Goal: Information Seeking & Learning: Learn about a topic

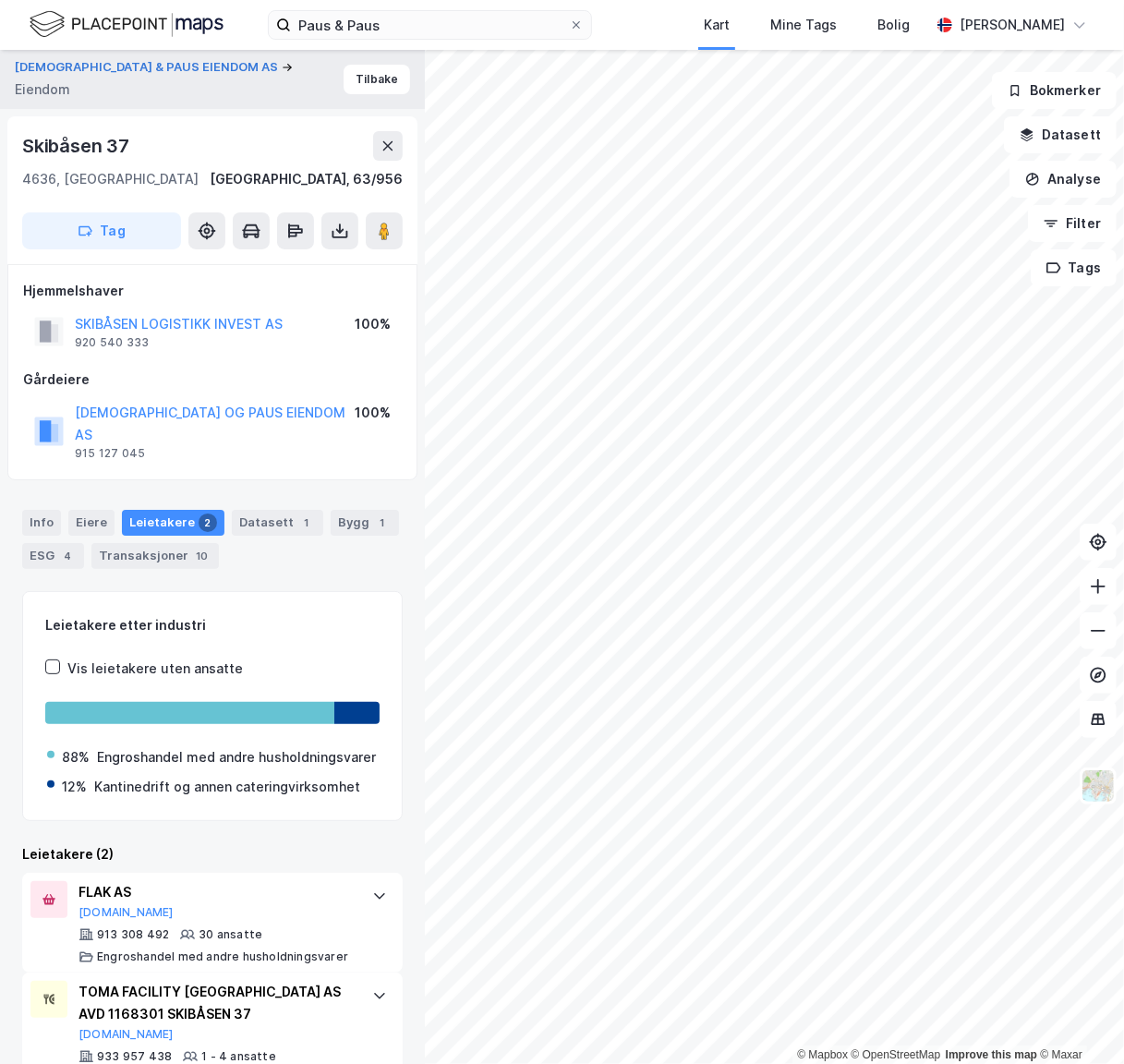
click at [389, 488] on div "Info Eiere Leietakere 2 Datasett 1 Bygg 1 ESG 4 Transaksjoner 10" at bounding box center [212, 532] width 424 height 89
click at [395, 581] on div "PAUS & PAUS EIENDOM AS Eiendom [STREET_ADDRESS], 63/956 Tag Hjemmelshaver SKIBÅ…" at bounding box center [212, 556] width 424 height 1013
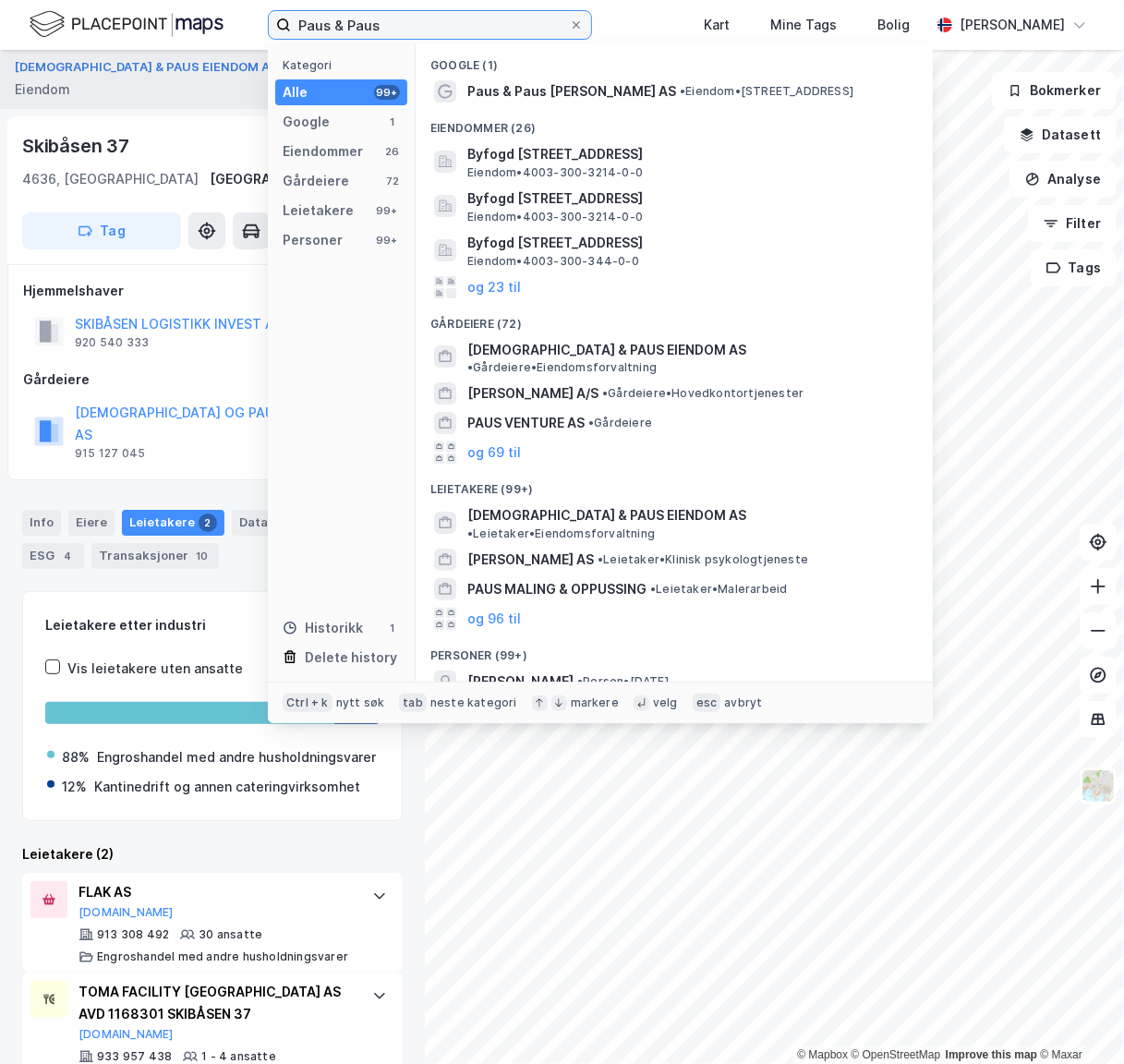
click at [464, 25] on input "Paus & Paus" at bounding box center [429, 24] width 278 height 27
click at [466, 26] on input "Paus & Paus" at bounding box center [429, 24] width 278 height 27
click at [465, 23] on input "Paus & Paus" at bounding box center [429, 24] width 278 height 27
click at [359, 26] on input "Paus & Paus" at bounding box center [429, 24] width 278 height 27
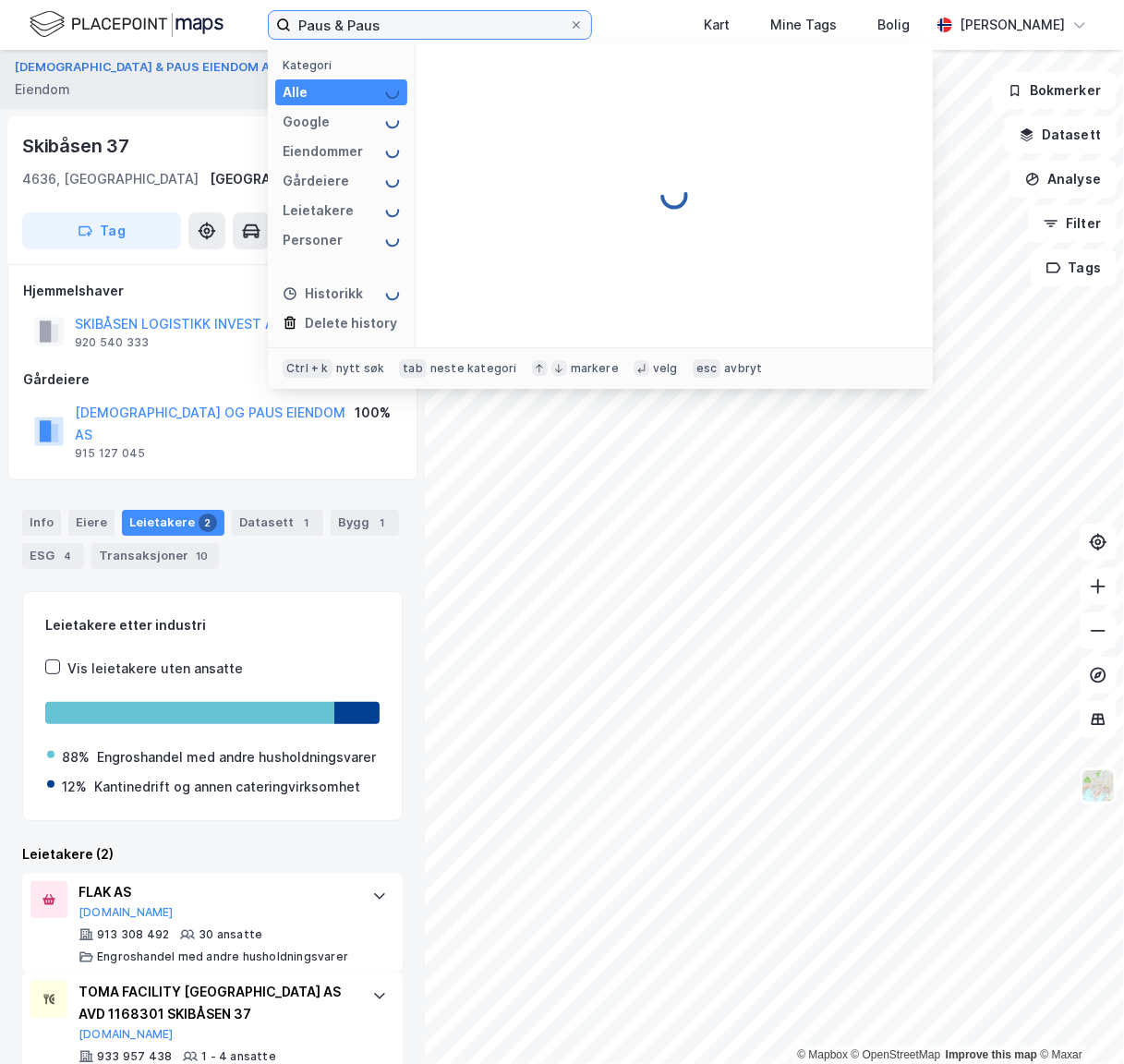
click at [359, 26] on input "Paus & Paus" at bounding box center [429, 24] width 278 height 27
paste input "[PERSON_NAME]"
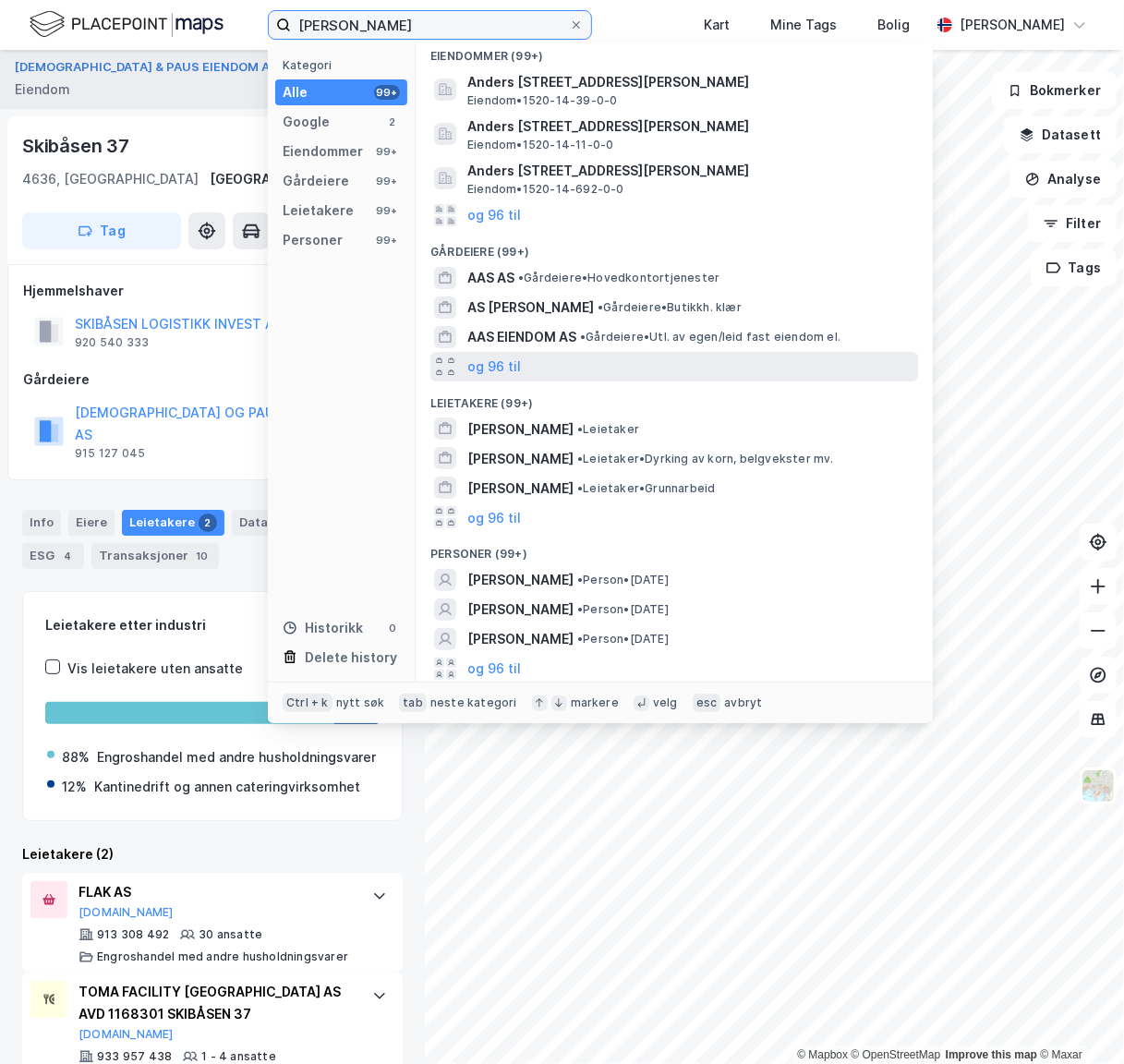
scroll to position [102, 0]
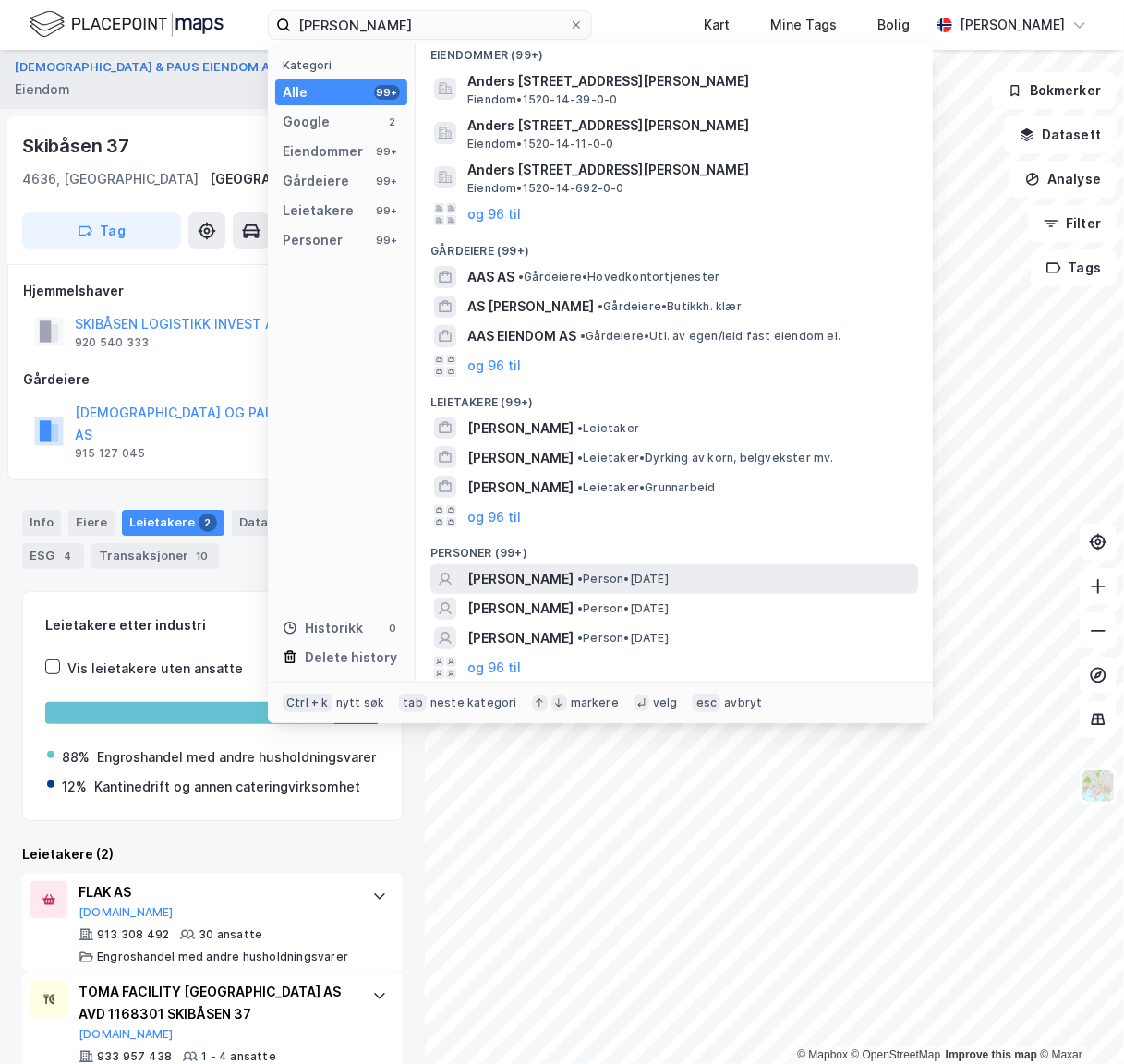
click at [587, 576] on span "• Person • [DATE]" at bounding box center [623, 578] width 92 height 15
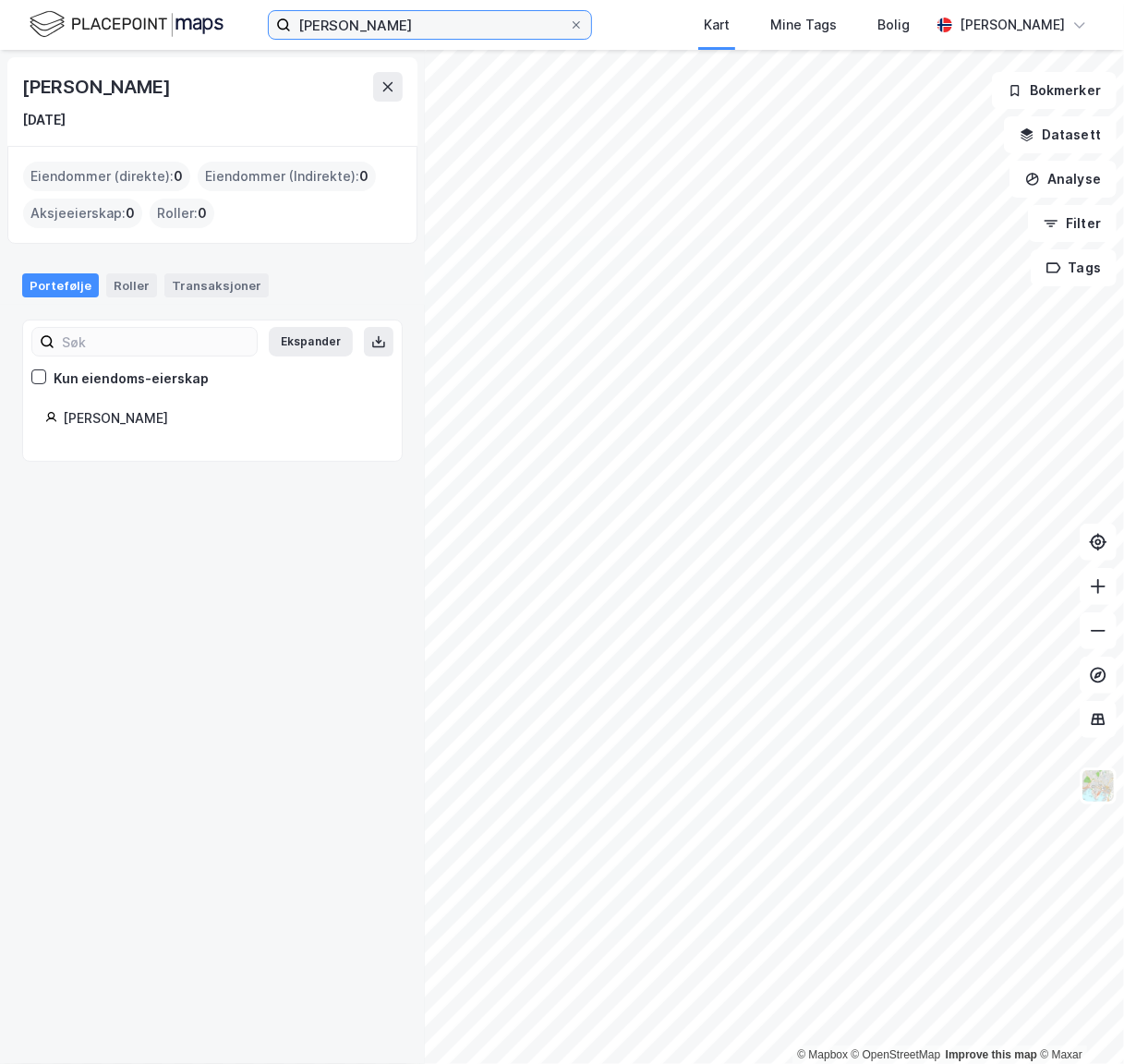
click at [410, 26] on input "[PERSON_NAME]" at bounding box center [429, 24] width 278 height 27
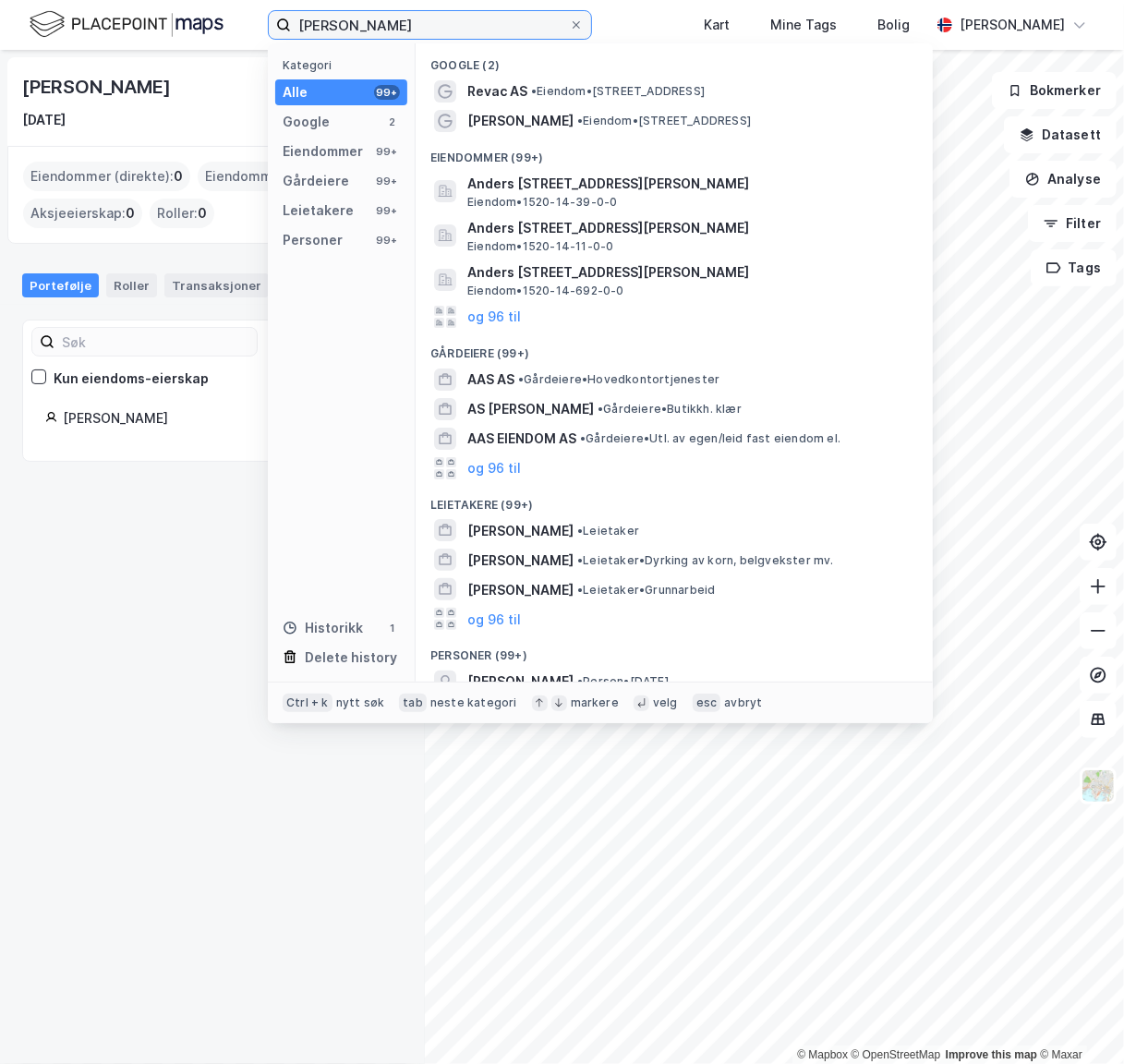
click at [409, 26] on input "[PERSON_NAME]" at bounding box center [429, 24] width 278 height 27
click at [409, 21] on input "[PERSON_NAME]" at bounding box center [429, 24] width 278 height 27
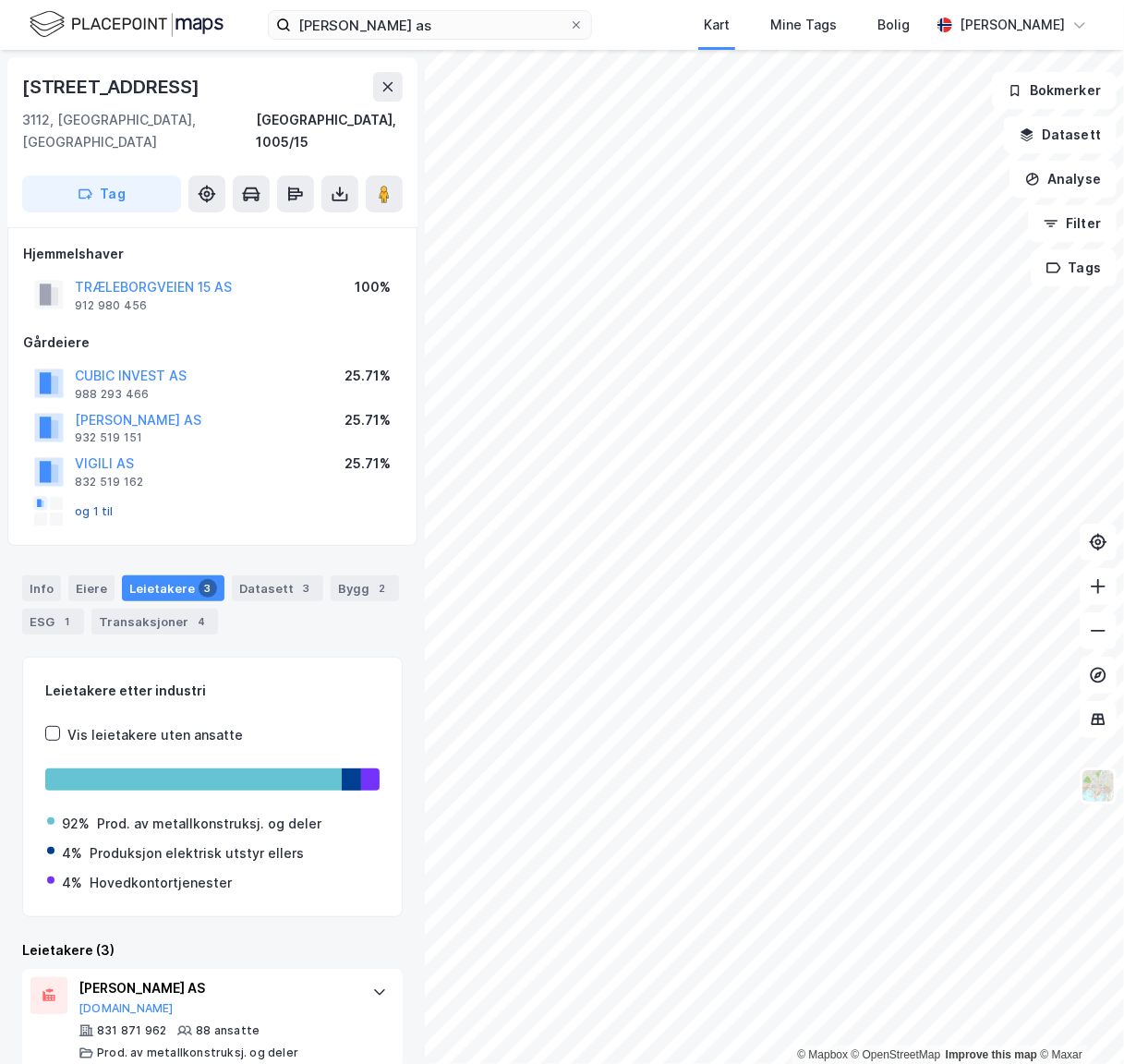
click at [0, 0] on button "og 1 til" at bounding box center [0, 0] width 0 height 0
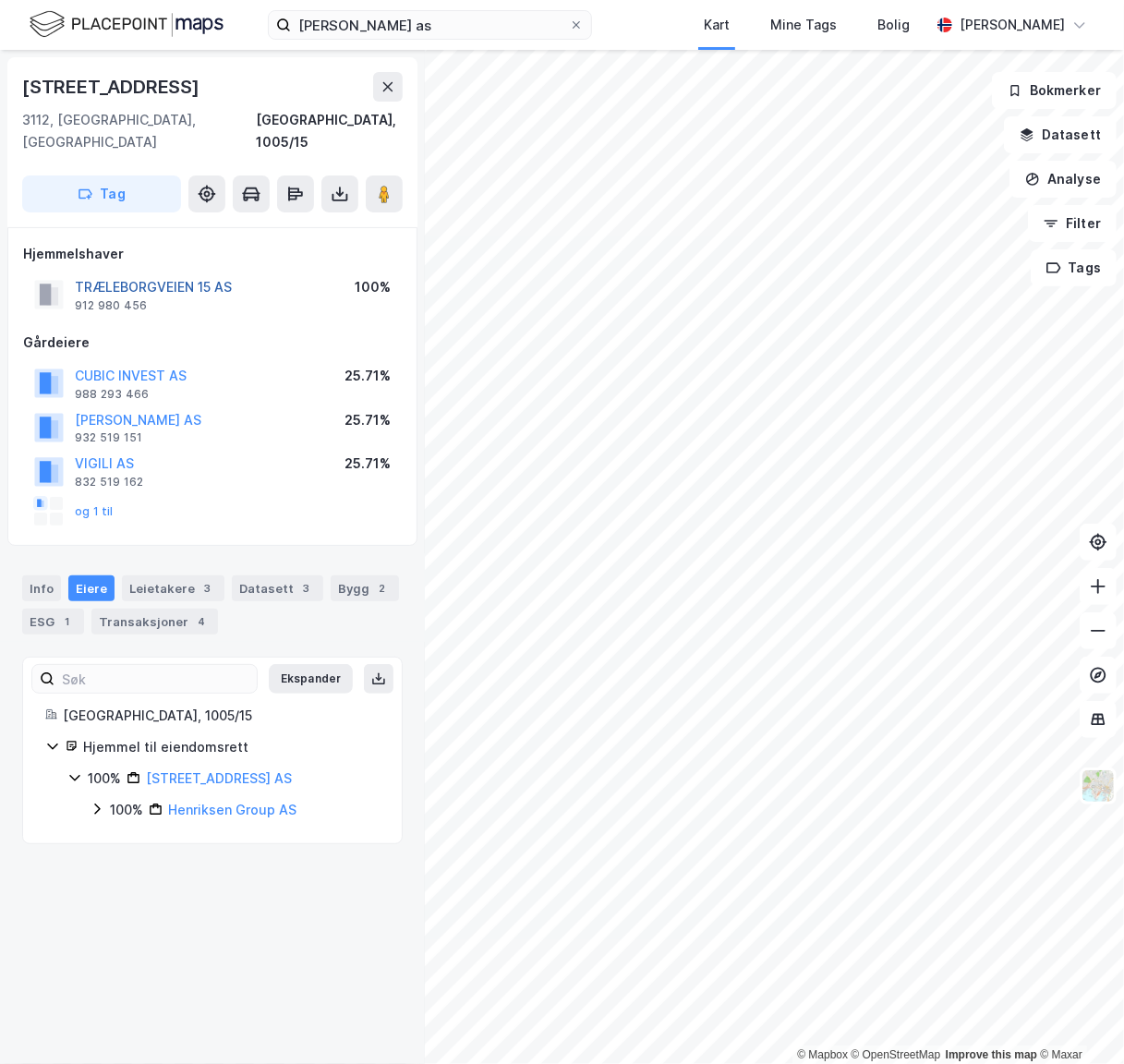
click at [0, 0] on button "TRÆLEBORGVEIEN 15 AS" at bounding box center [0, 0] width 0 height 0
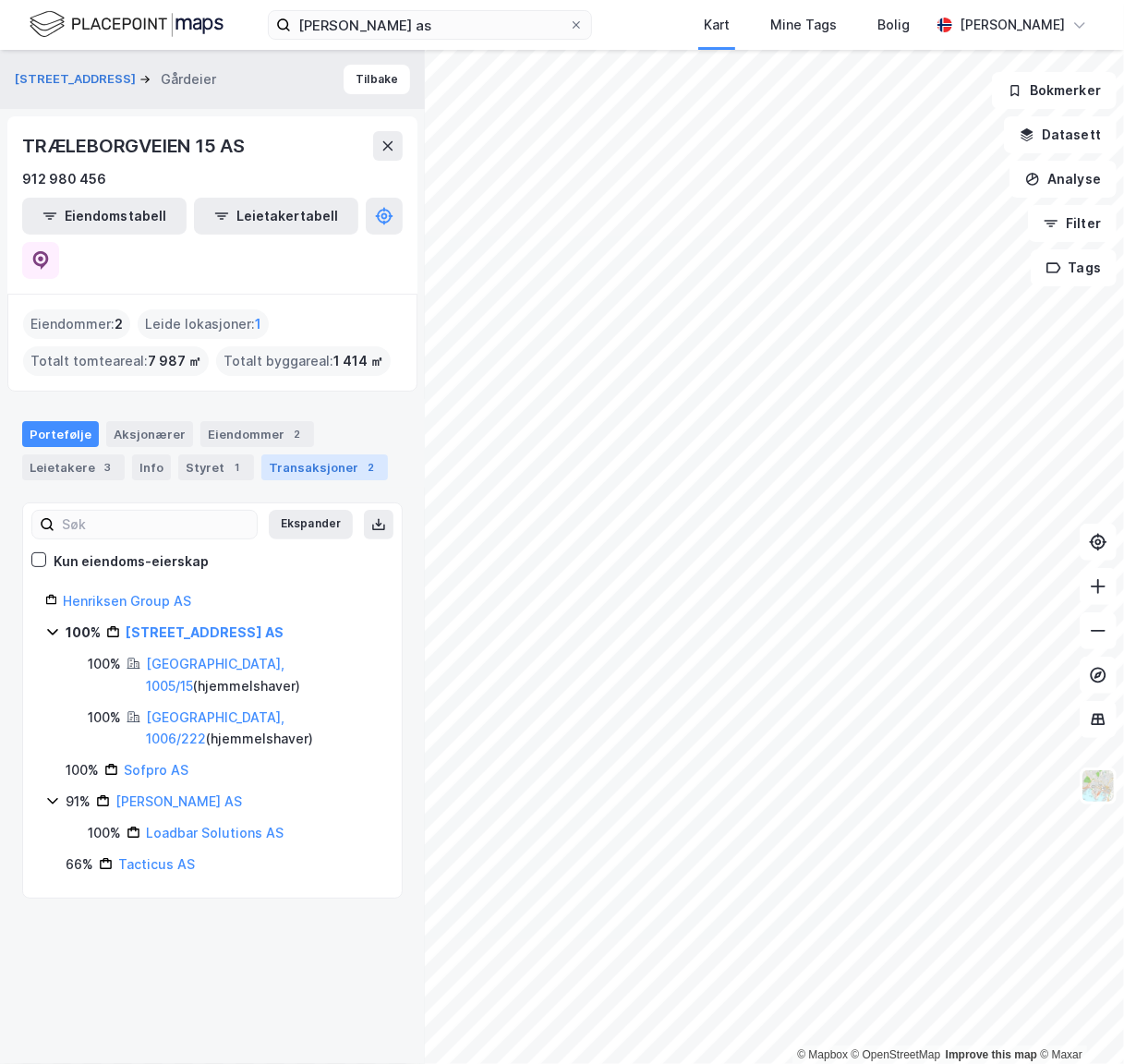
click at [317, 454] on div "Transaksjoner 2" at bounding box center [325, 467] width 127 height 26
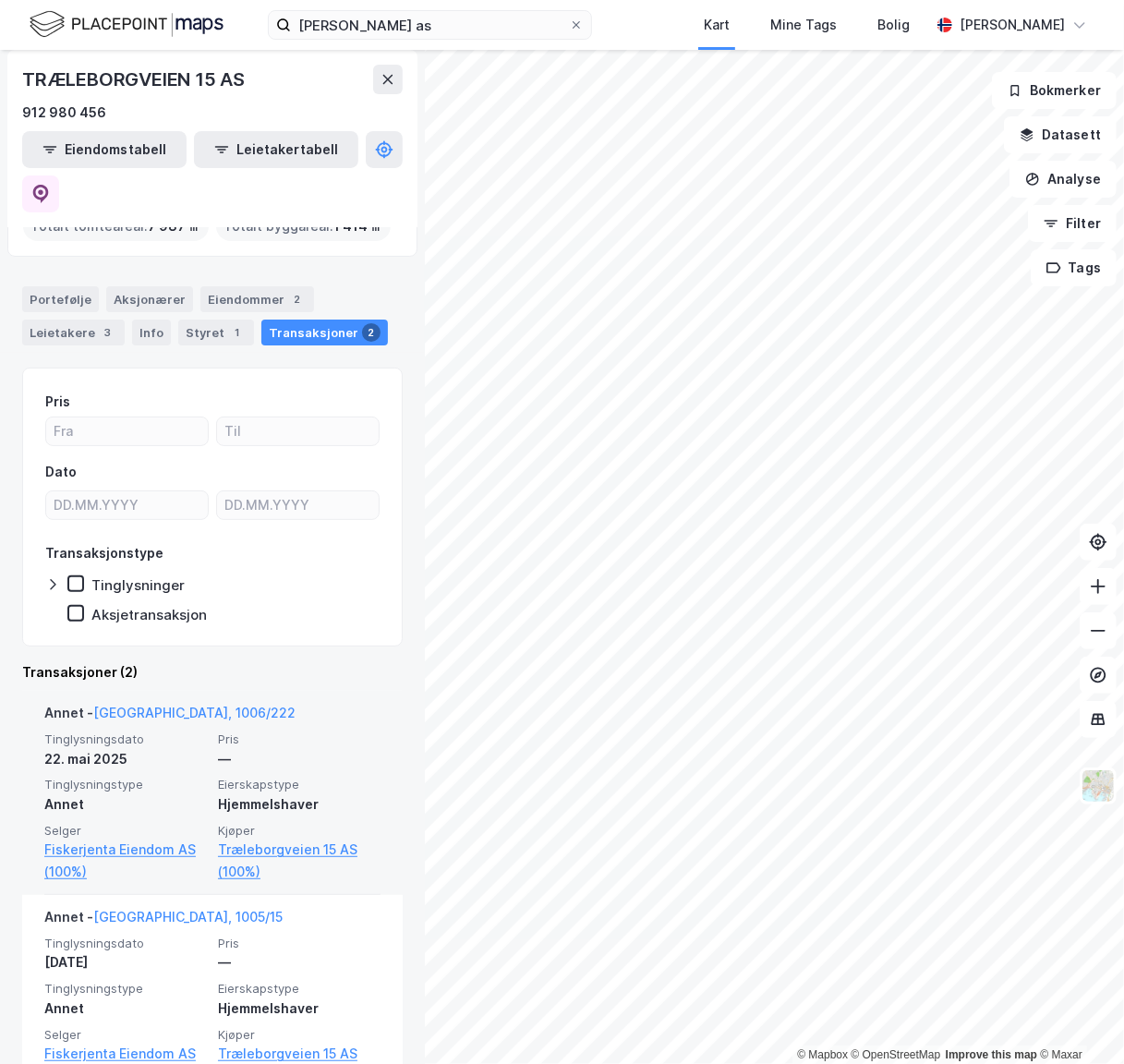
scroll to position [147, 0]
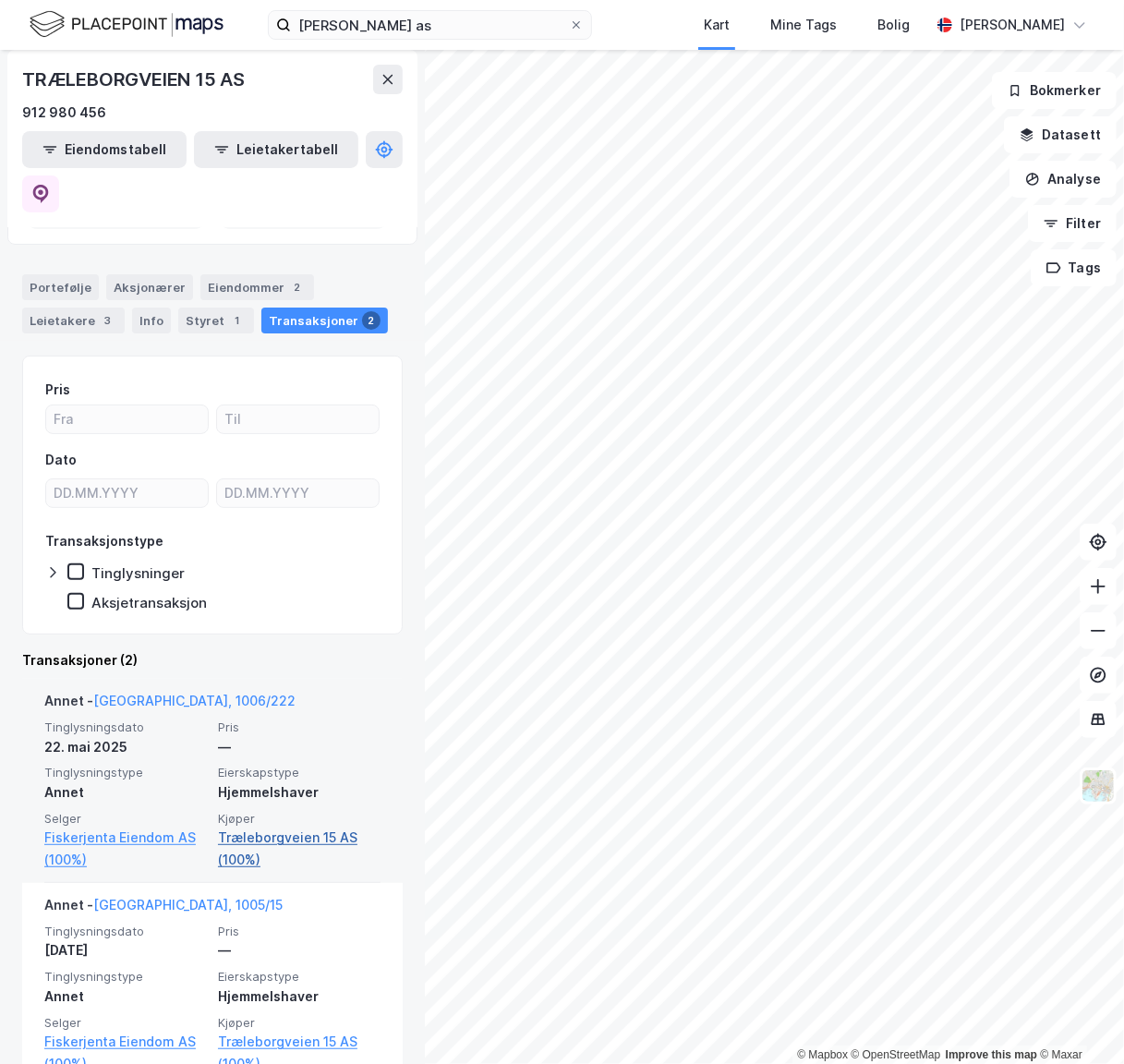
click at [264, 826] on link "Træleborgveien 15 AS (100%)" at bounding box center [299, 847] width 163 height 44
click at [260, 826] on link "Træleborgveien 15 AS (100%)" at bounding box center [299, 847] width 163 height 44
drag, startPoint x: 260, startPoint y: 788, endPoint x: 254, endPoint y: 776, distance: 13.4
click at [259, 826] on link "Træleborgveien 15 AS (100%)" at bounding box center [299, 847] width 163 height 44
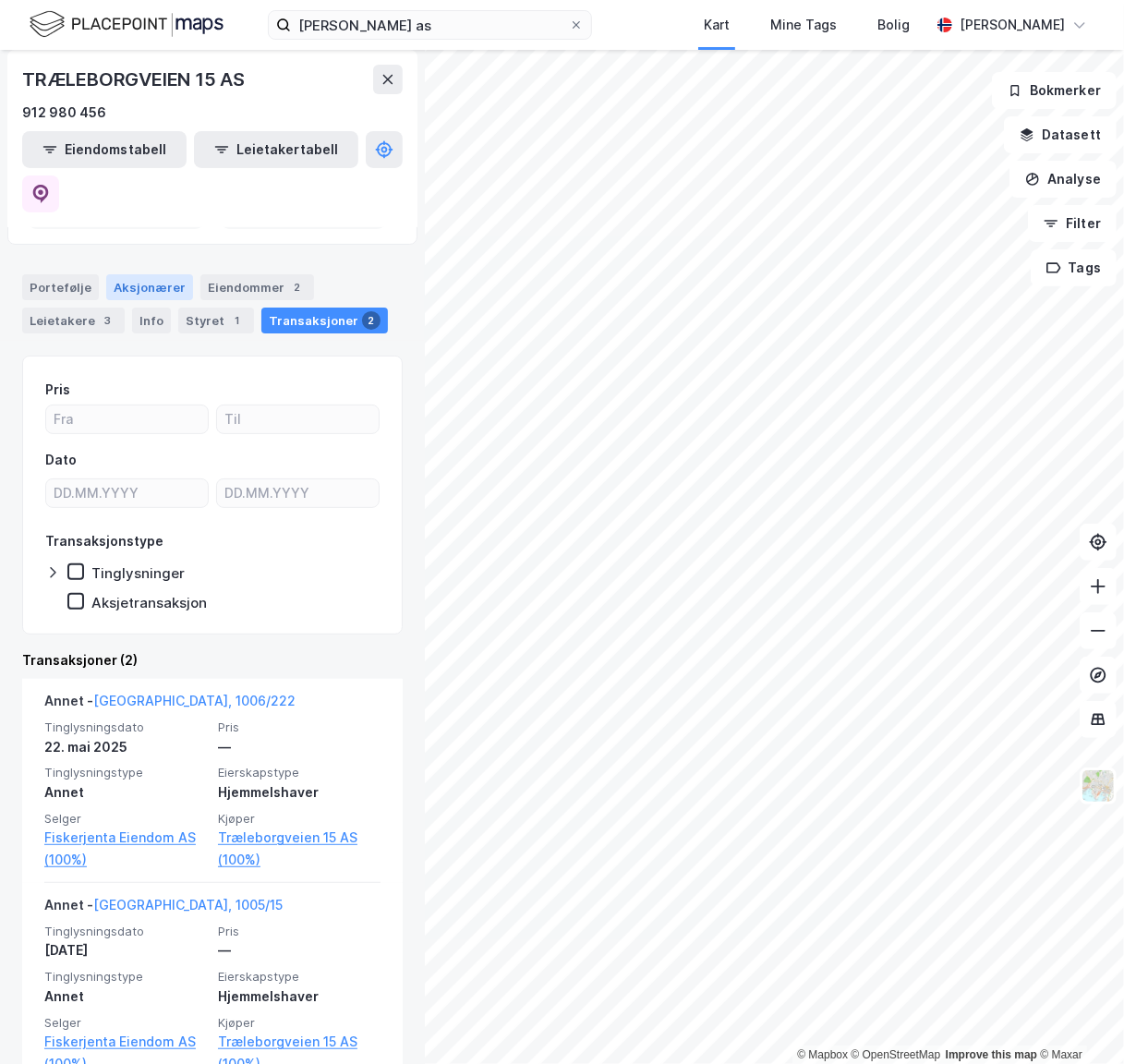
click at [151, 274] on div "Aksjonærer" at bounding box center [149, 287] width 87 height 26
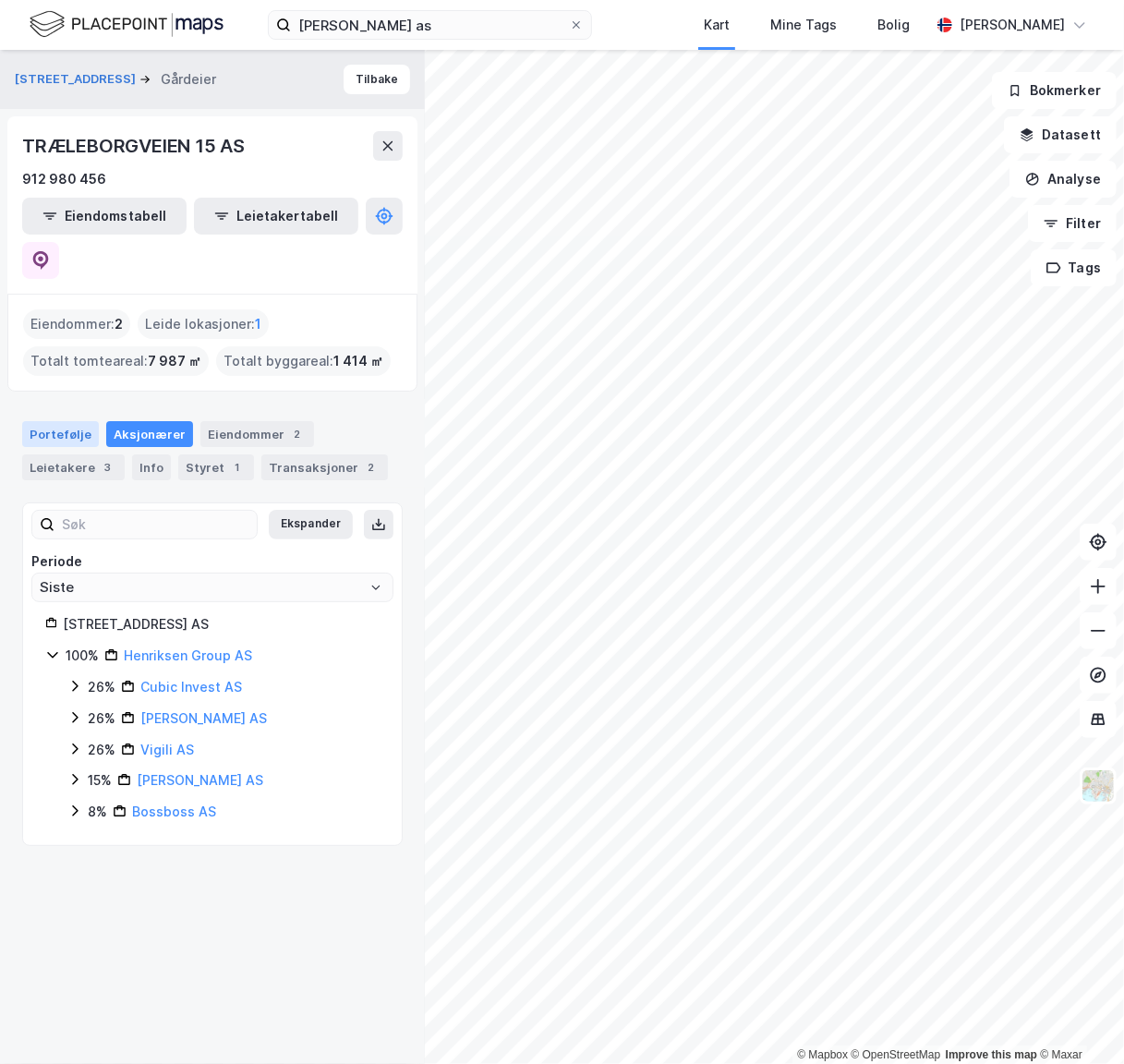
click at [37, 421] on div "Portefølje" at bounding box center [60, 434] width 77 height 26
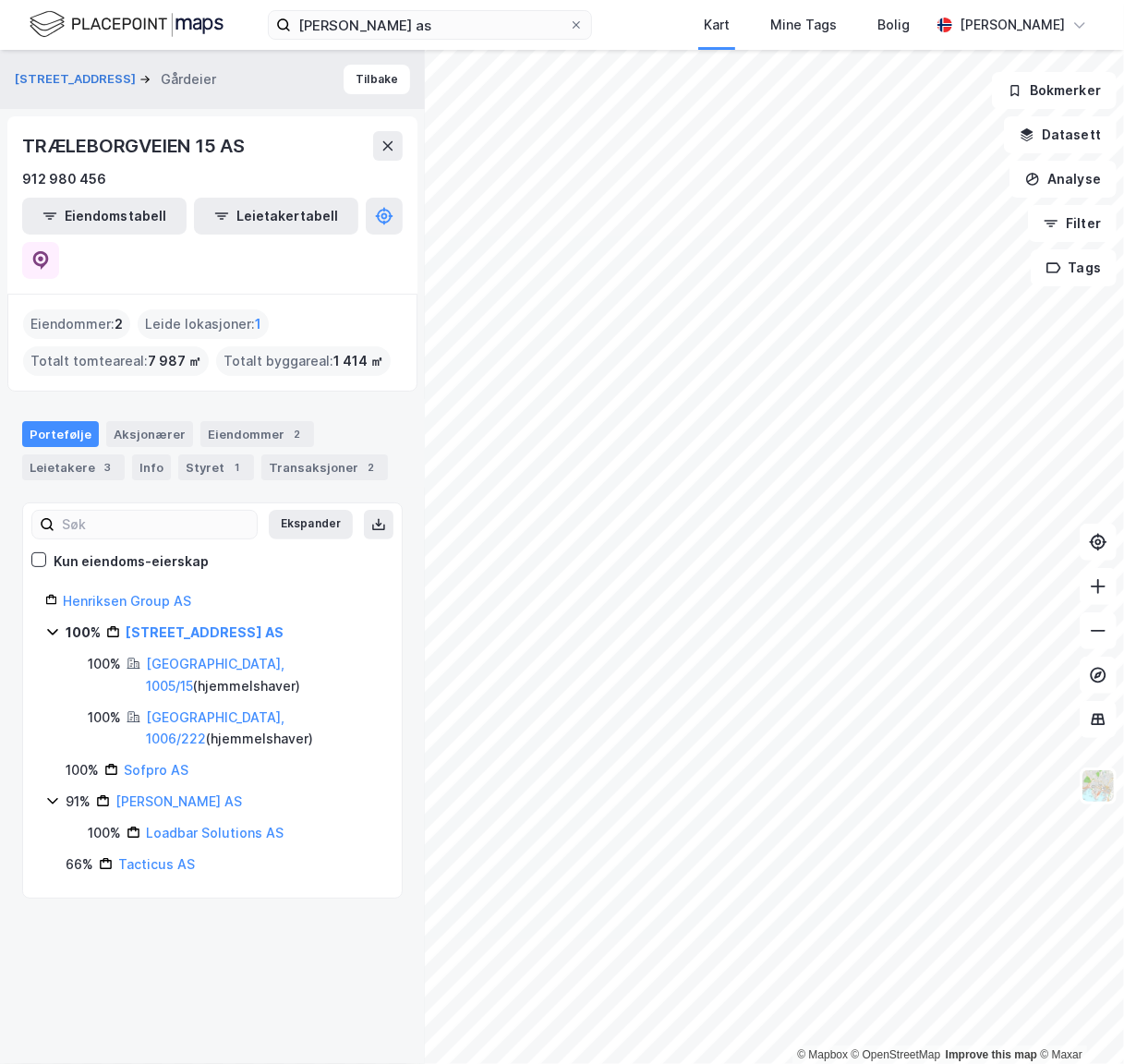
click at [370, 399] on div "Portefølje Aksjonærer Eiendommer 2 Leietakere 3 Info Styret 1 Transaksjoner 2" at bounding box center [212, 443] width 424 height 89
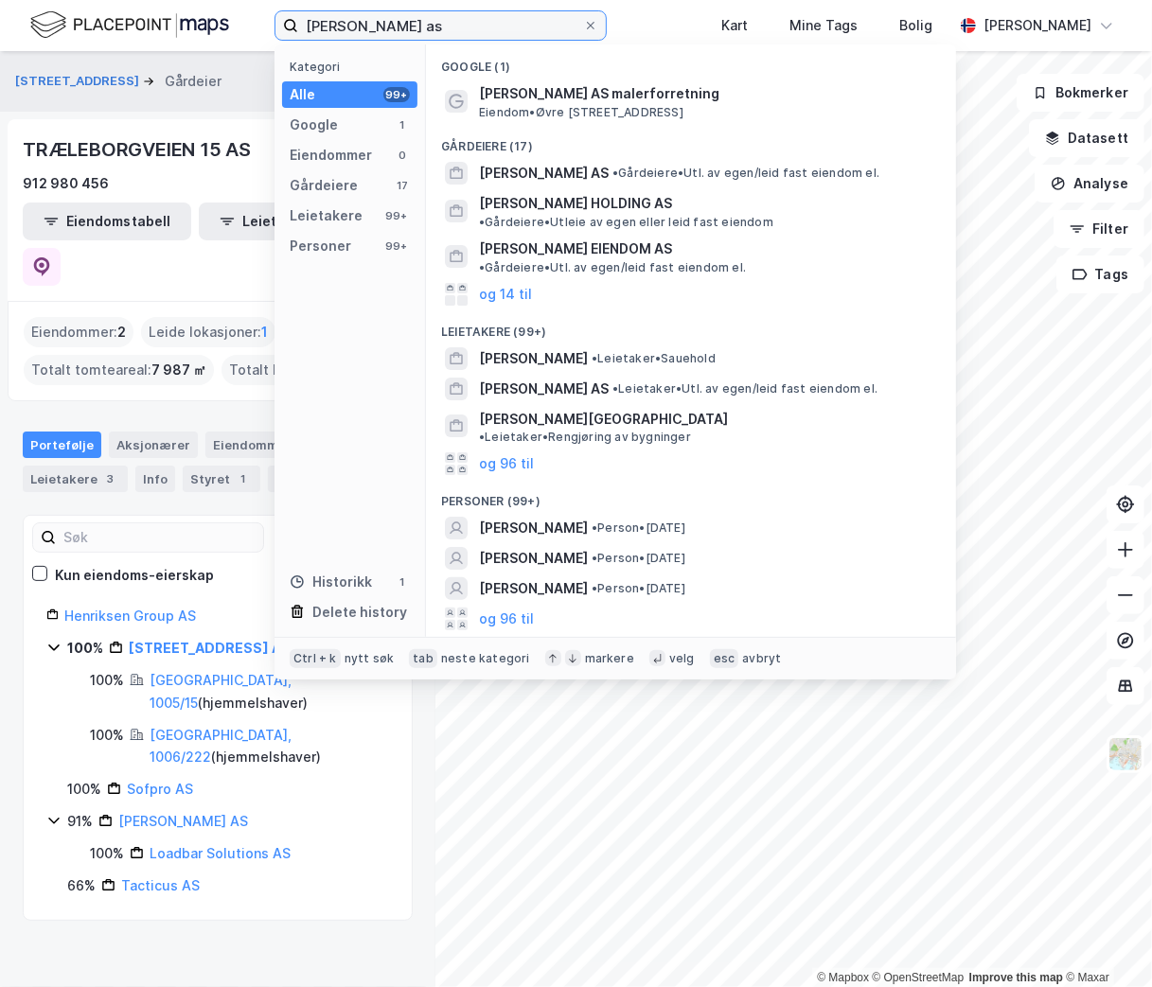
click at [403, 27] on input "[PERSON_NAME] as" at bounding box center [440, 25] width 285 height 28
click at [401, 27] on input "[PERSON_NAME] as" at bounding box center [440, 25] width 285 height 28
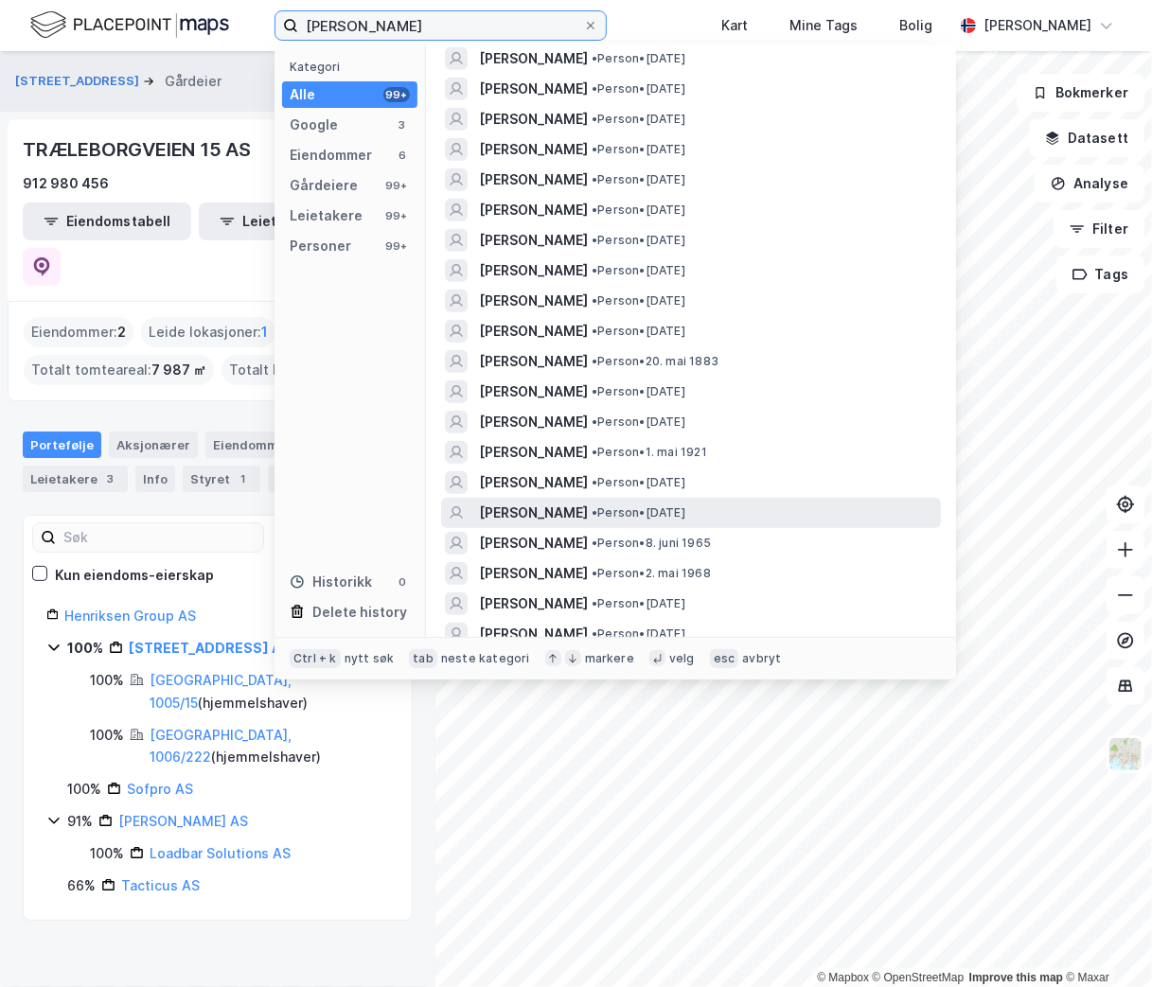
scroll to position [954, 0]
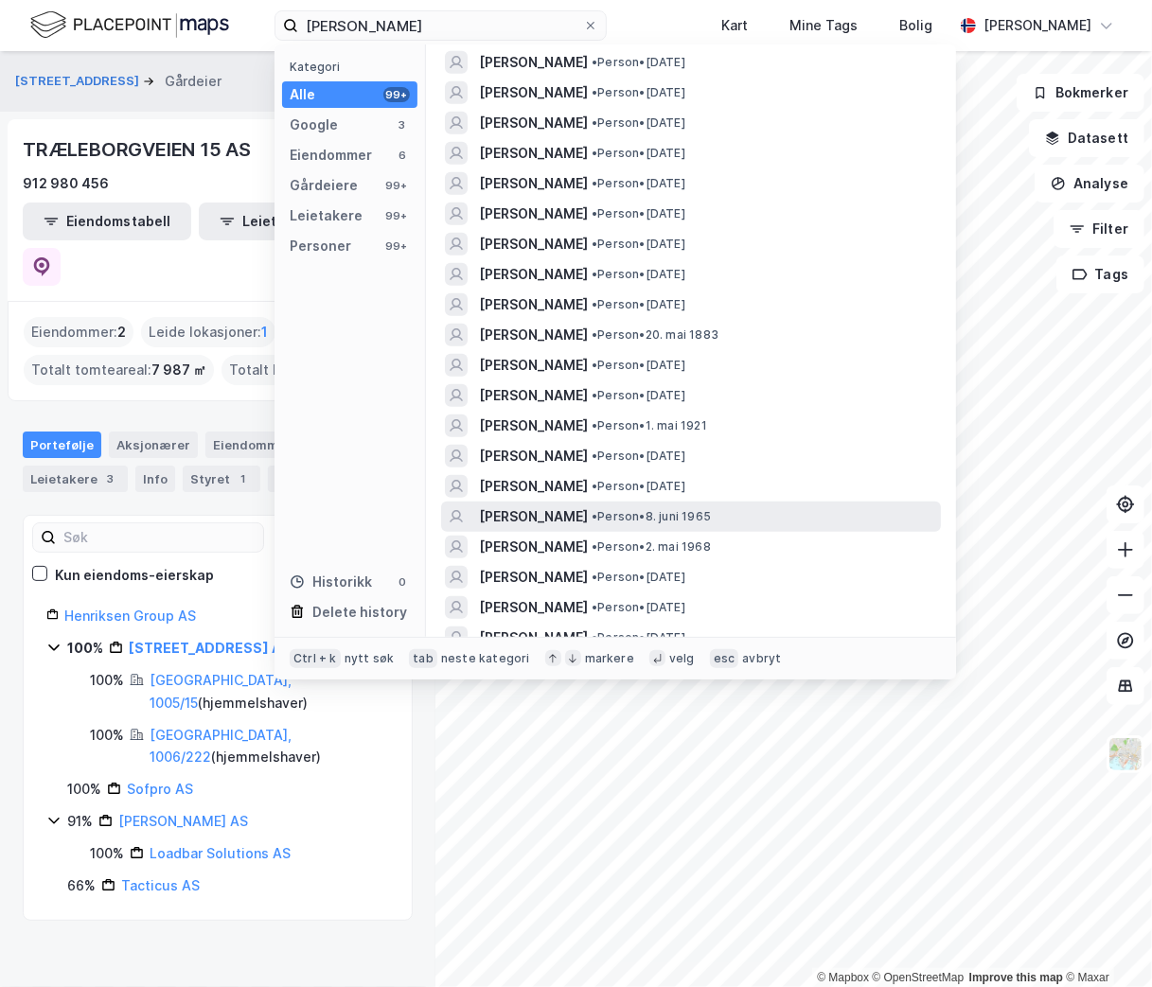
click at [615, 512] on span "• Person • [DATE]" at bounding box center [651, 516] width 119 height 15
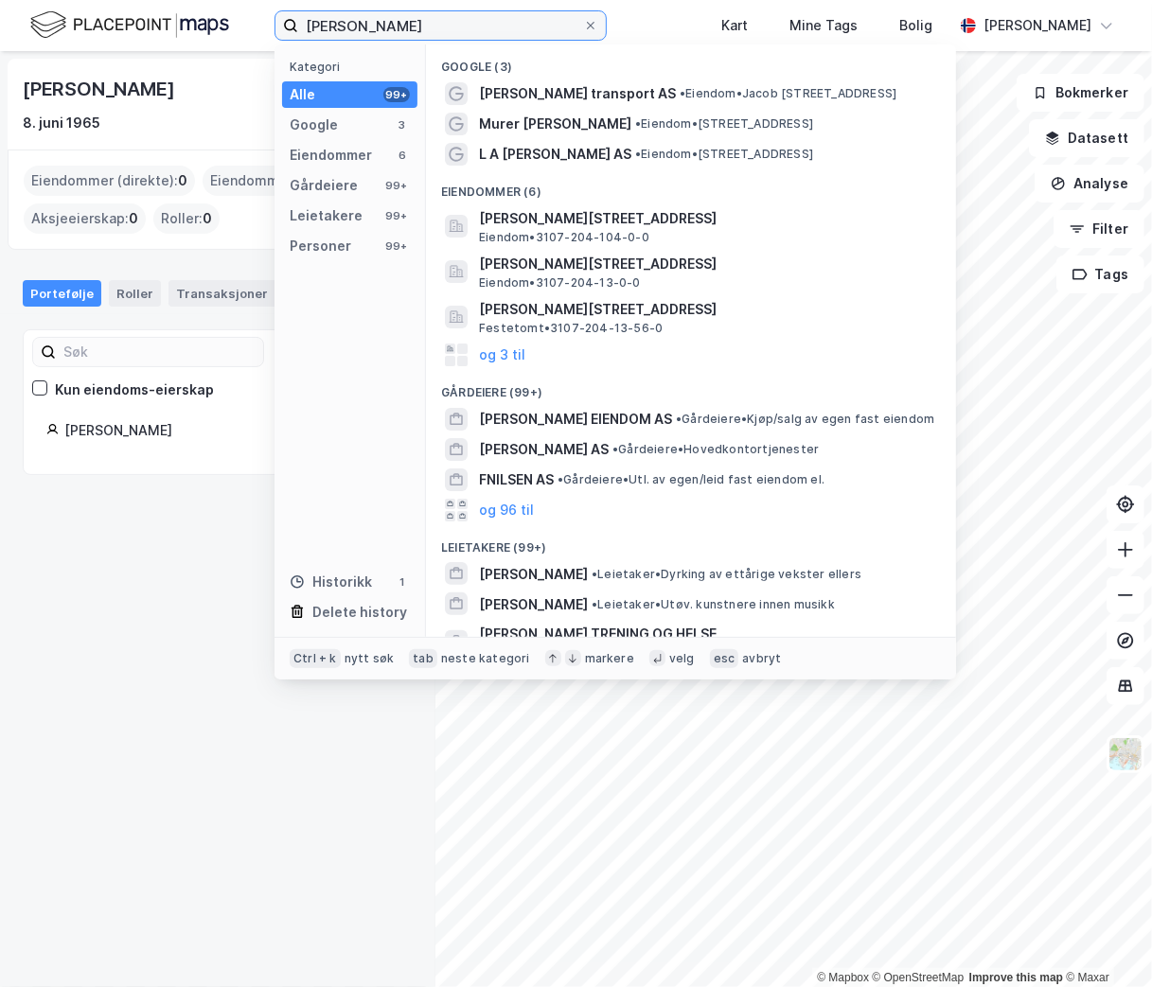
drag, startPoint x: 441, startPoint y: 27, endPoint x: 130, endPoint y: -16, distance: 314.5
click at [130, 0] on html "[PERSON_NAME] Kategori Alle 99+ Google 3 Eiendommer 6 Gårdeiere 99+ Leietakere …" at bounding box center [576, 493] width 1152 height 987
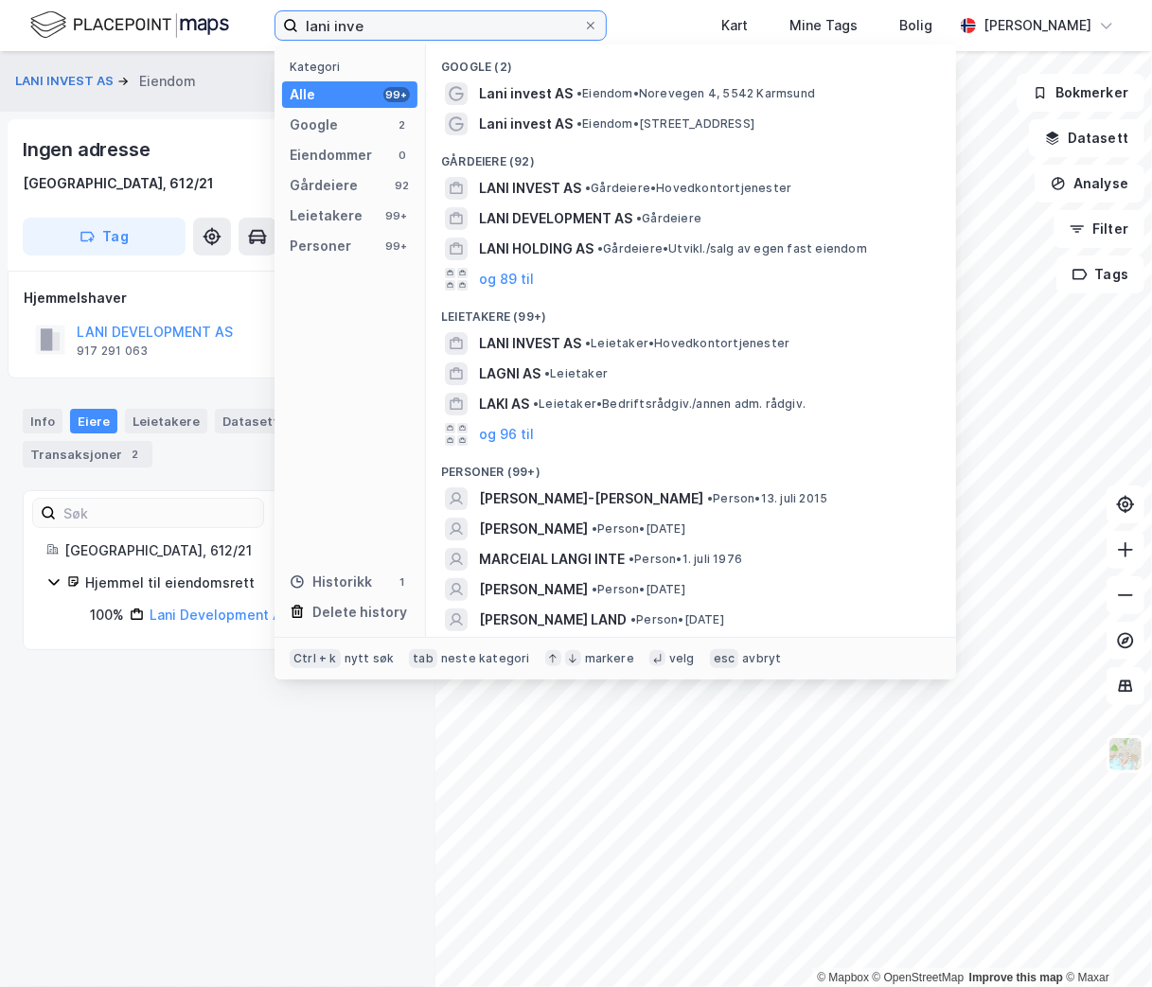
click at [482, 25] on input "lani inve" at bounding box center [440, 25] width 285 height 28
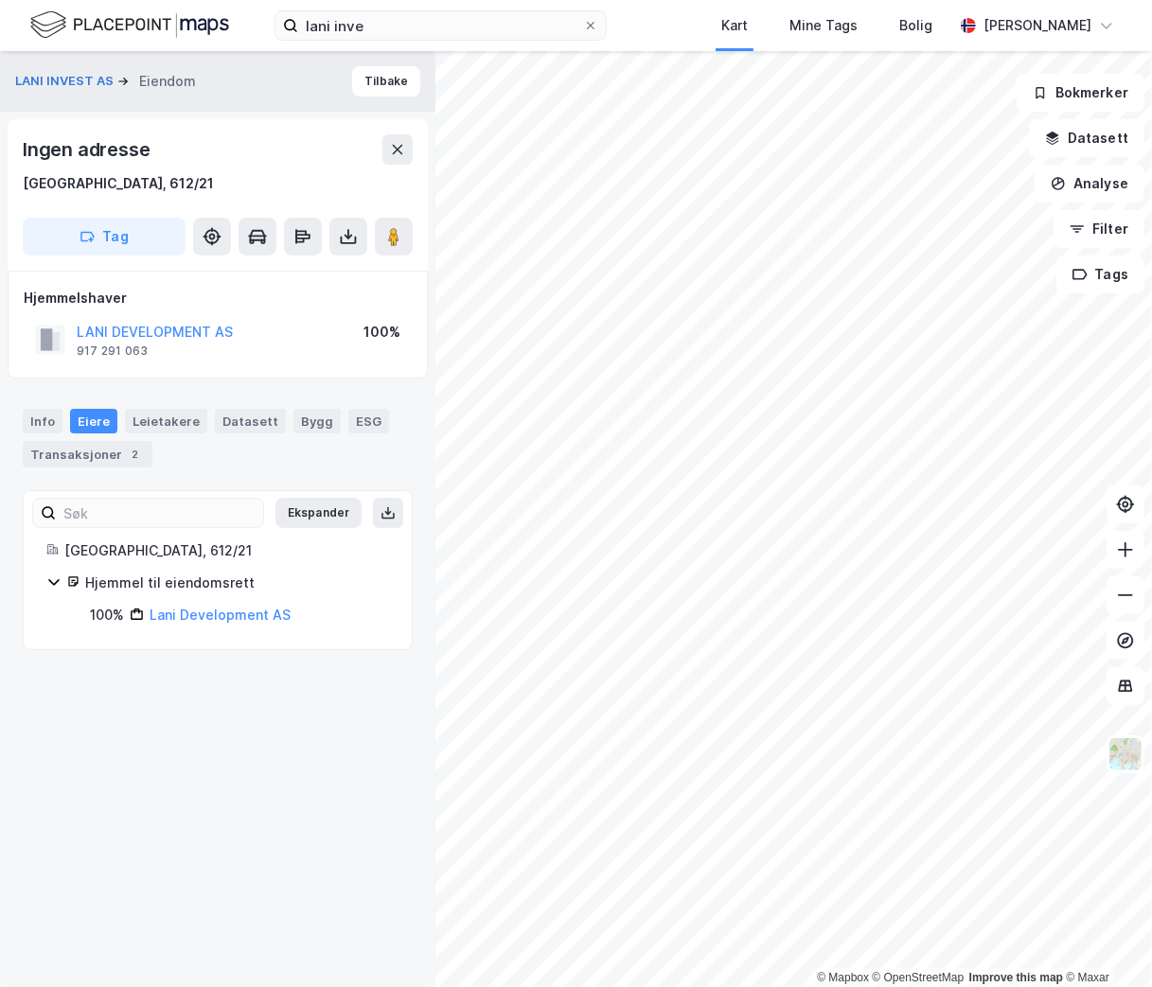
click at [128, 777] on div "LANI INVEST AS [PERSON_NAME] Ingen adresse [GEOGRAPHIC_DATA], 612/21 Tag Hjemme…" at bounding box center [217, 519] width 435 height 936
click at [31, 422] on div "Info" at bounding box center [43, 421] width 40 height 25
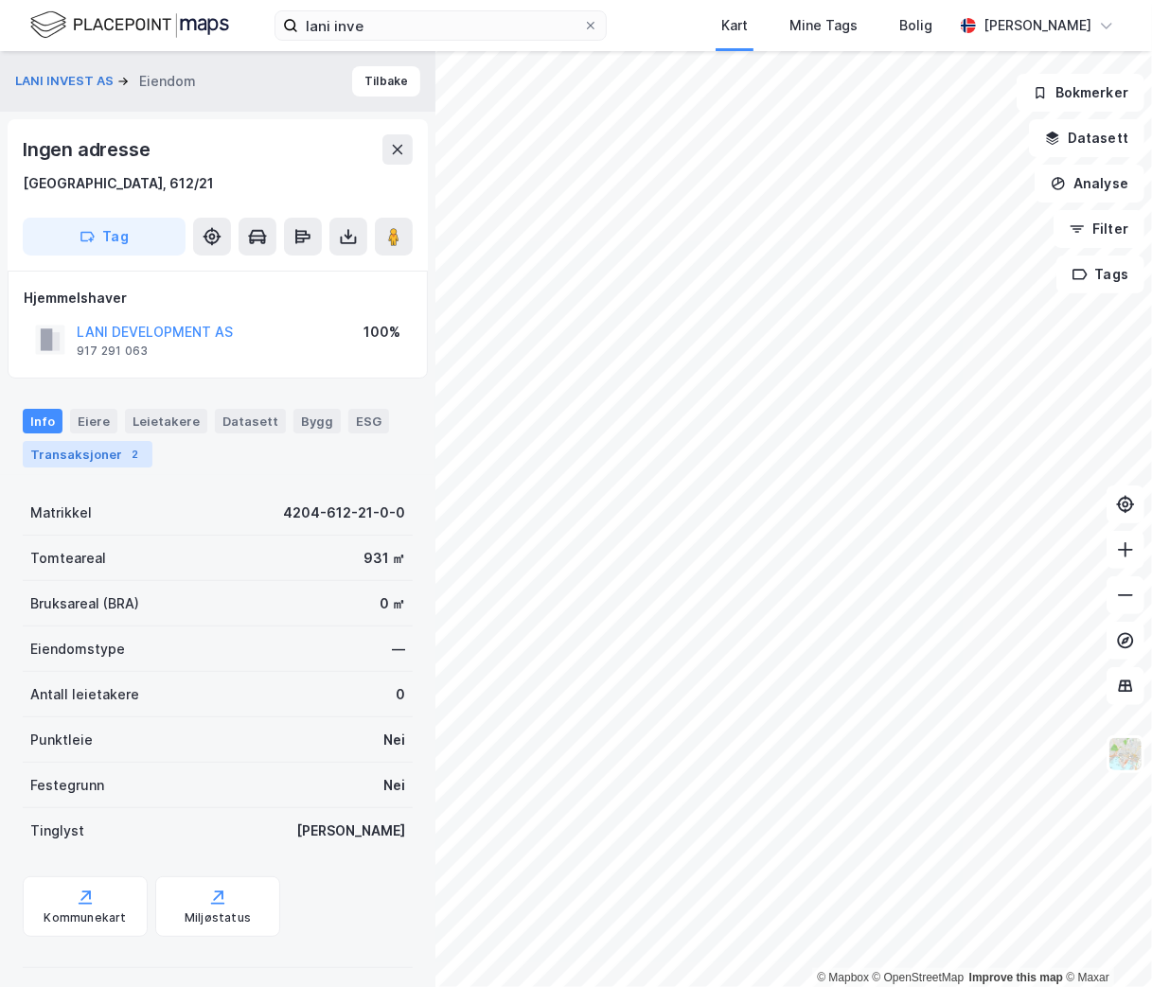
click at [76, 465] on div "Transaksjoner 2" at bounding box center [88, 454] width 130 height 27
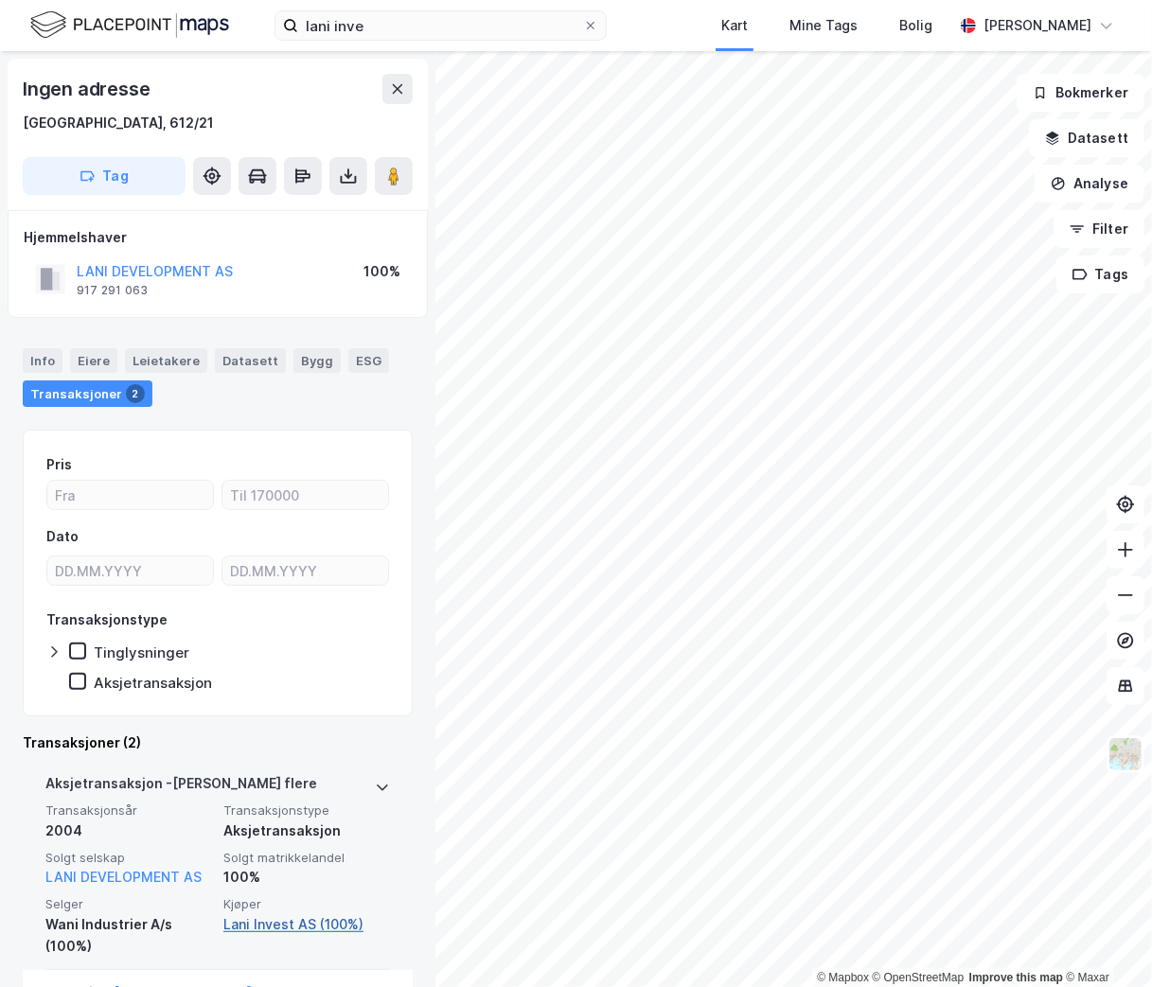
scroll to position [275, 0]
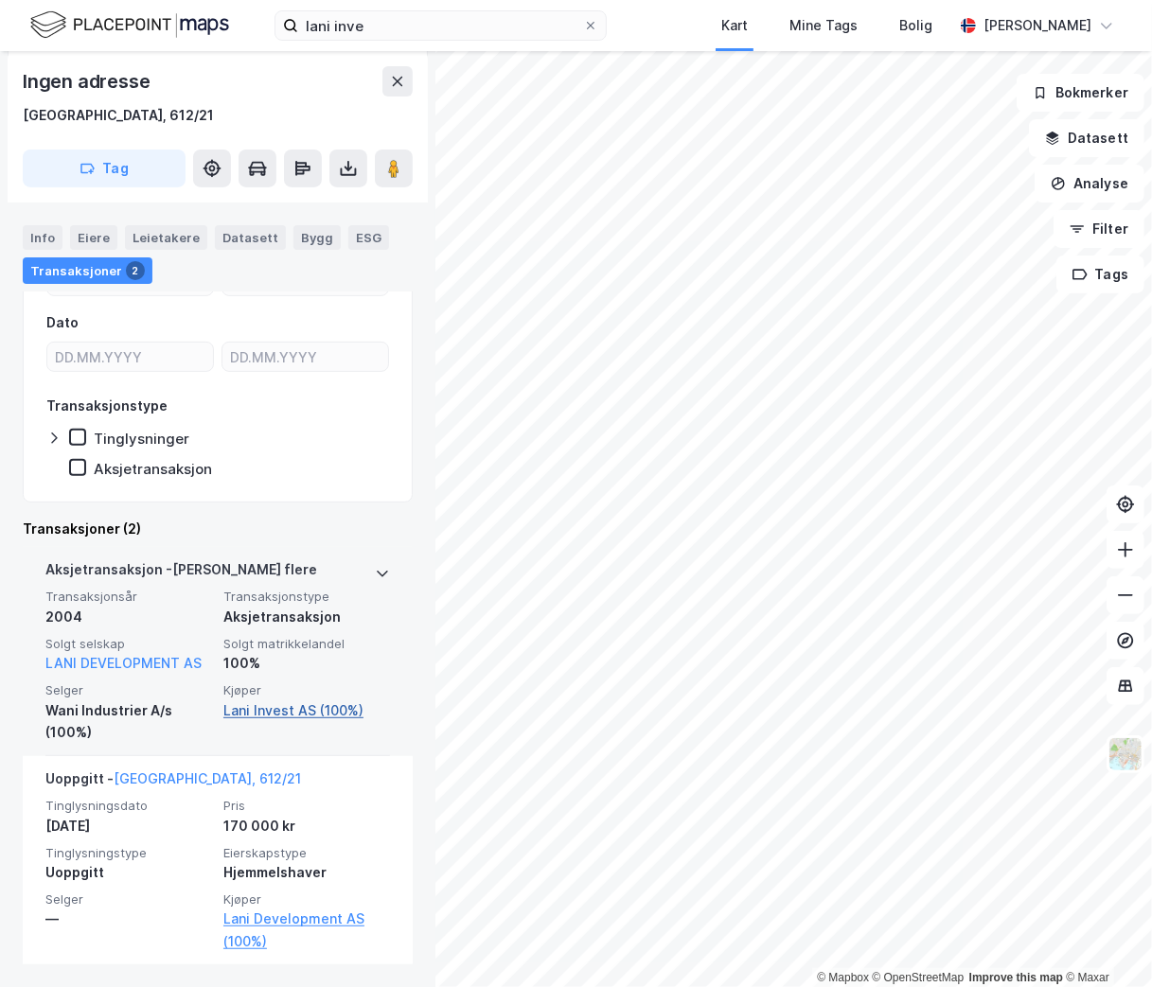
click at [269, 701] on link "Lani Invest AS (100%)" at bounding box center [306, 711] width 167 height 23
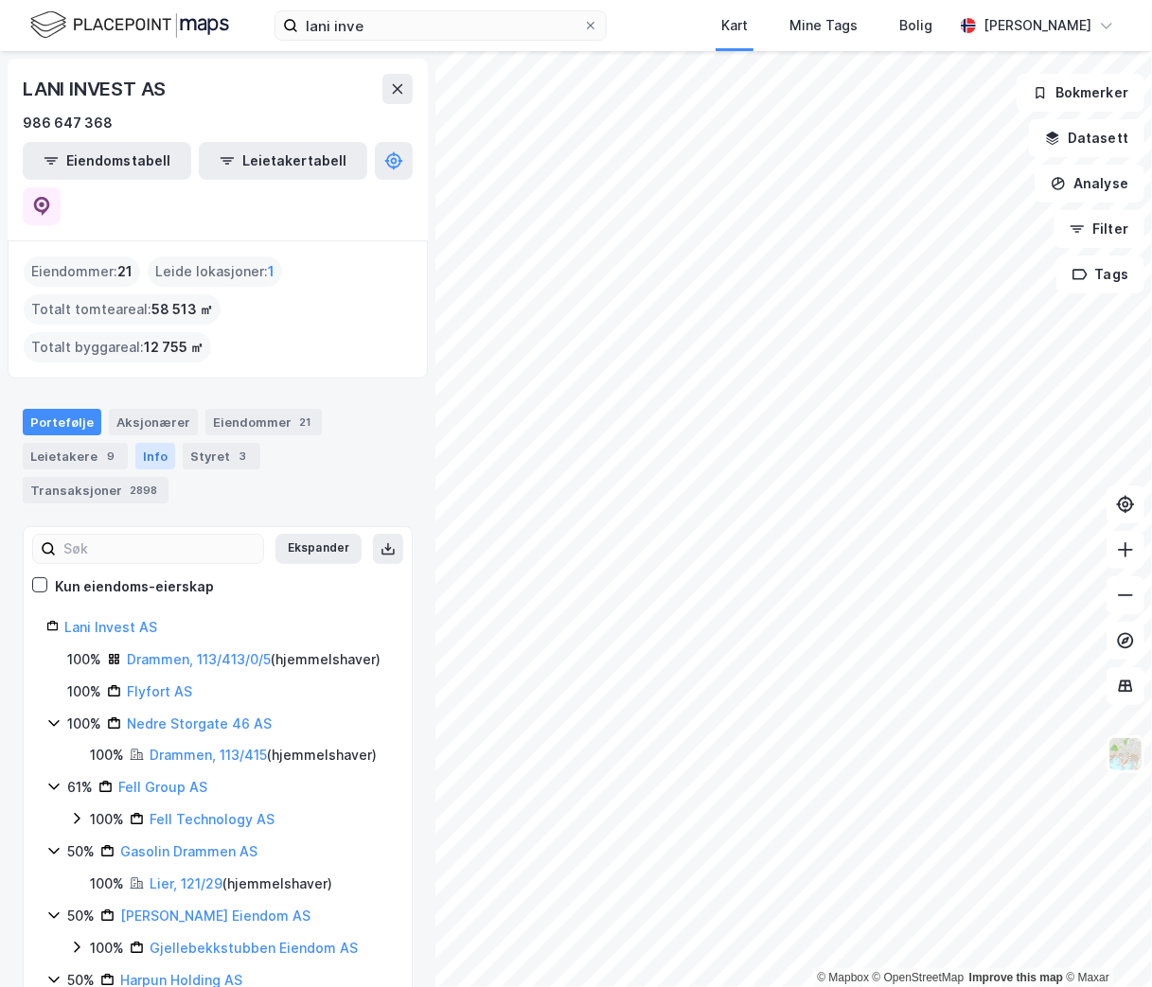
click at [156, 443] on div "Info" at bounding box center [155, 456] width 40 height 27
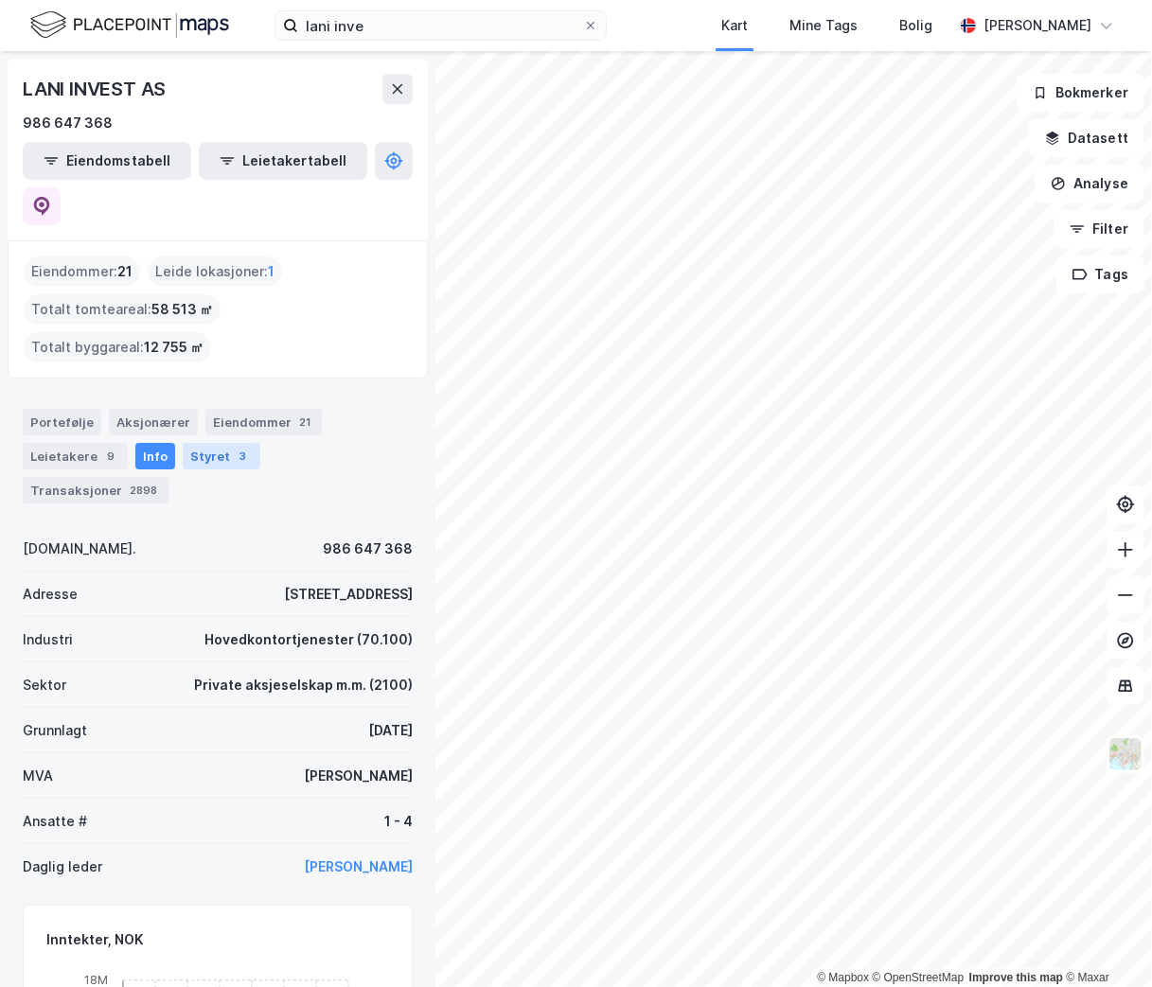
click at [198, 443] on div "Styret 3" at bounding box center [222, 456] width 78 height 27
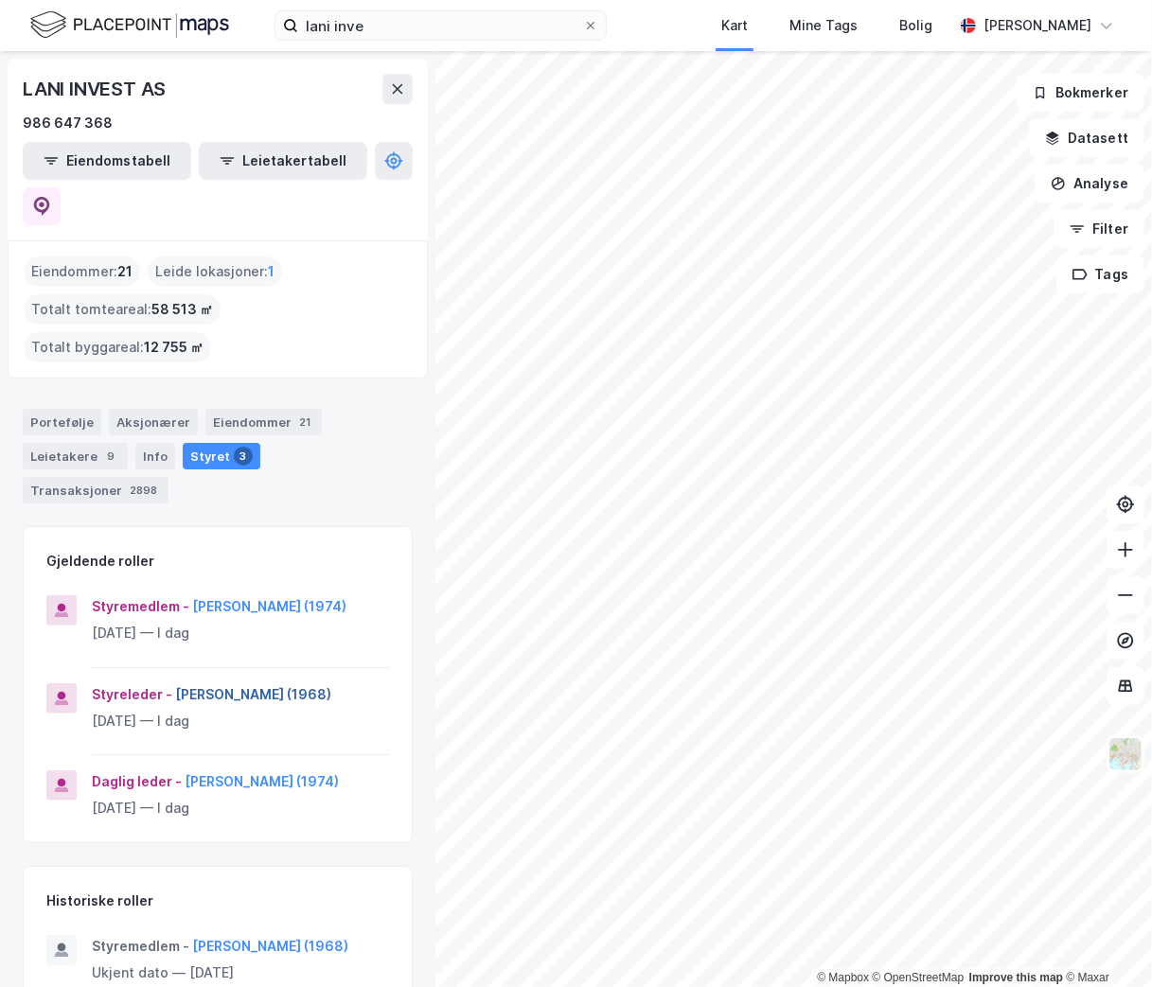
click at [0, 0] on button "[PERSON_NAME] (1968)" at bounding box center [0, 0] width 0 height 0
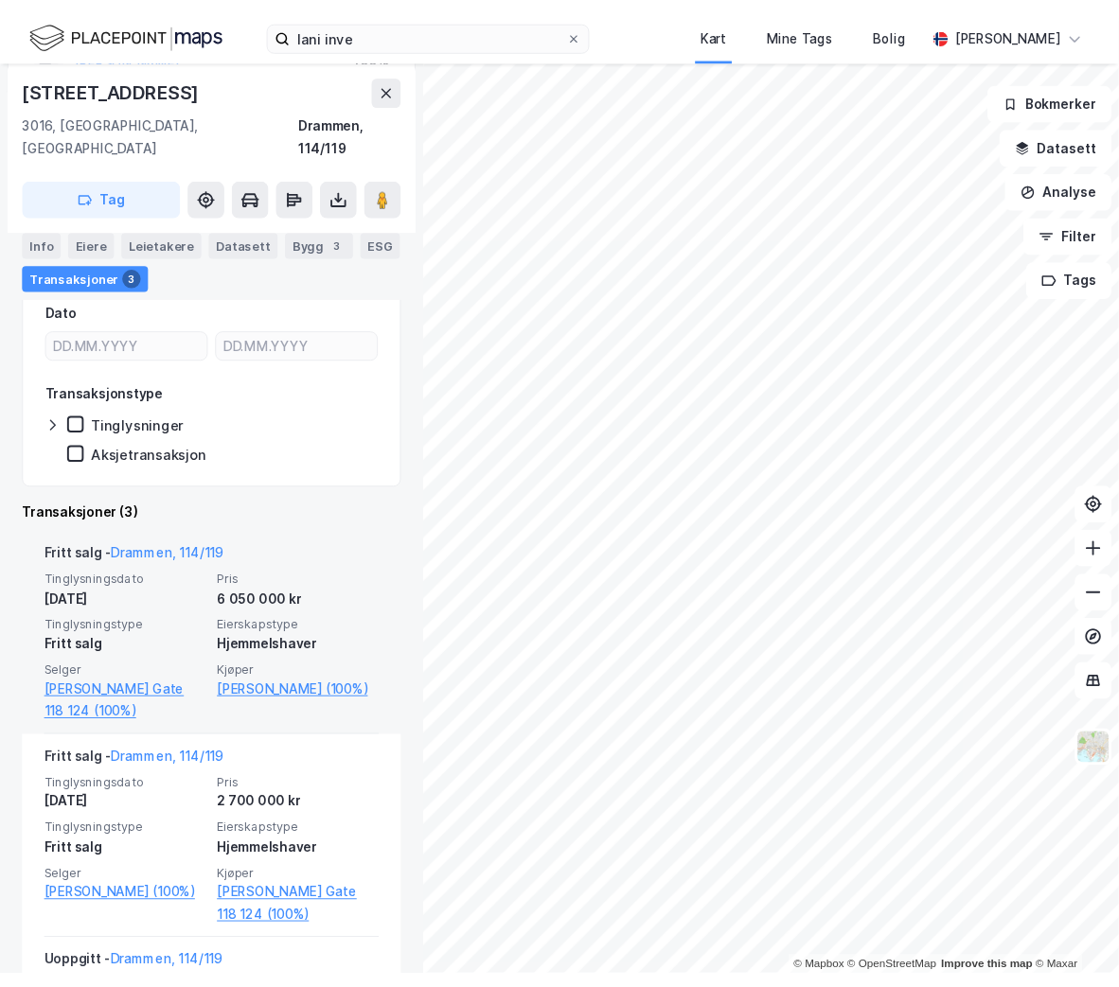
scroll to position [307, 0]
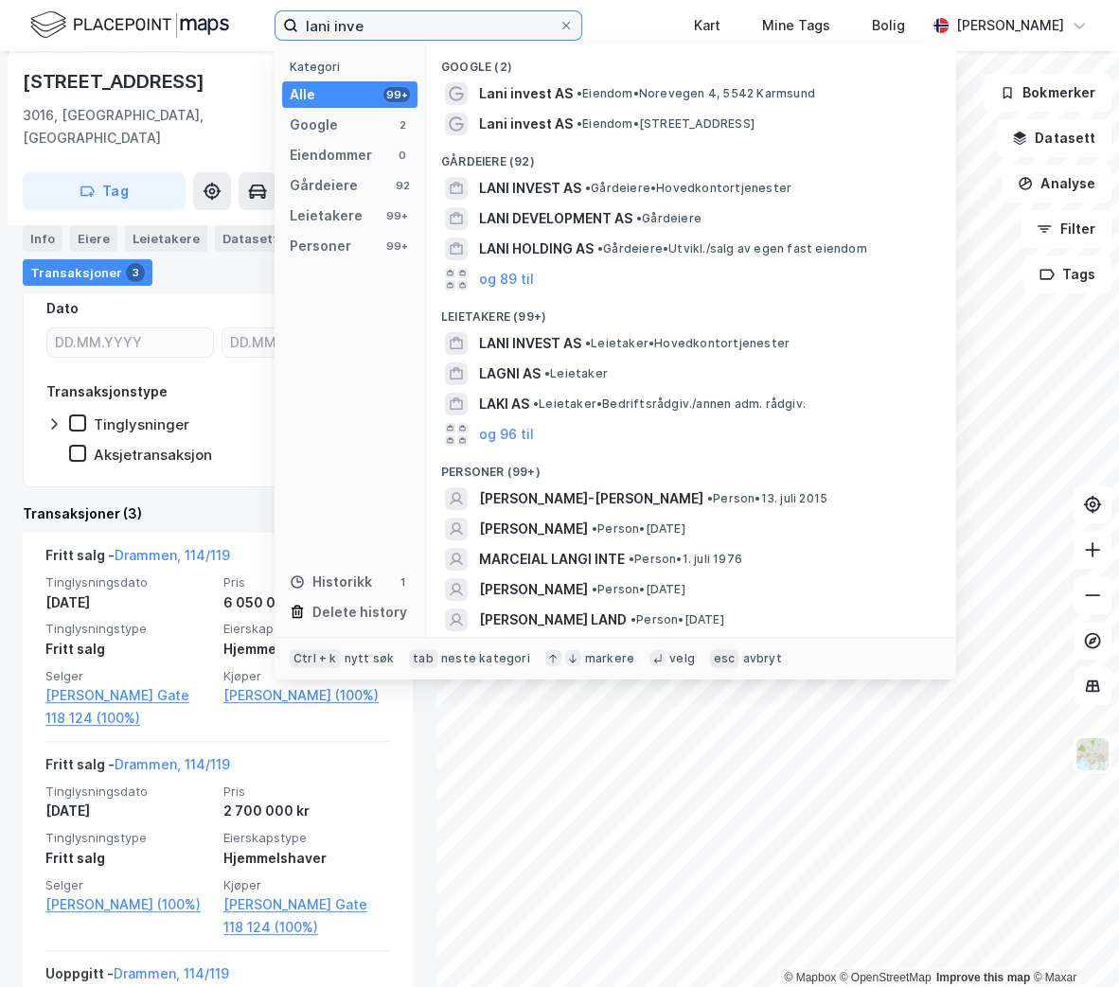
drag, startPoint x: 381, startPoint y: 33, endPoint x: 122, endPoint y: 13, distance: 259.2
click at [118, 11] on div "lani inve Kategori Alle 99+ Google 2 Eiendommer 0 Gårdeiere 92 Leietakere 99+ P…" at bounding box center [559, 25] width 1119 height 51
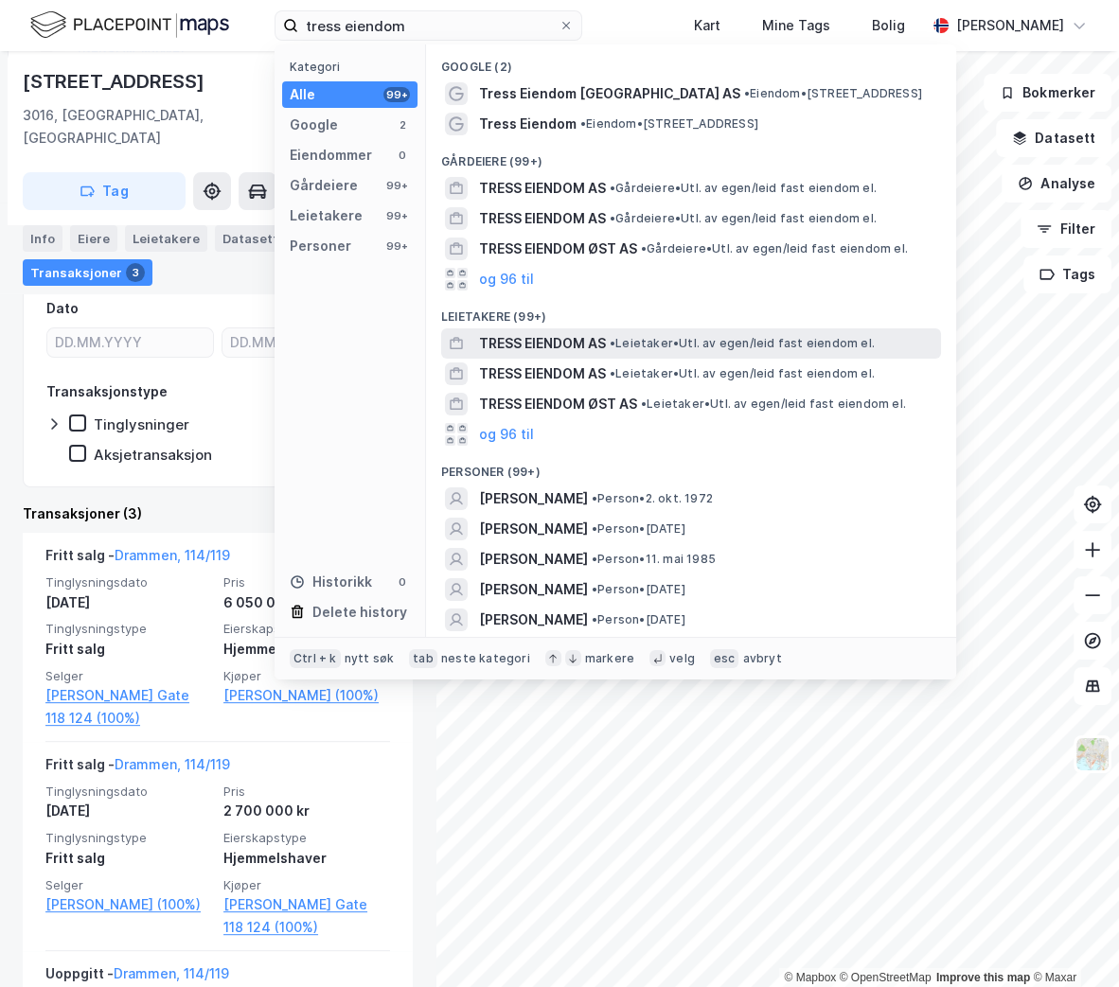
click at [559, 333] on span "TRESS EIENDOM AS" at bounding box center [542, 343] width 127 height 23
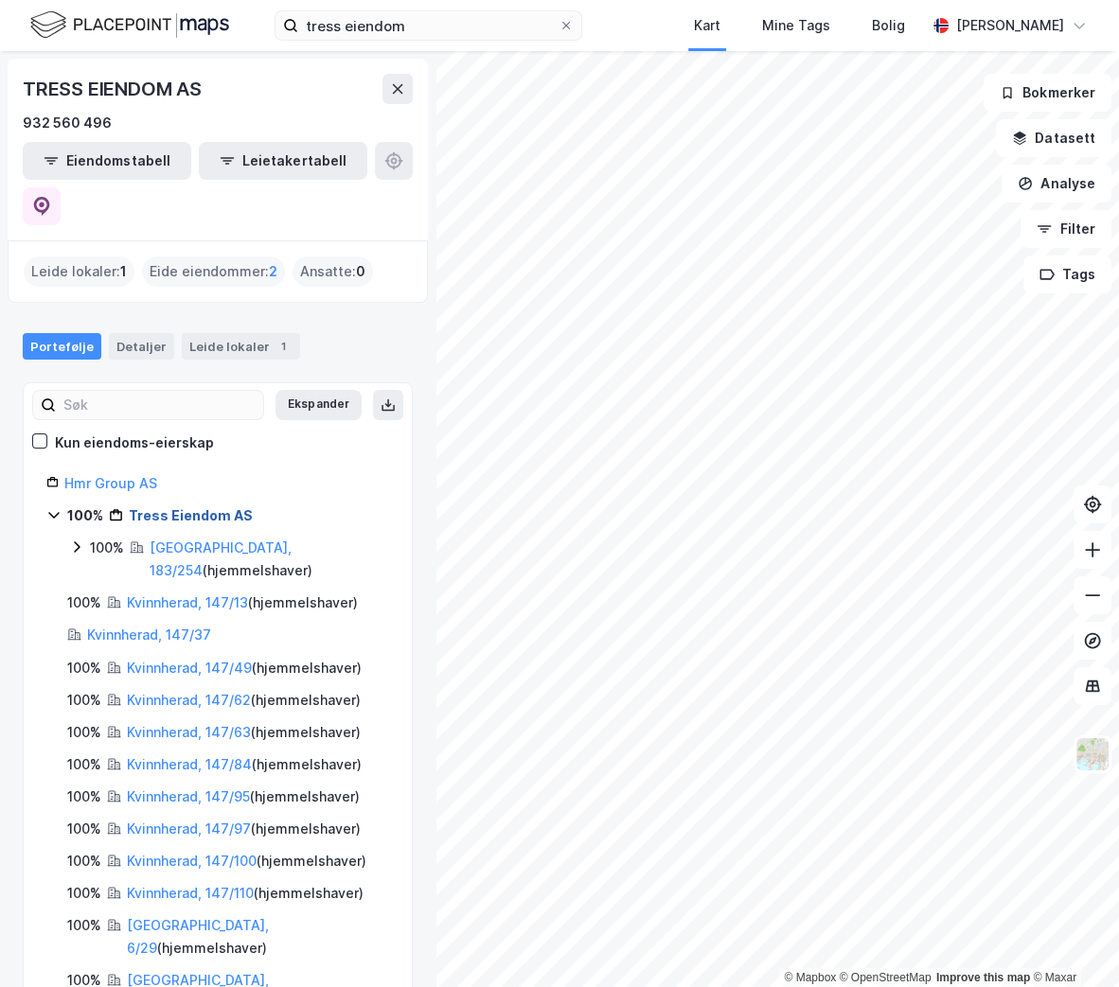
click at [178, 507] on link "Tress Eiendom AS" at bounding box center [191, 515] width 124 height 16
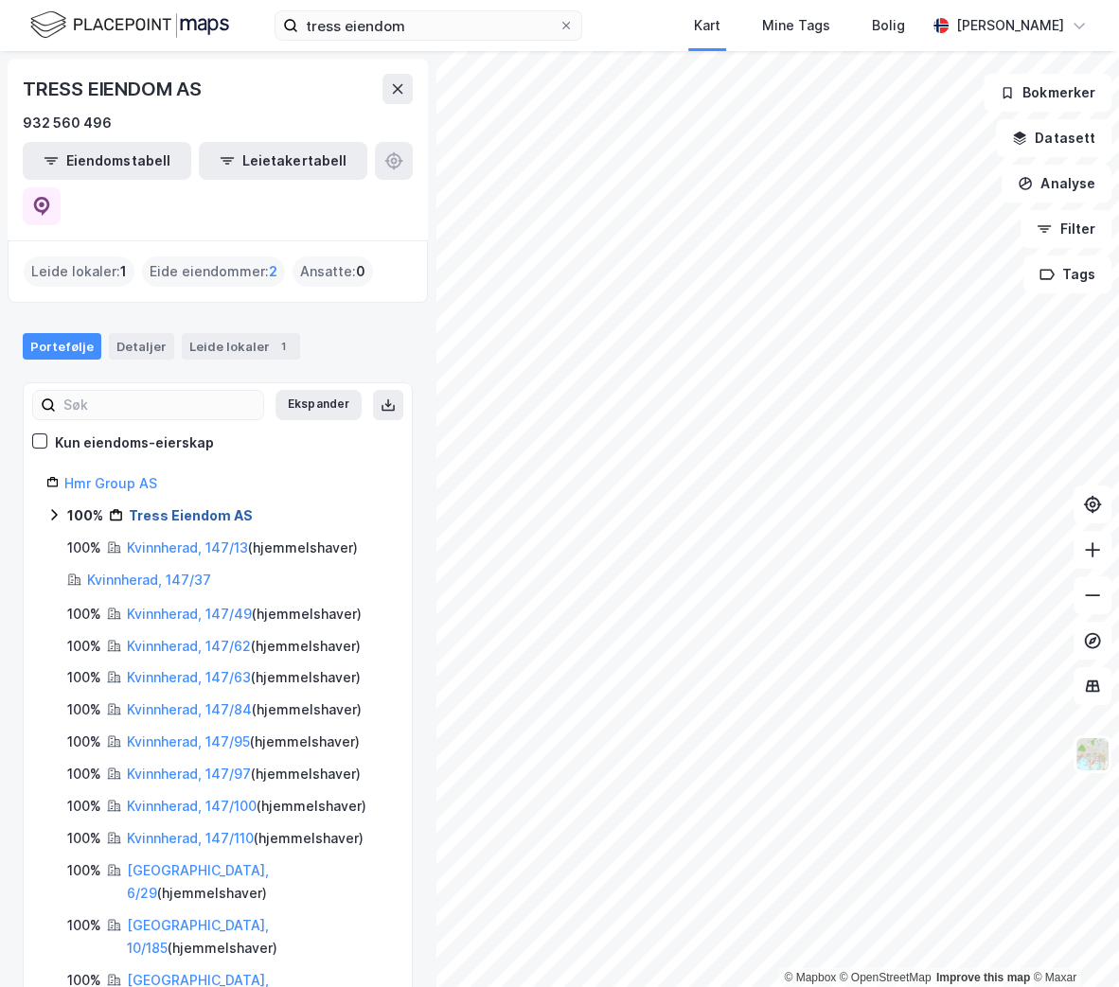
click at [178, 507] on link "Tress Eiendom AS" at bounding box center [191, 515] width 124 height 16
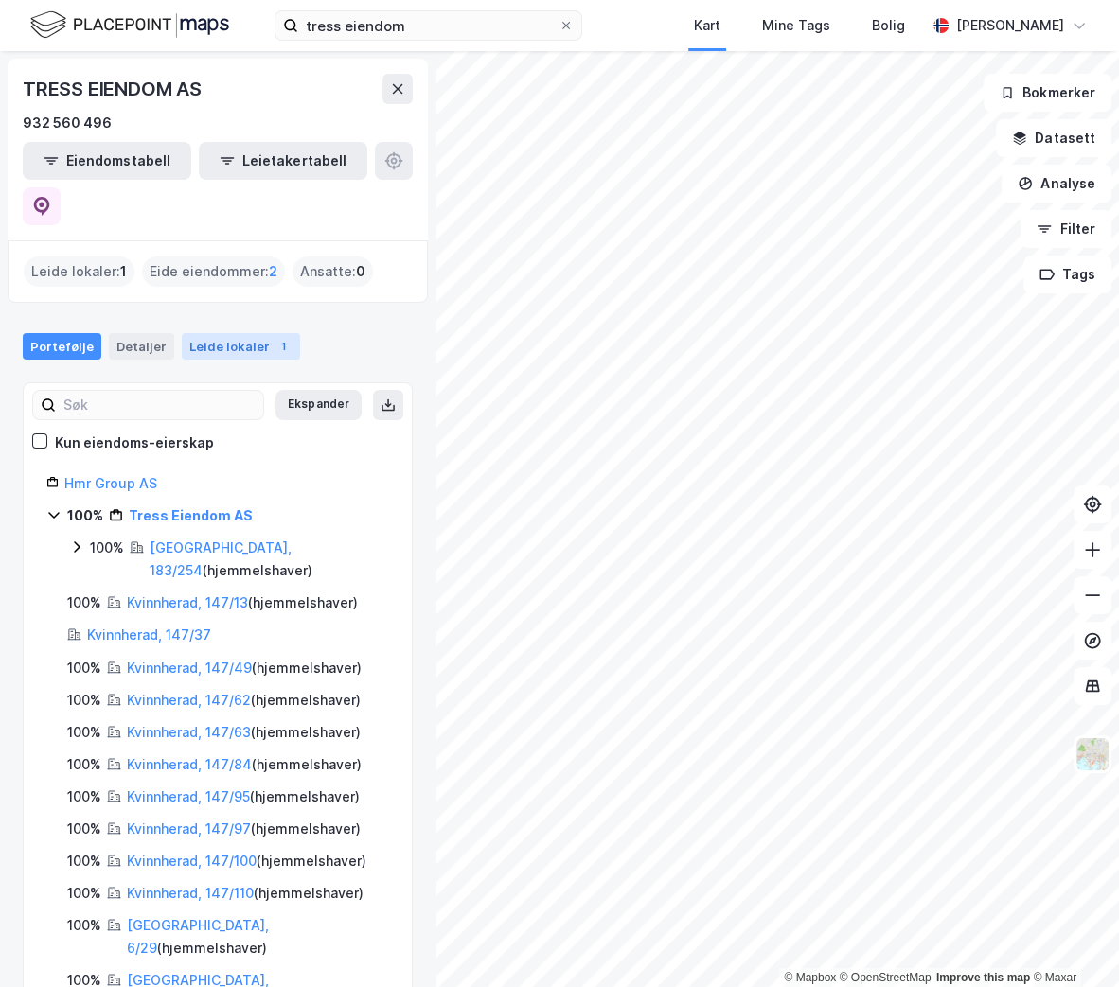
click at [222, 333] on div "Leide lokaler 1" at bounding box center [241, 346] width 118 height 27
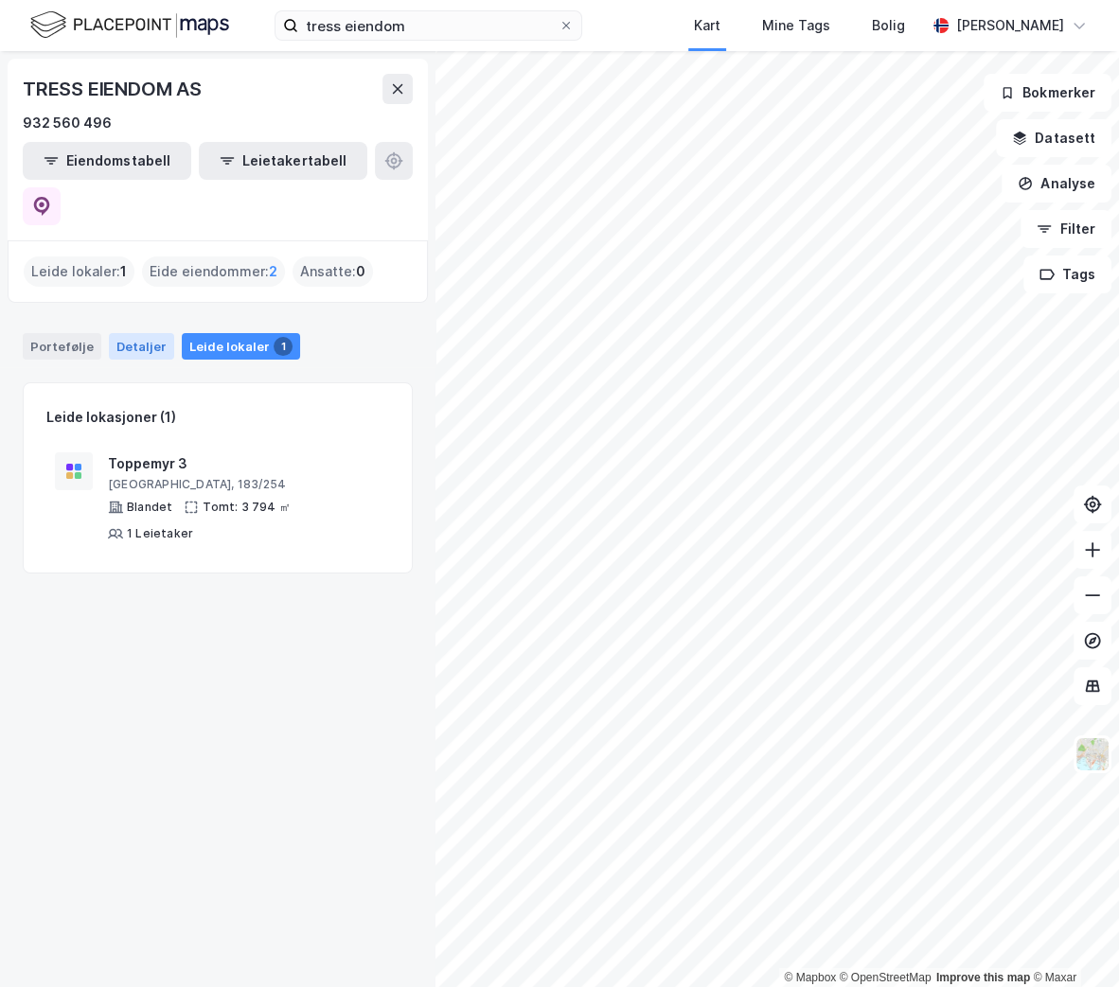
click at [129, 333] on div "Detaljer" at bounding box center [141, 346] width 65 height 27
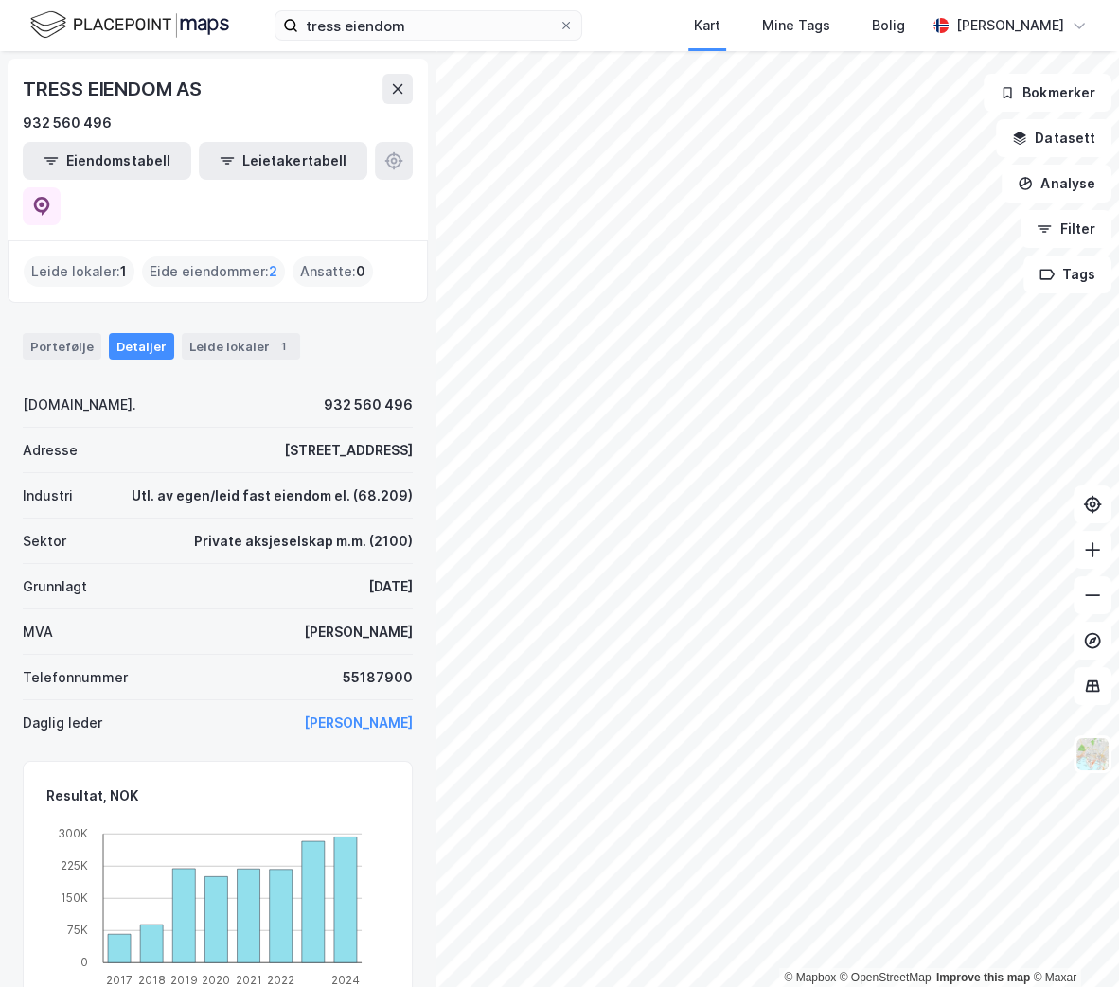
click at [236, 257] on div "Eide eiendommer : 2" at bounding box center [213, 272] width 143 height 30
click at [467, 29] on input "tress eiendom" at bounding box center [428, 25] width 260 height 28
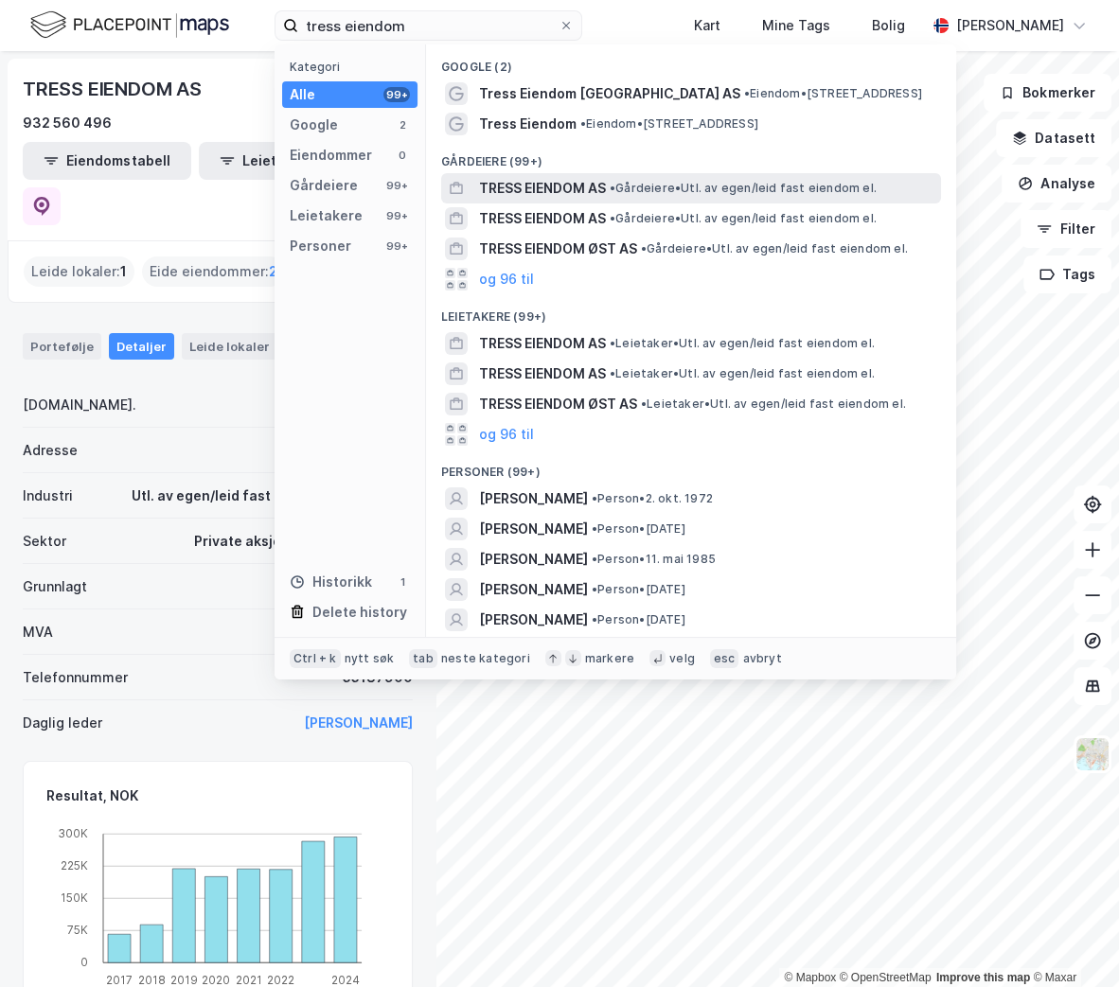
click at [532, 188] on span "TRESS EIENDOM AS" at bounding box center [542, 188] width 127 height 23
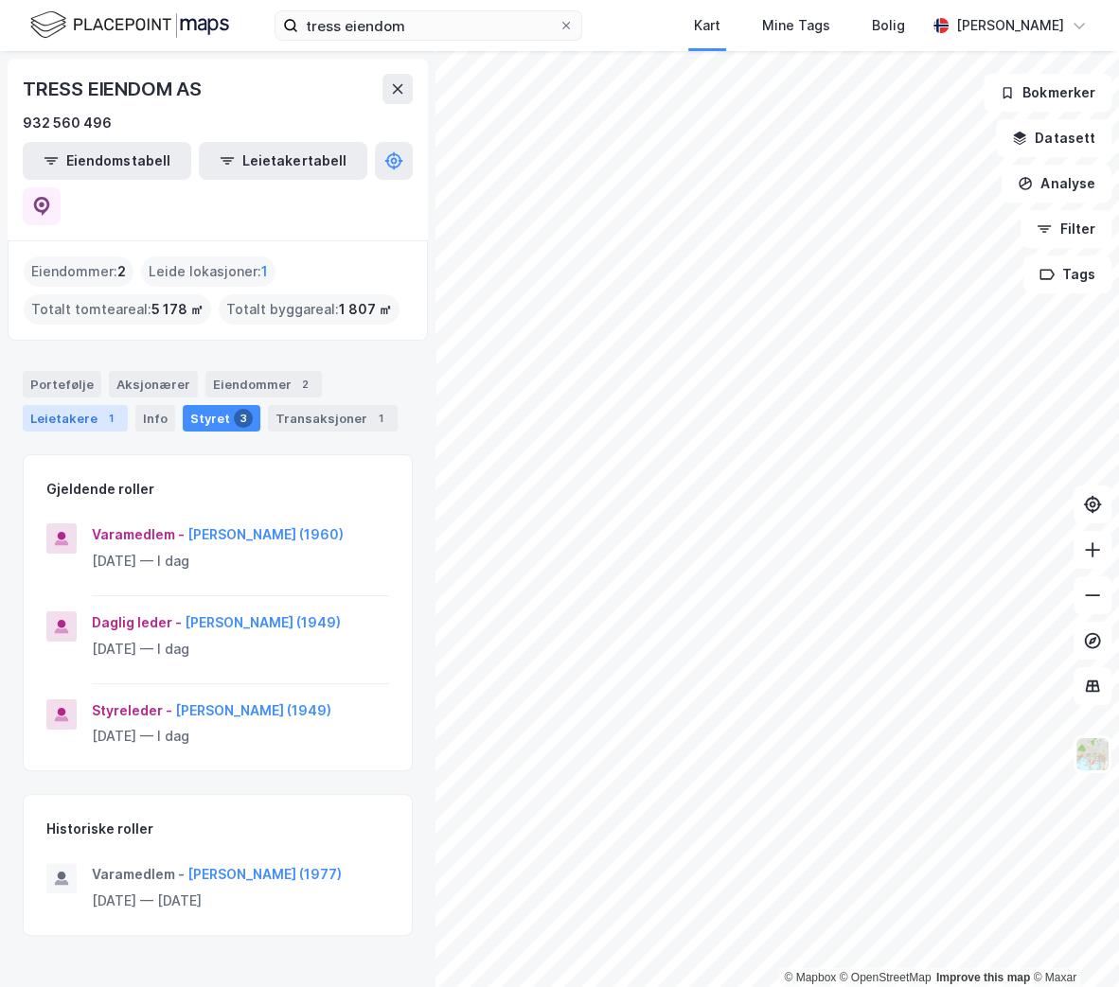
click at [78, 405] on div "Leietakere 1" at bounding box center [75, 418] width 105 height 27
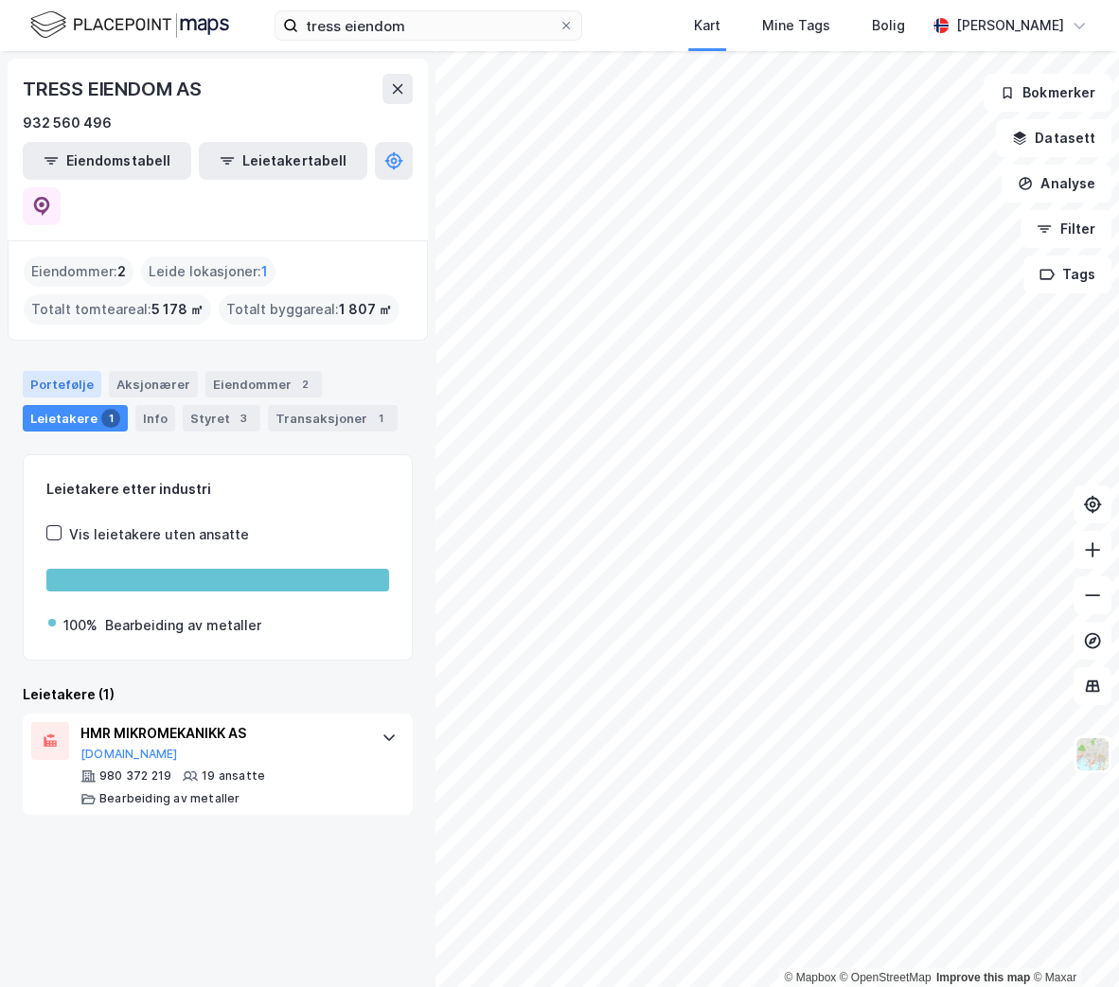
click at [71, 371] on div "Portefølje" at bounding box center [62, 384] width 79 height 27
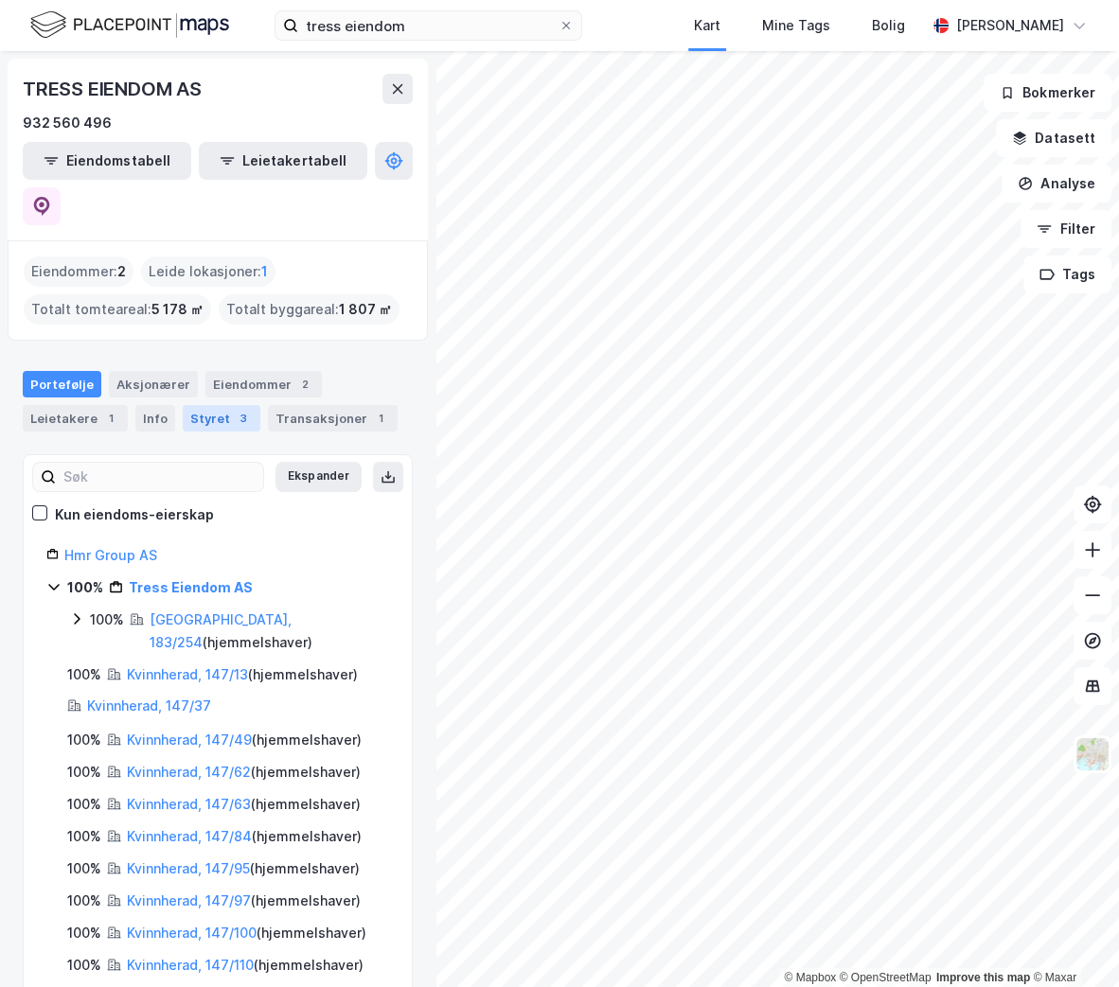
click at [236, 409] on div "3" at bounding box center [243, 418] width 19 height 19
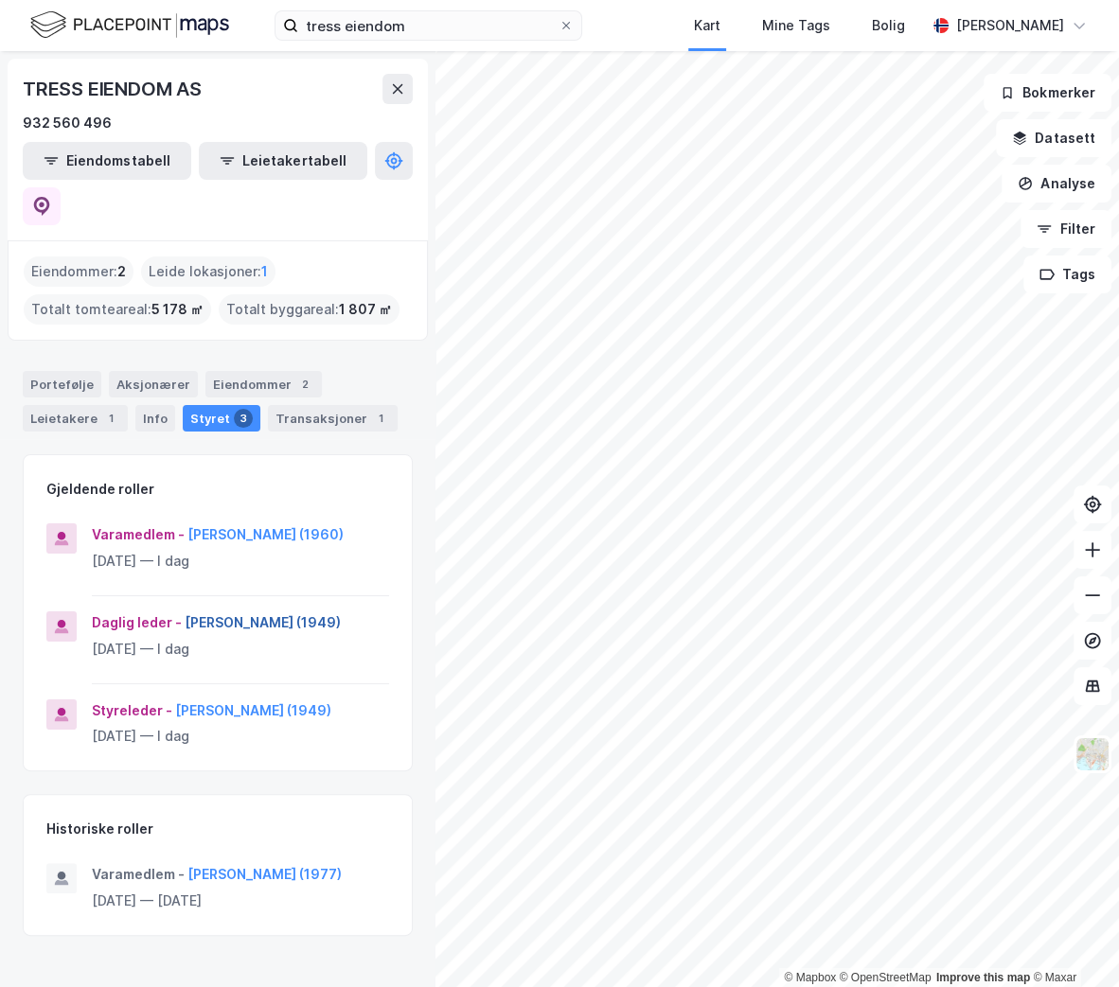
click at [0, 0] on button "[PERSON_NAME] (1949)" at bounding box center [0, 0] width 0 height 0
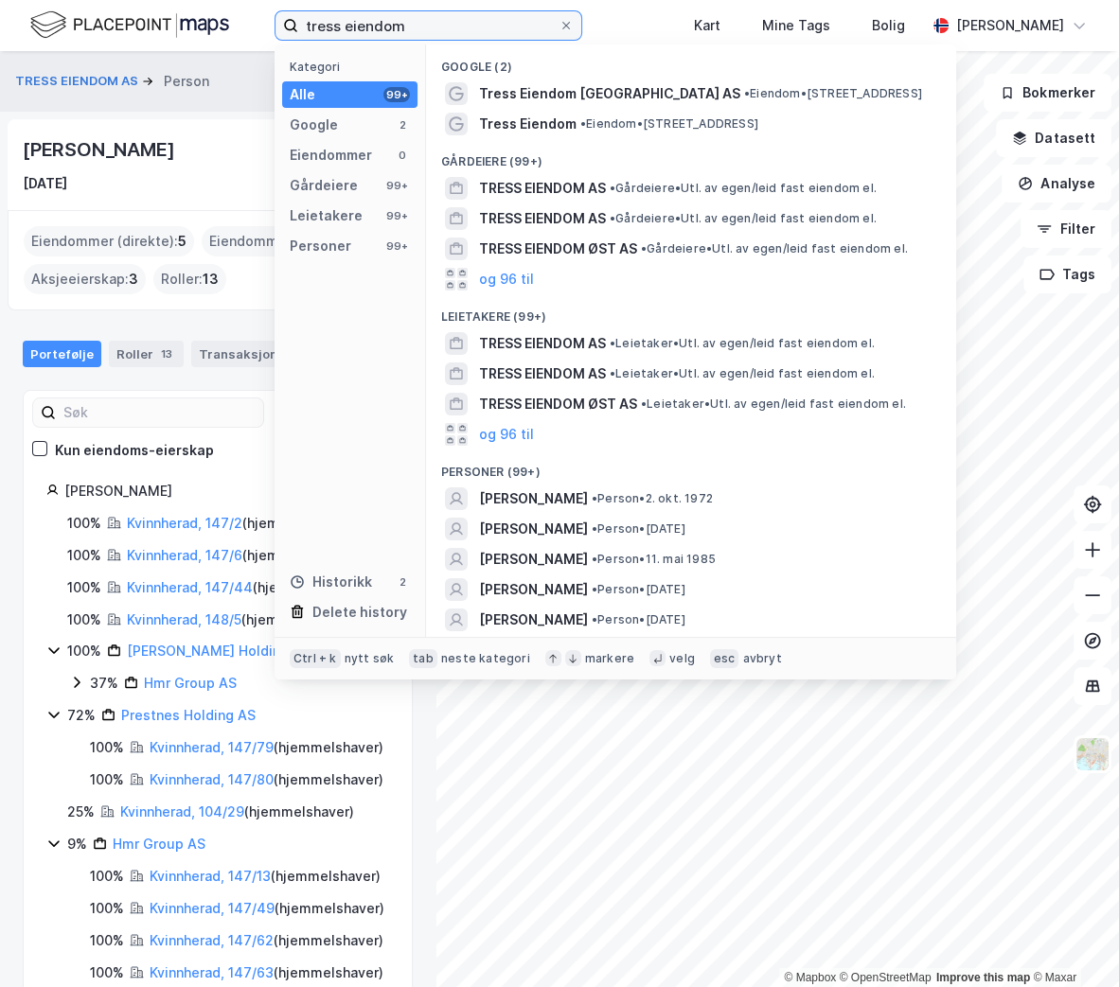
click at [386, 18] on input "tress eiendom" at bounding box center [428, 25] width 260 height 28
paste input "[DEMOGRAPHIC_DATA][PERSON_NAME][GEOGRAPHIC_DATA]"
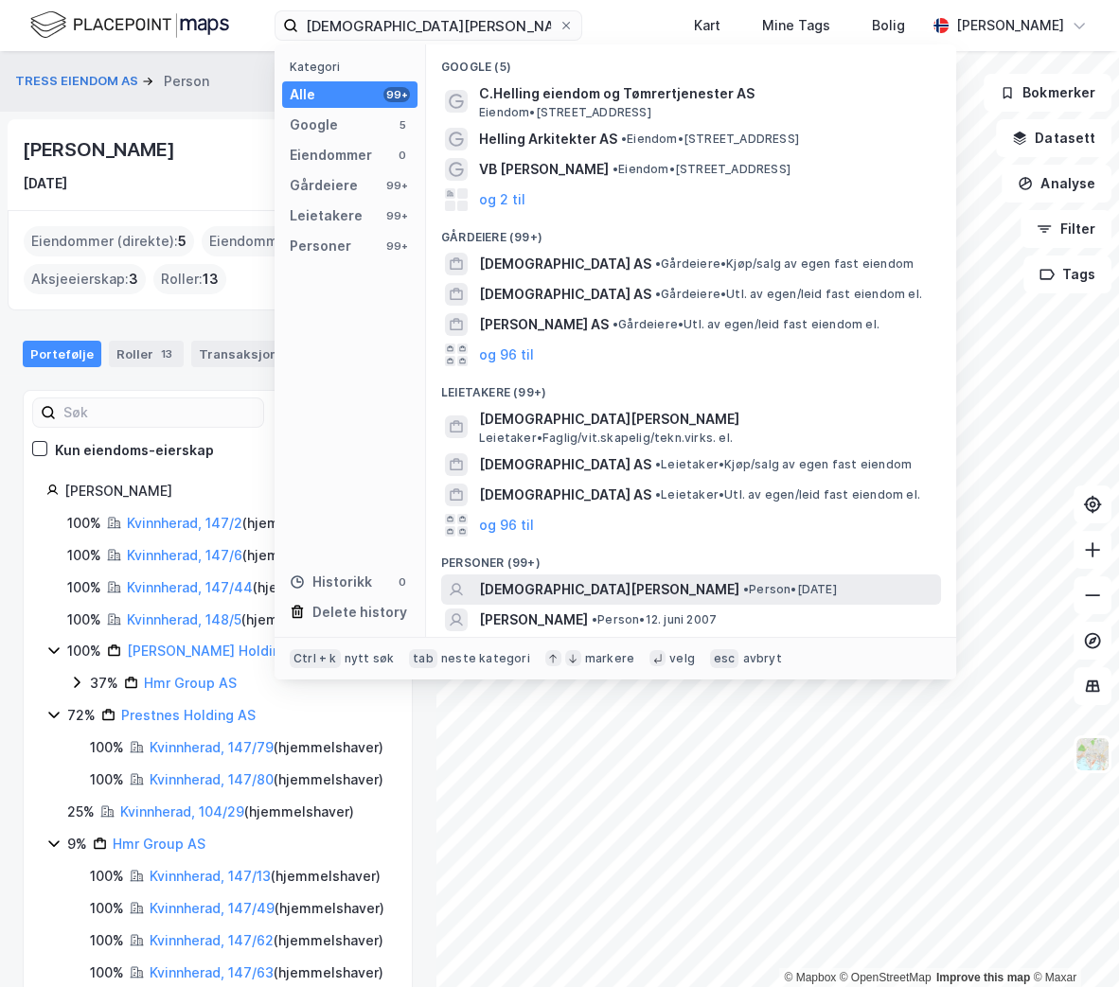
click at [560, 592] on span "[DEMOGRAPHIC_DATA][PERSON_NAME]" at bounding box center [609, 589] width 260 height 23
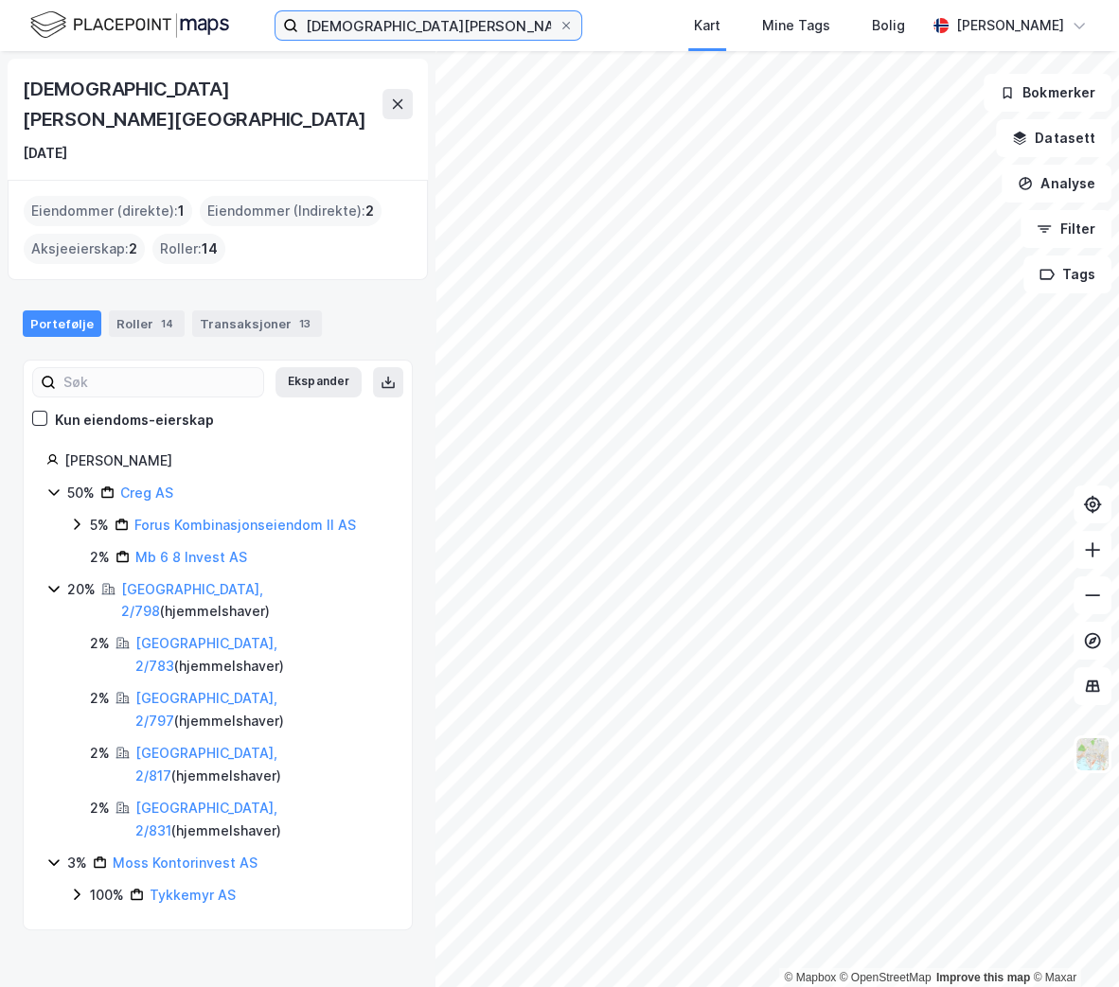
click at [397, 27] on input "[DEMOGRAPHIC_DATA][PERSON_NAME][GEOGRAPHIC_DATA]" at bounding box center [428, 25] width 260 height 28
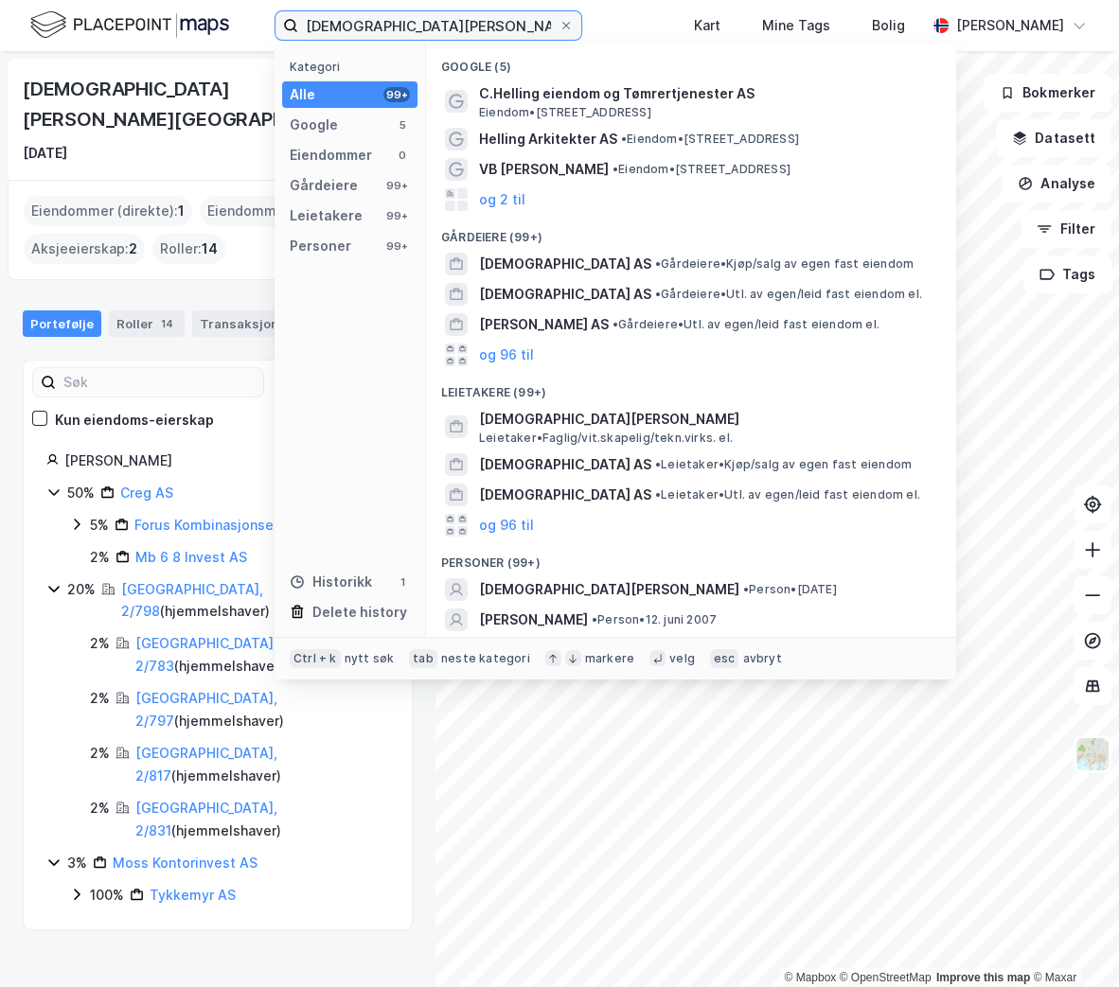
click at [397, 27] on input "[DEMOGRAPHIC_DATA][PERSON_NAME][GEOGRAPHIC_DATA]" at bounding box center [428, 25] width 260 height 28
paste input "ORAKEL HOLDING AS"
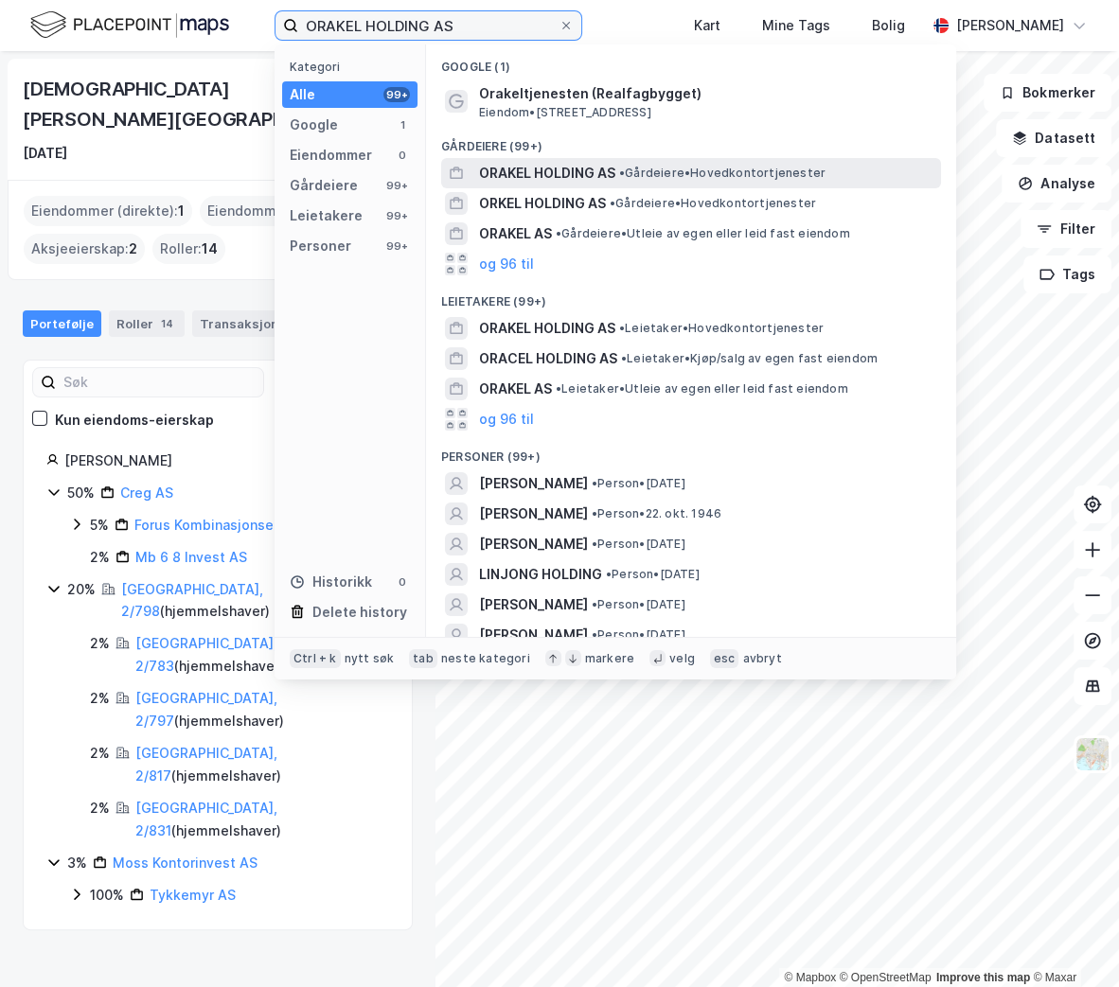
type input "ORAKEL HOLDING AS"
click at [543, 173] on span "ORAKEL HOLDING AS" at bounding box center [547, 173] width 136 height 23
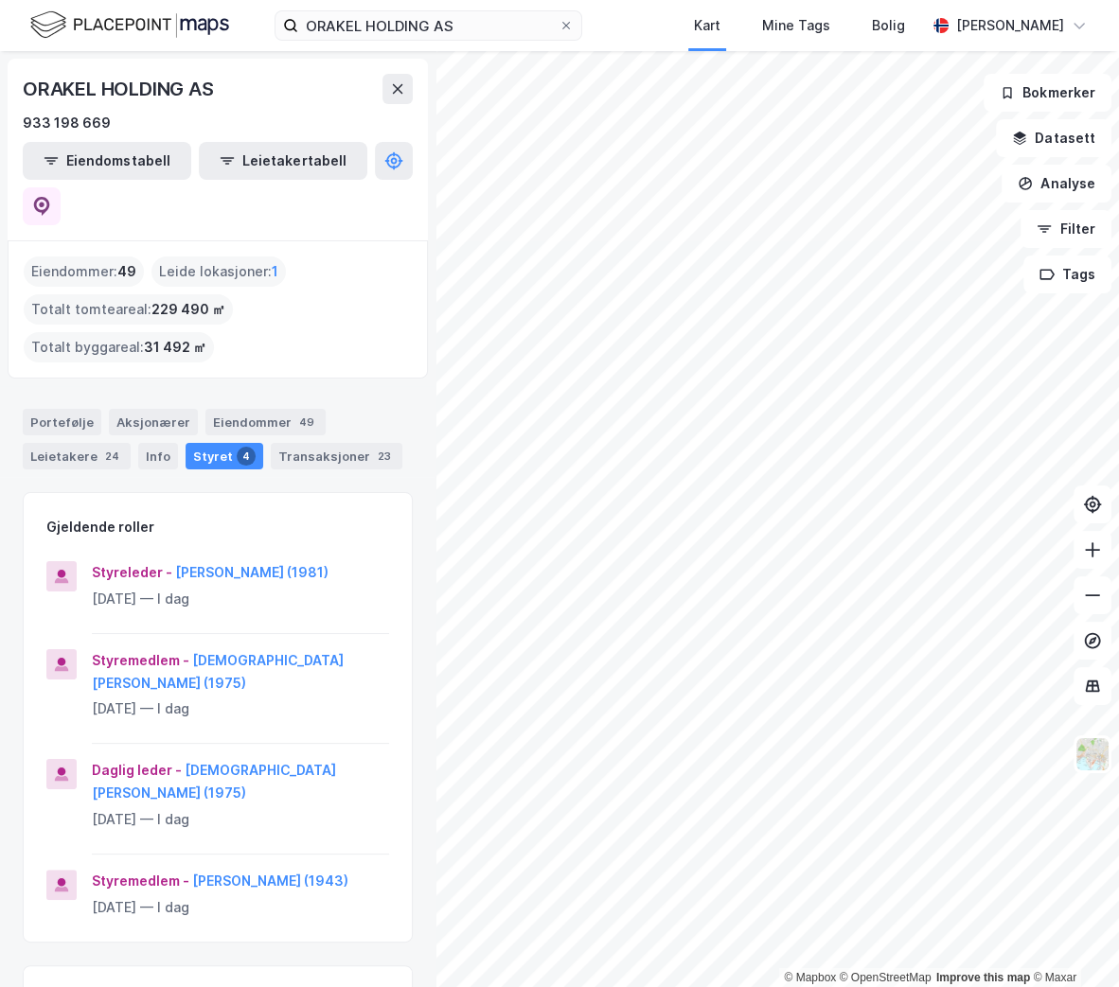
drag, startPoint x: 173, startPoint y: 521, endPoint x: 322, endPoint y: 507, distance: 149.2
click at [322, 554] on div "Styreleder - [PERSON_NAME] (1981) [DATE] — I dag Styremedlem - [PERSON_NAME] (1…" at bounding box center [218, 748] width 388 height 388
copy div "[PERSON_NAME][GEOGRAPHIC_DATA]"
click at [378, 653] on div "© Mapbox © OpenStreetMap Improve this map © [PERSON_NAME] HOLDING AS 933 198 66…" at bounding box center [559, 519] width 1119 height 936
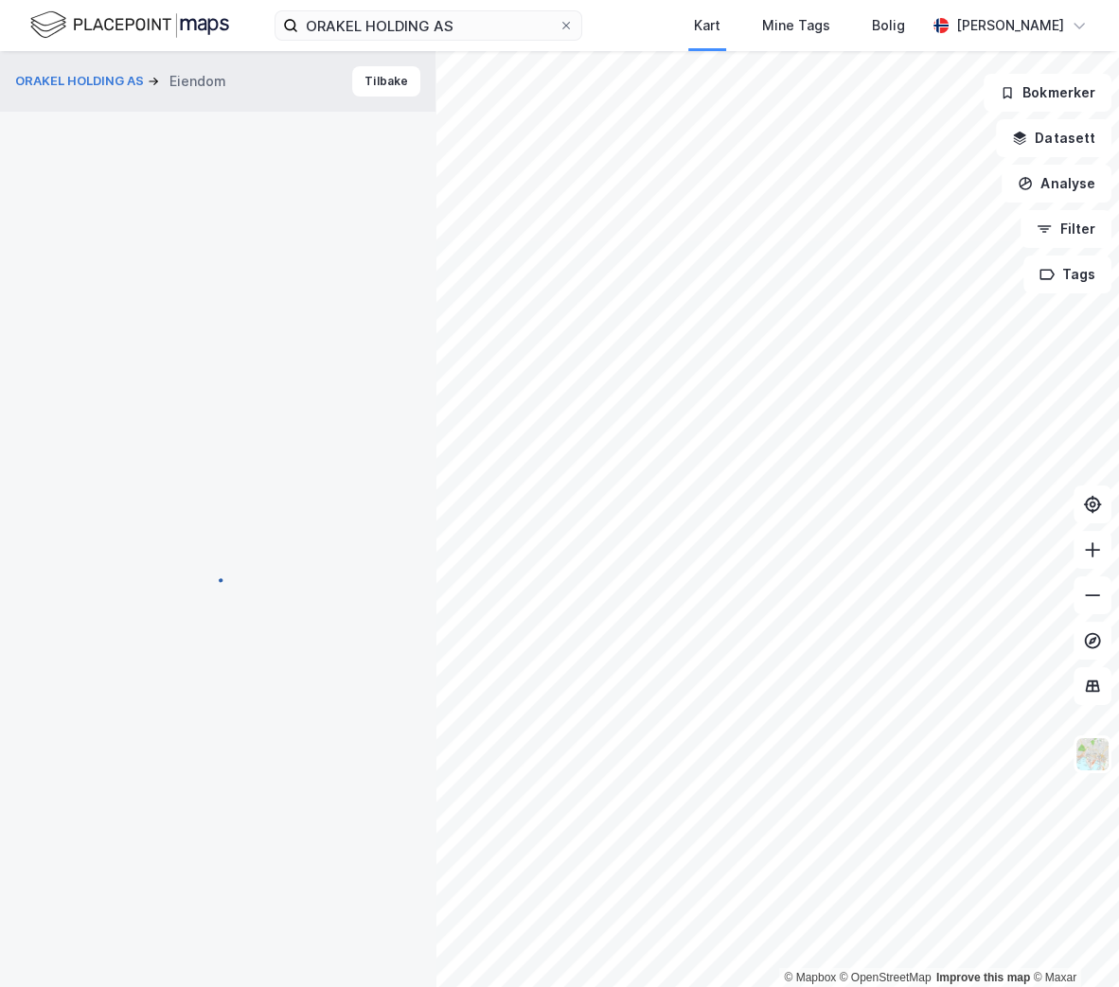
scroll to position [40, 0]
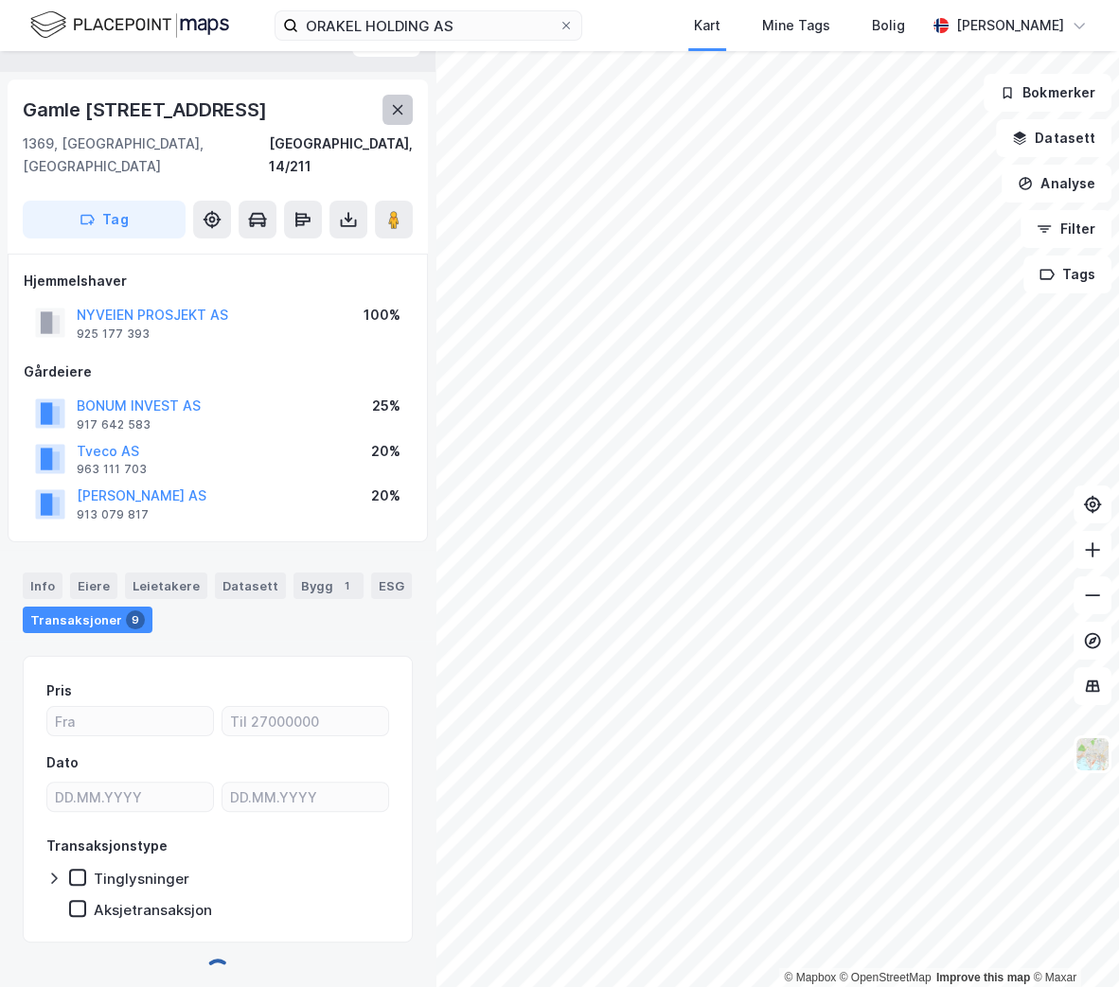
click at [393, 116] on button at bounding box center [397, 110] width 30 height 30
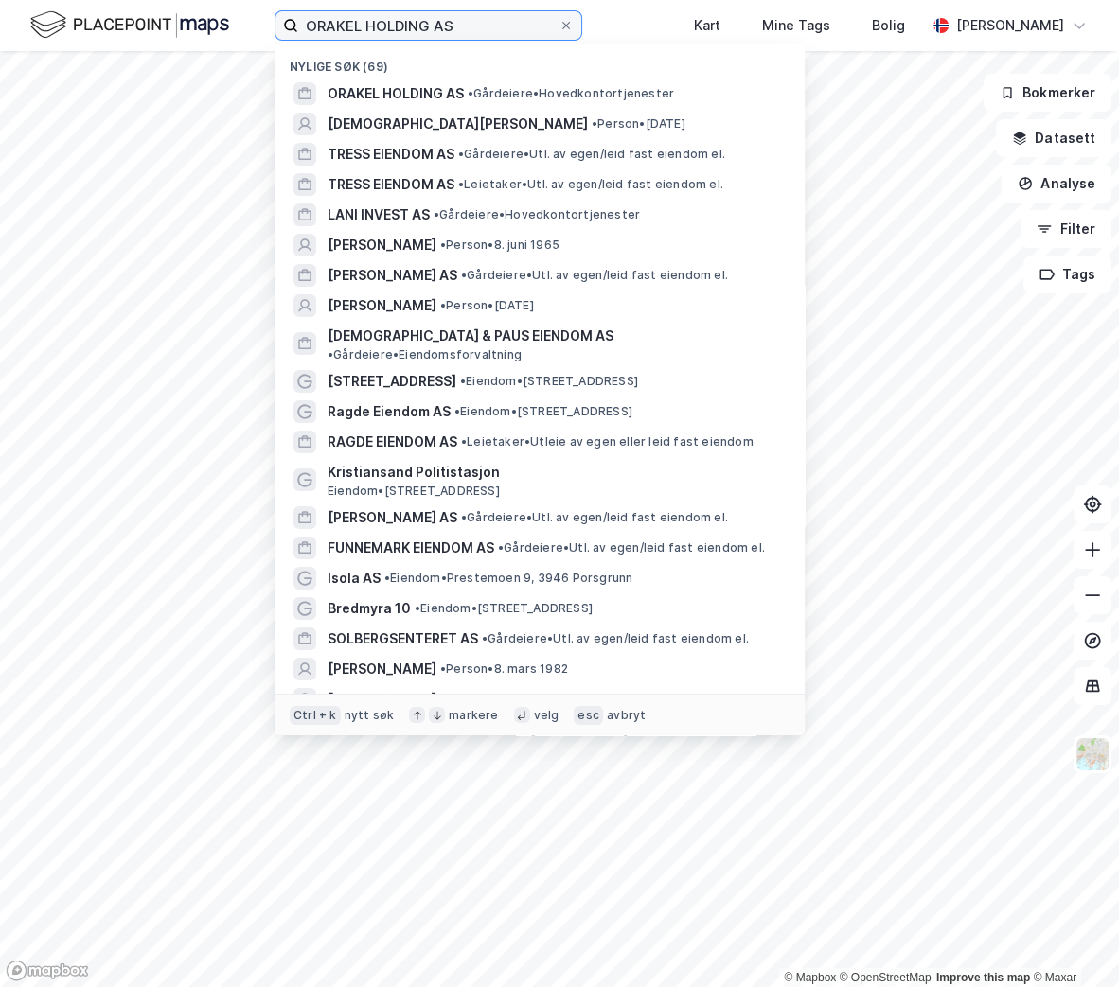
drag, startPoint x: 462, startPoint y: 20, endPoint x: 172, endPoint y: 38, distance: 290.2
click at [172, 38] on div "ORAKEL HOLDING AS Nylige søk (69) ORAKEL HOLDING AS • Gårdeiere • Hovedkontortj…" at bounding box center [559, 25] width 1119 height 51
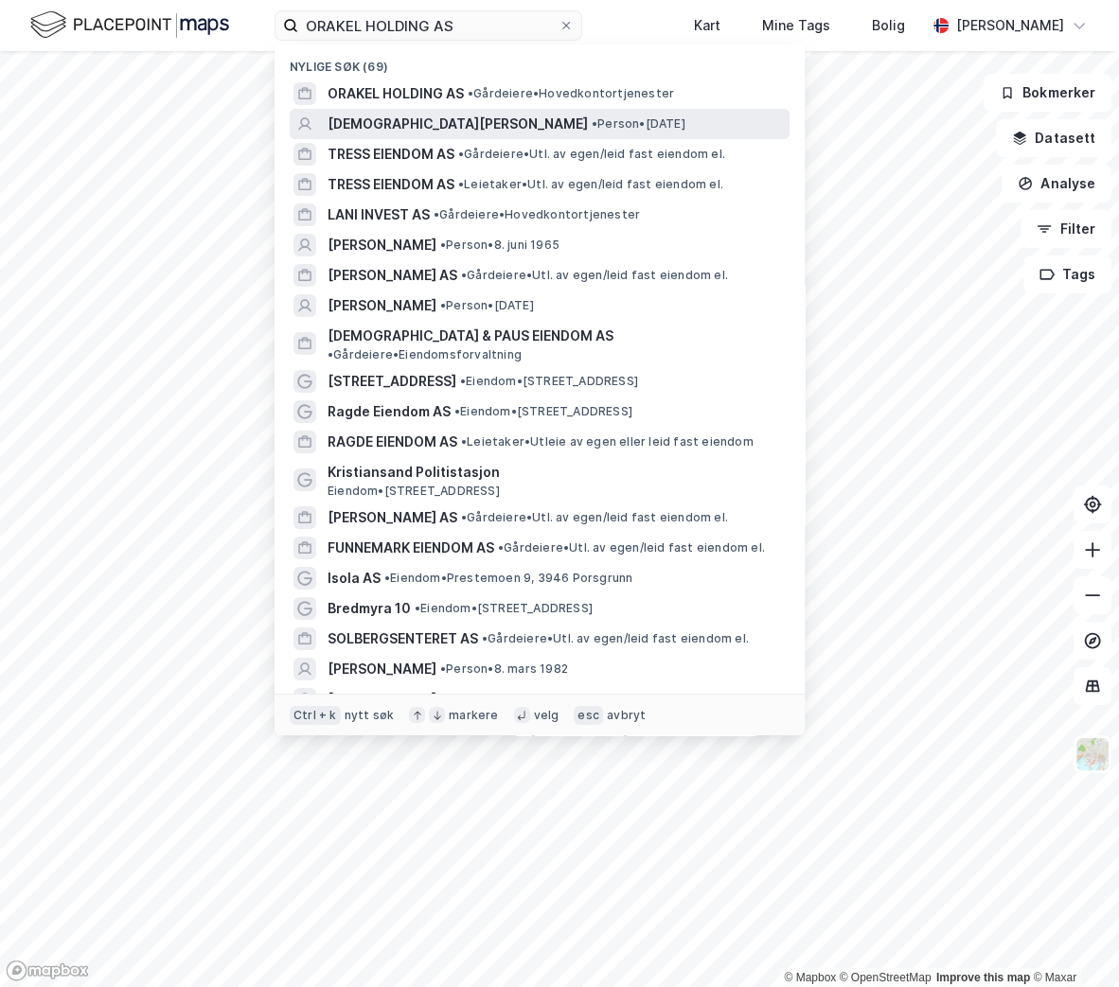
click at [418, 120] on span "[DEMOGRAPHIC_DATA][PERSON_NAME]" at bounding box center [458, 124] width 260 height 23
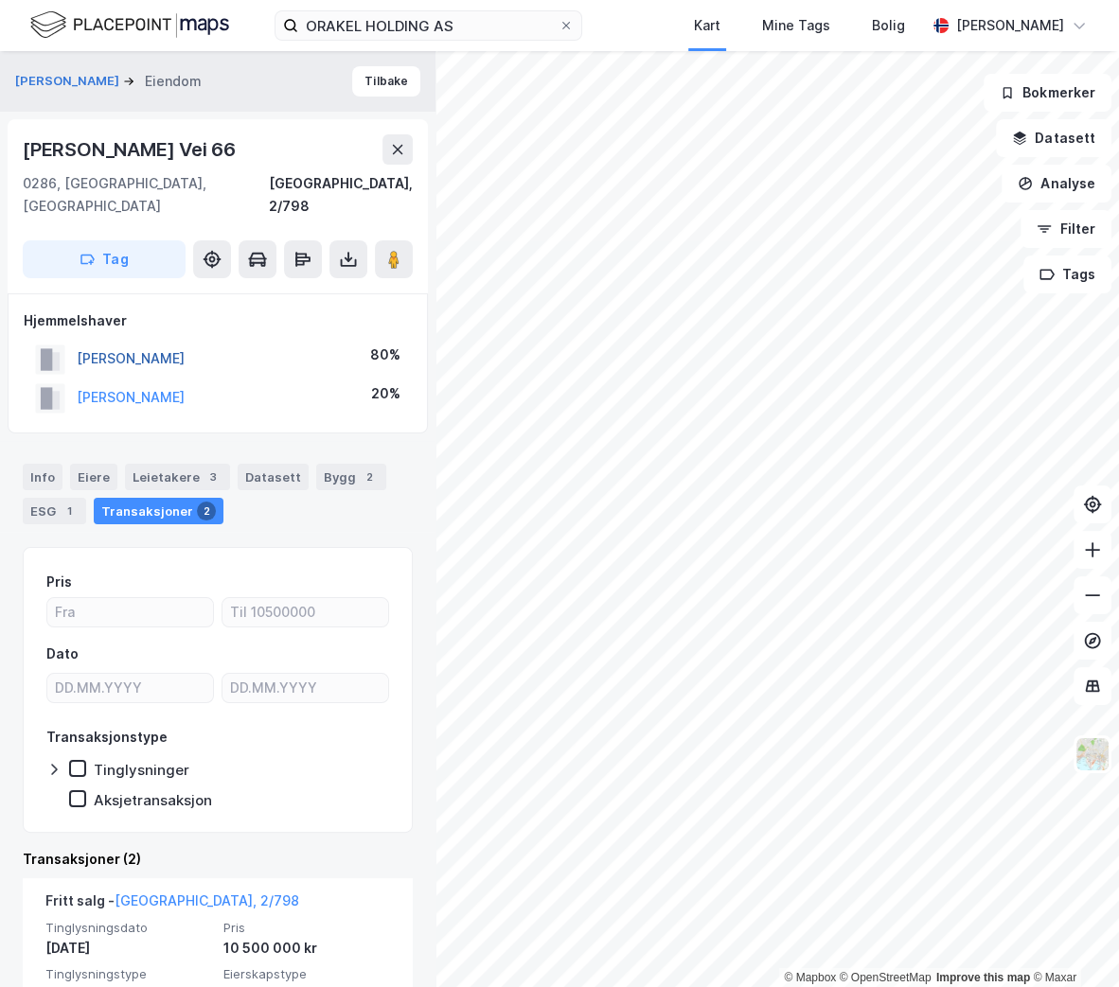
click at [0, 0] on button "[PERSON_NAME]" at bounding box center [0, 0] width 0 height 0
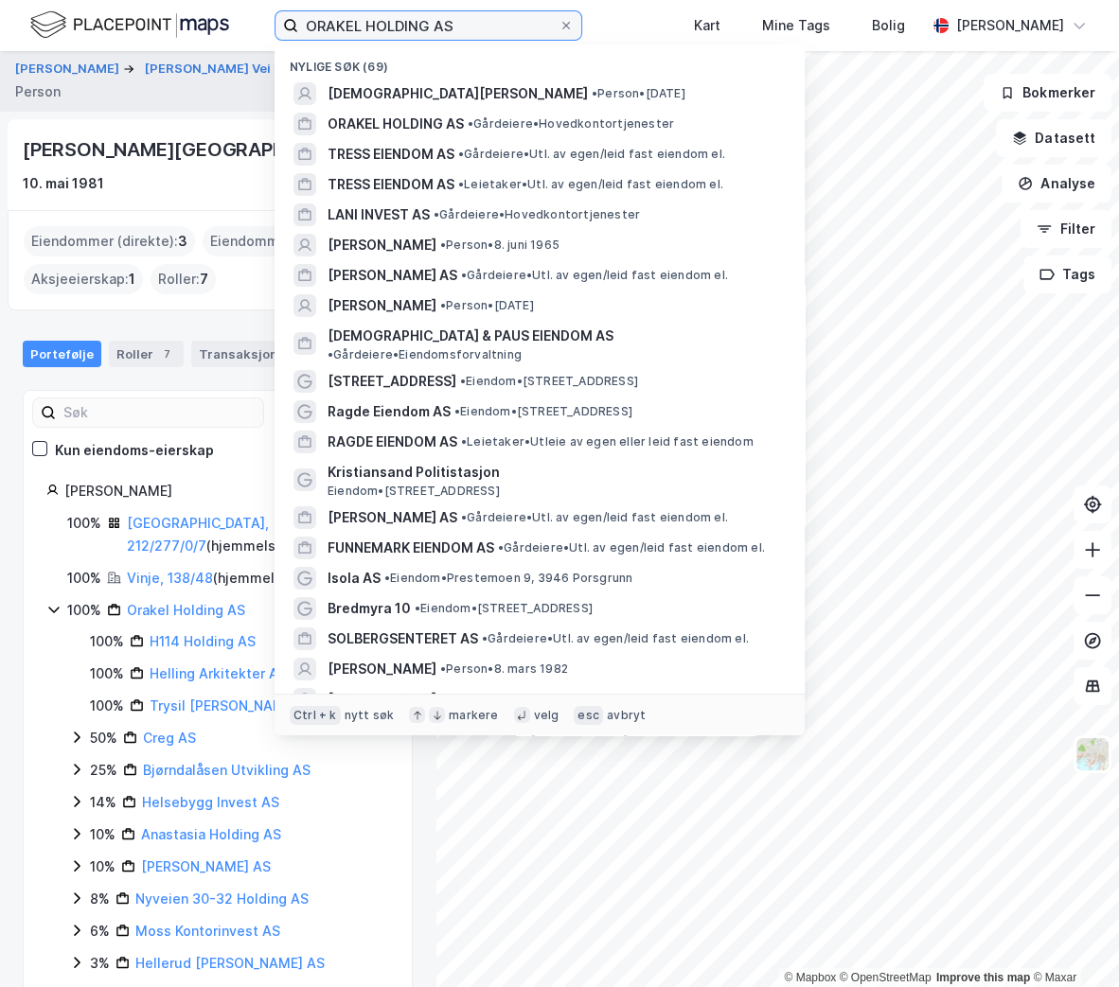
click at [453, 24] on input "ORAKEL HOLDING AS" at bounding box center [428, 25] width 260 height 28
paste input
drag, startPoint x: 453, startPoint y: 24, endPoint x: 129, endPoint y: 47, distance: 325.6
click at [124, 48] on div "[PERSON_NAME] søk (69) [DEMOGRAPHIC_DATA][PERSON_NAME] • Person • [DATE] ORAKEL…" at bounding box center [559, 25] width 1119 height 51
paste input "s"
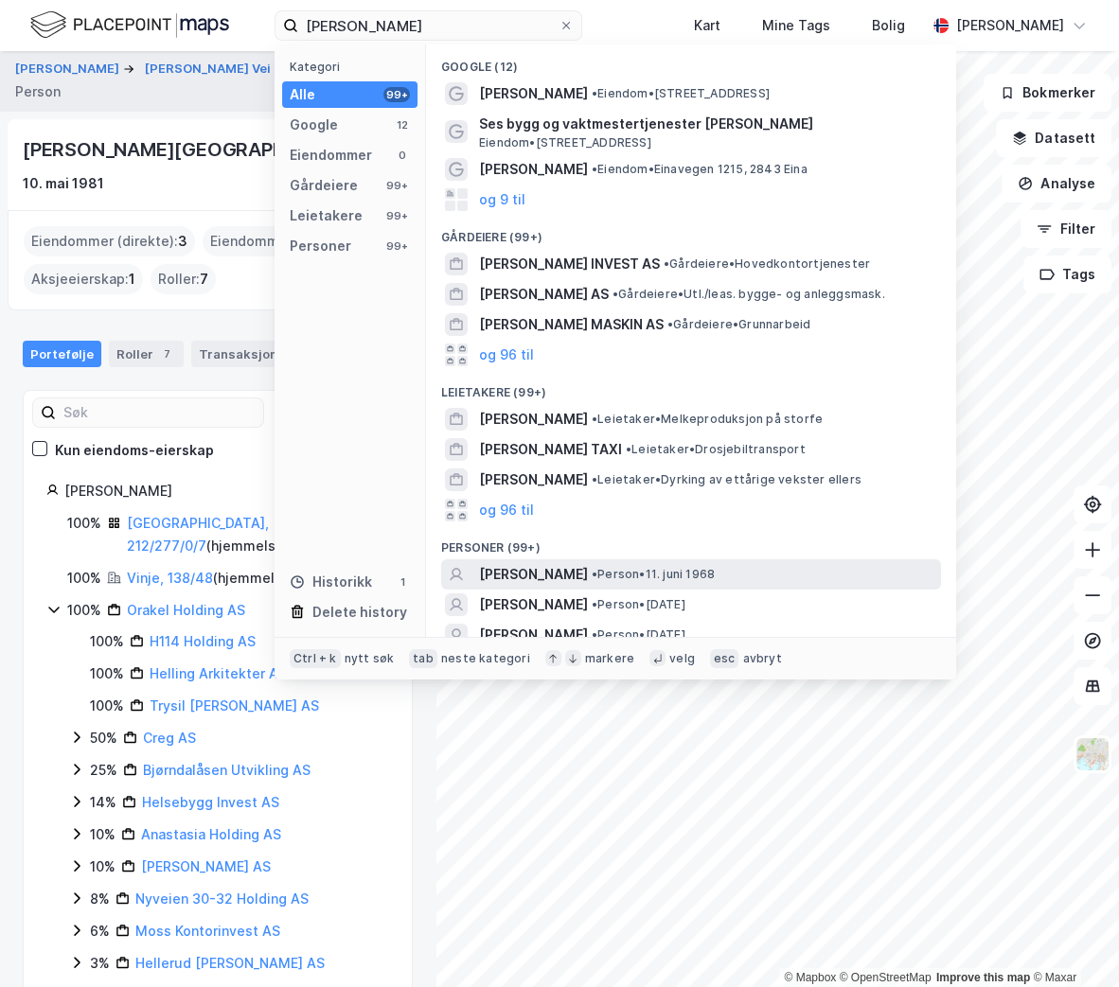
click at [584, 567] on span "[PERSON_NAME]" at bounding box center [533, 574] width 109 height 23
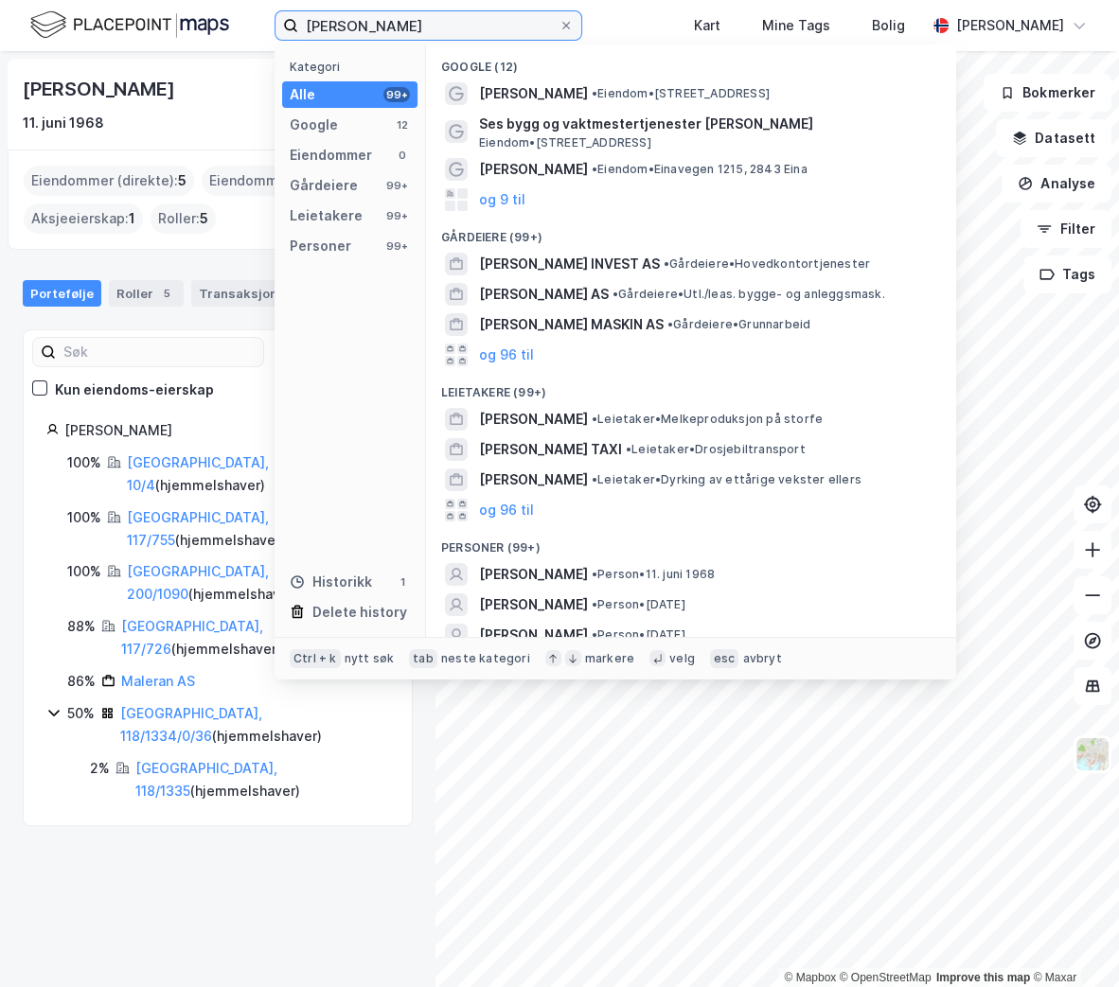
drag, startPoint x: 456, startPoint y: 36, endPoint x: 469, endPoint y: 27, distance: 15.0
click at [459, 35] on input "[PERSON_NAME]" at bounding box center [428, 25] width 260 height 28
drag, startPoint x: 487, startPoint y: 27, endPoint x: 0, endPoint y: 3, distance: 487.1
click at [0, 3] on div "[PERSON_NAME] Kategori Alle 99+ Google 12 Eiendommer 0 Gårdeiere 99+ Leietakere…" at bounding box center [559, 25] width 1119 height 51
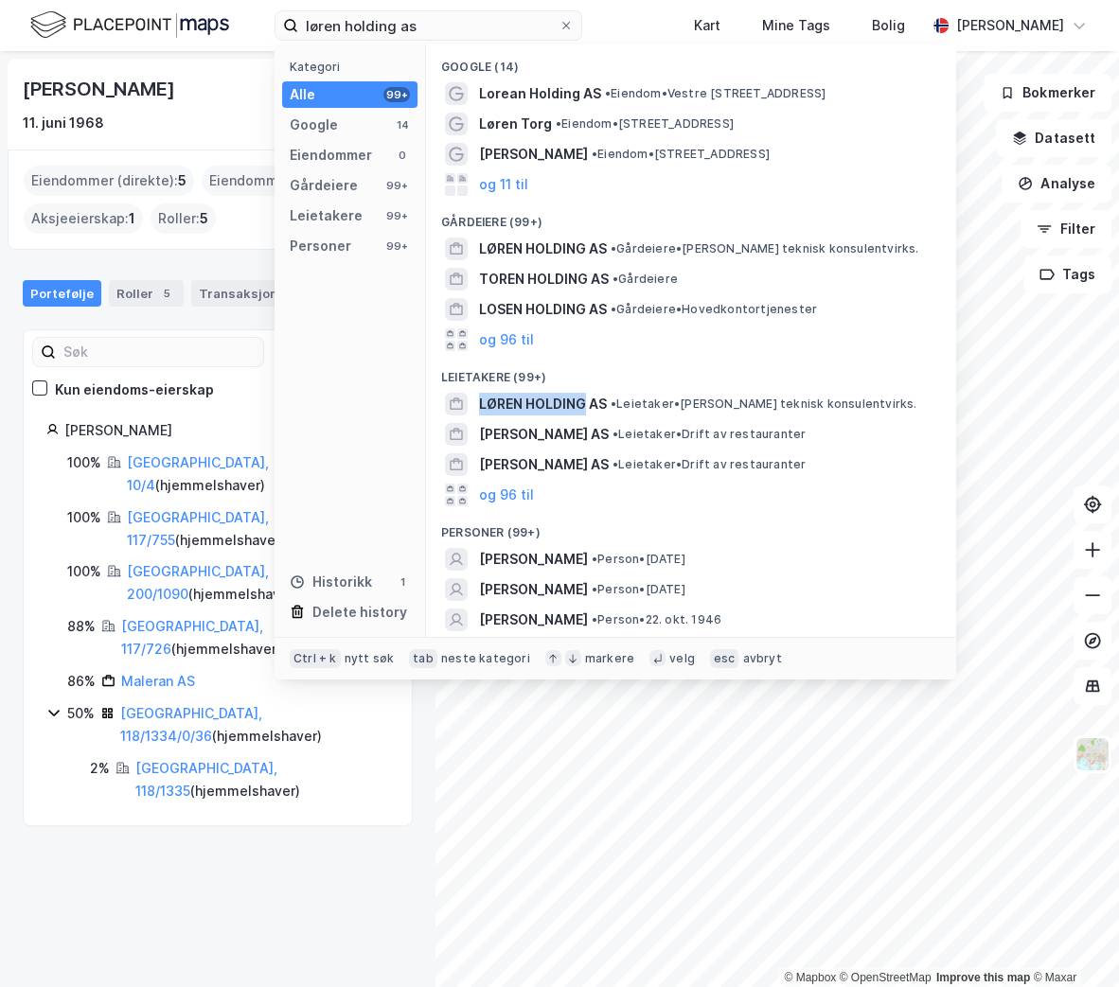
drag, startPoint x: 587, startPoint y: 394, endPoint x: 611, endPoint y: 367, distance: 35.5
click at [611, 369] on div "Google (14) Lorean Holding AS • Eiendom • [STREET_ADDRESS] • Eiendom • [STREET_…" at bounding box center [691, 340] width 530 height 593
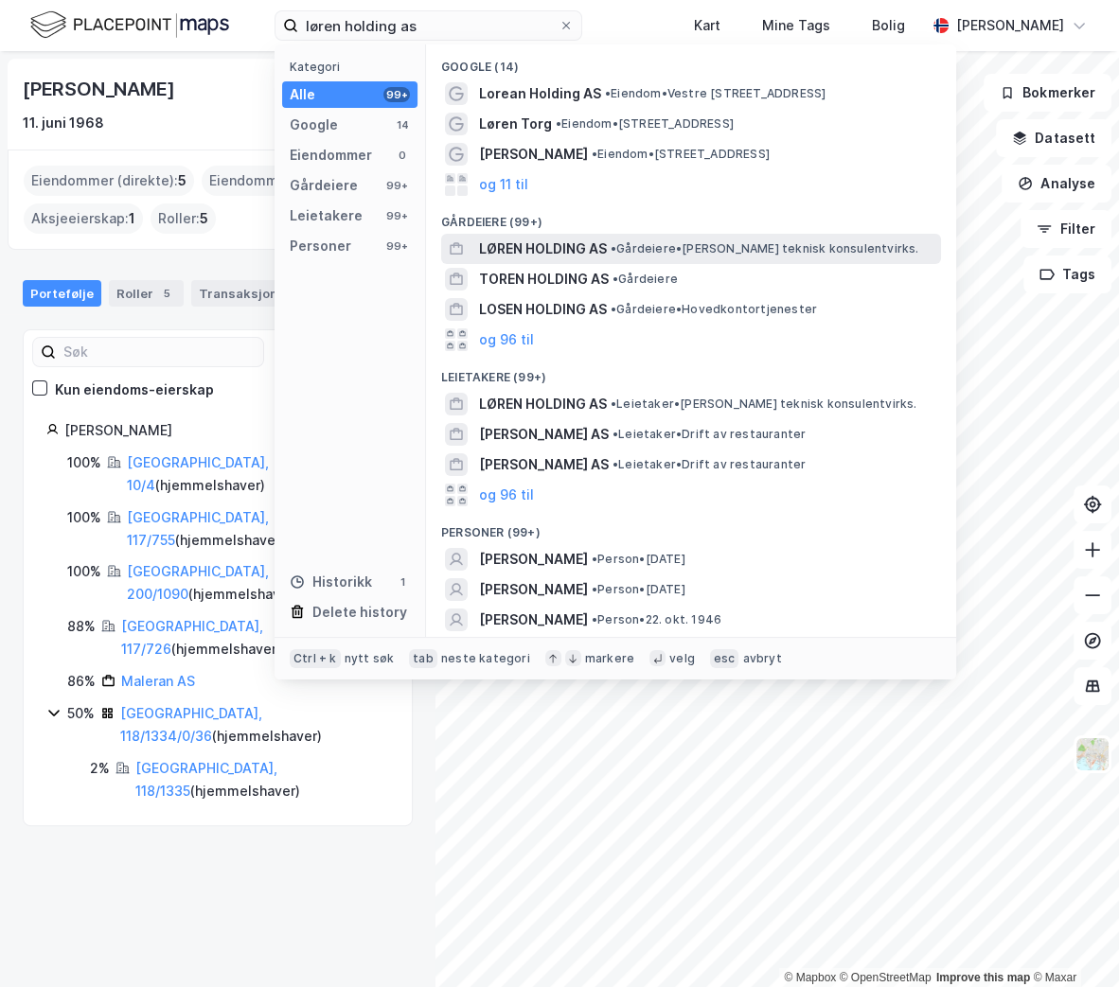
click at [584, 243] on span "LØREN HOLDING AS" at bounding box center [543, 249] width 128 height 23
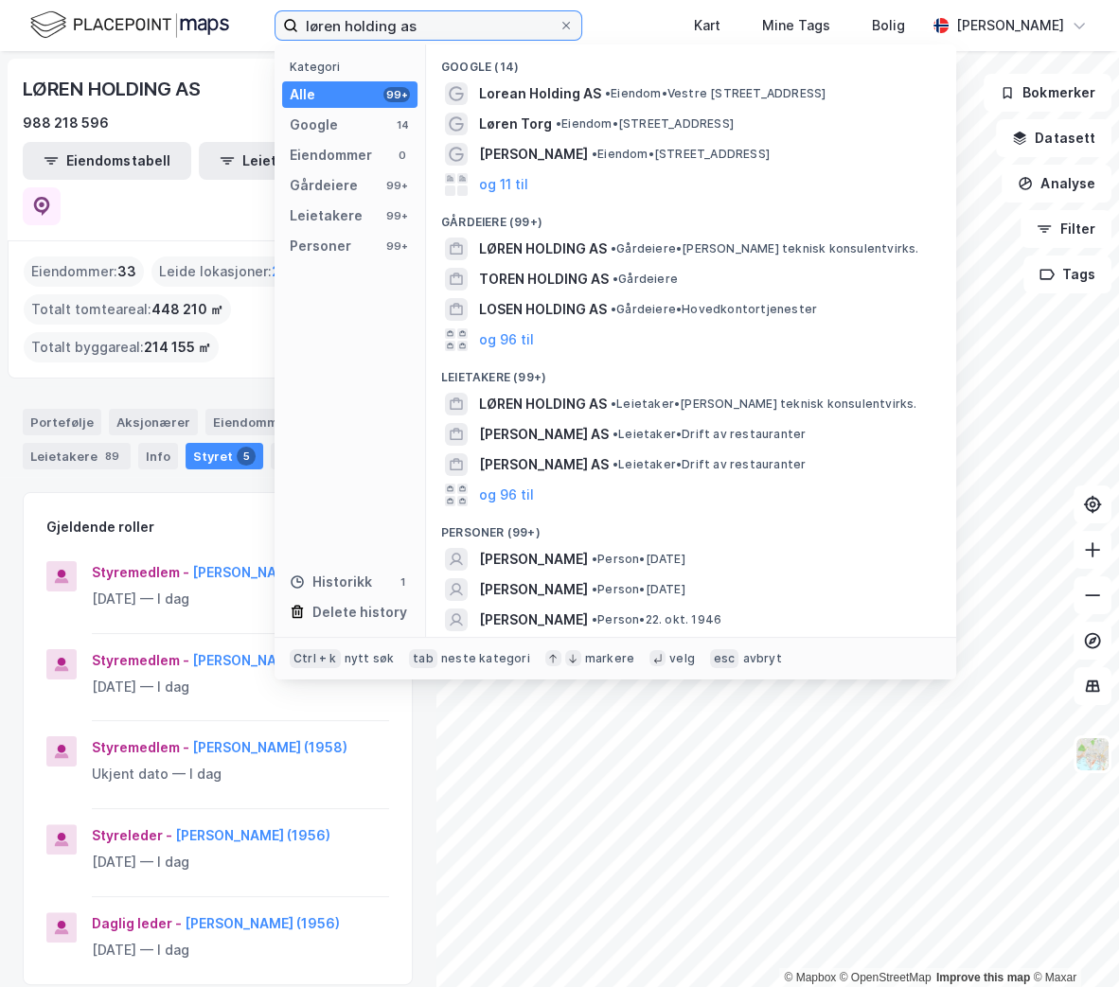
drag, startPoint x: 525, startPoint y: 23, endPoint x: 240, endPoint y: 14, distance: 285.1
click at [240, 14] on div "løren holding as Kategori Alle 99+ Google 14 Eiendommer 0 Gårdeiere 99+ Leietak…" at bounding box center [559, 25] width 1119 height 51
type input "d"
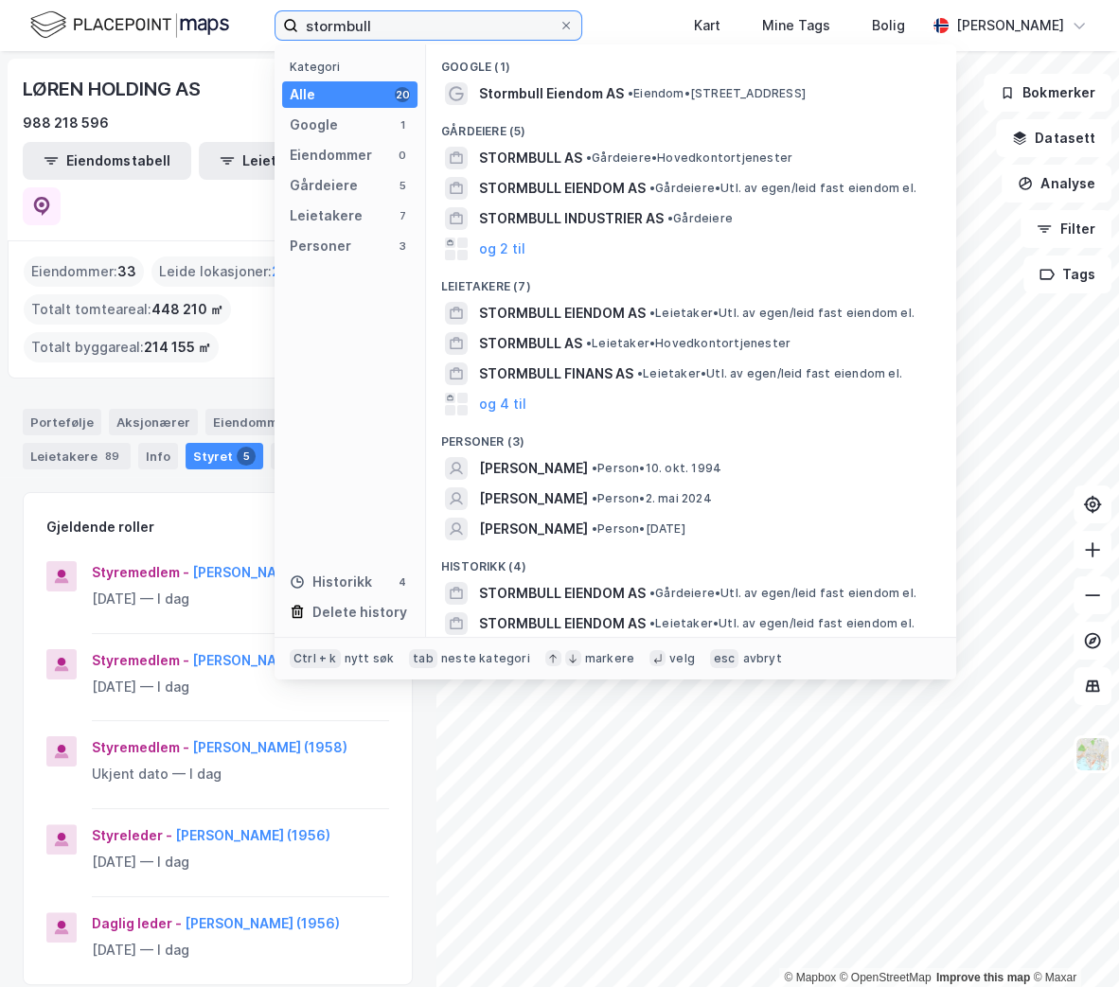
type input "stormbull"
drag, startPoint x: 370, startPoint y: 23, endPoint x: 290, endPoint y: 39, distance: 82.1
click at [290, 39] on label "stormbull" at bounding box center [429, 25] width 308 height 30
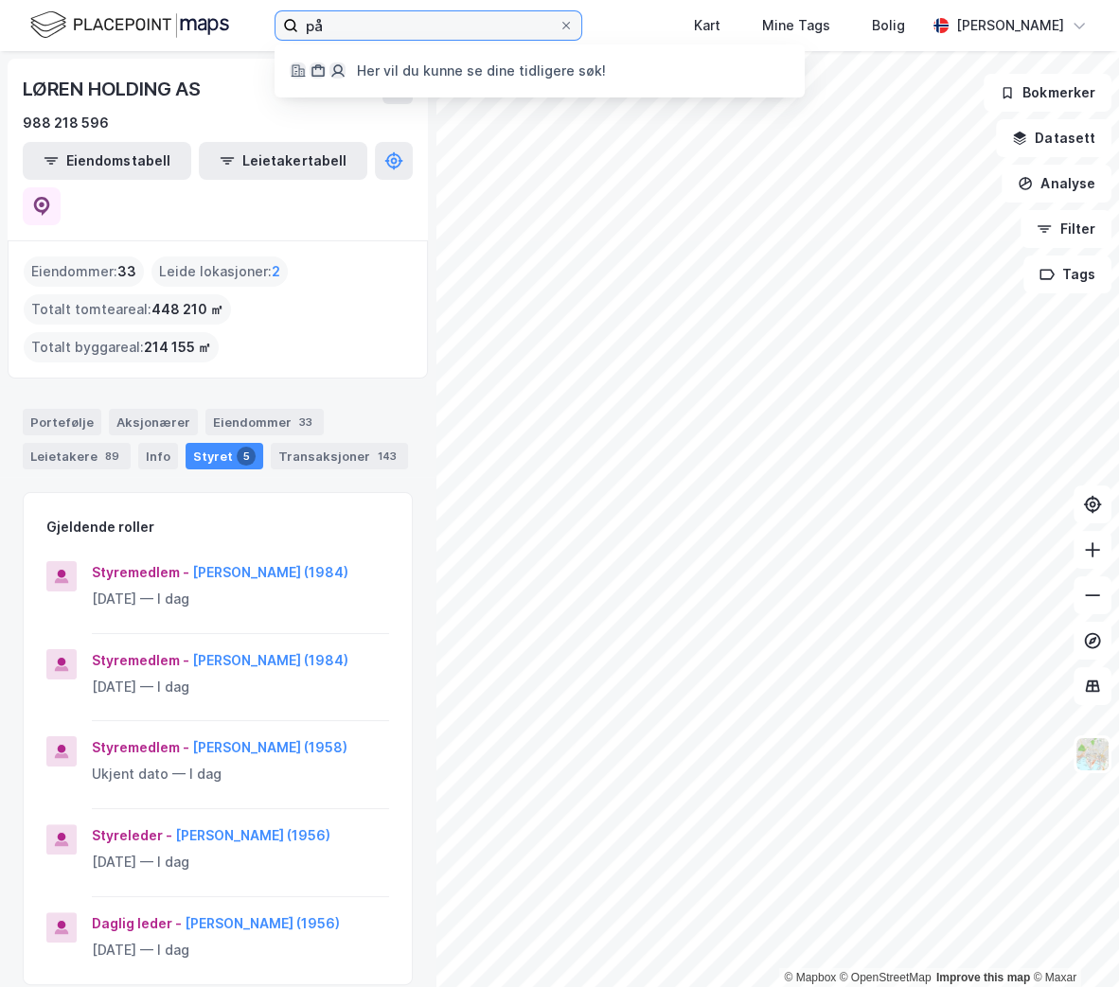
type input "p"
type input "a"
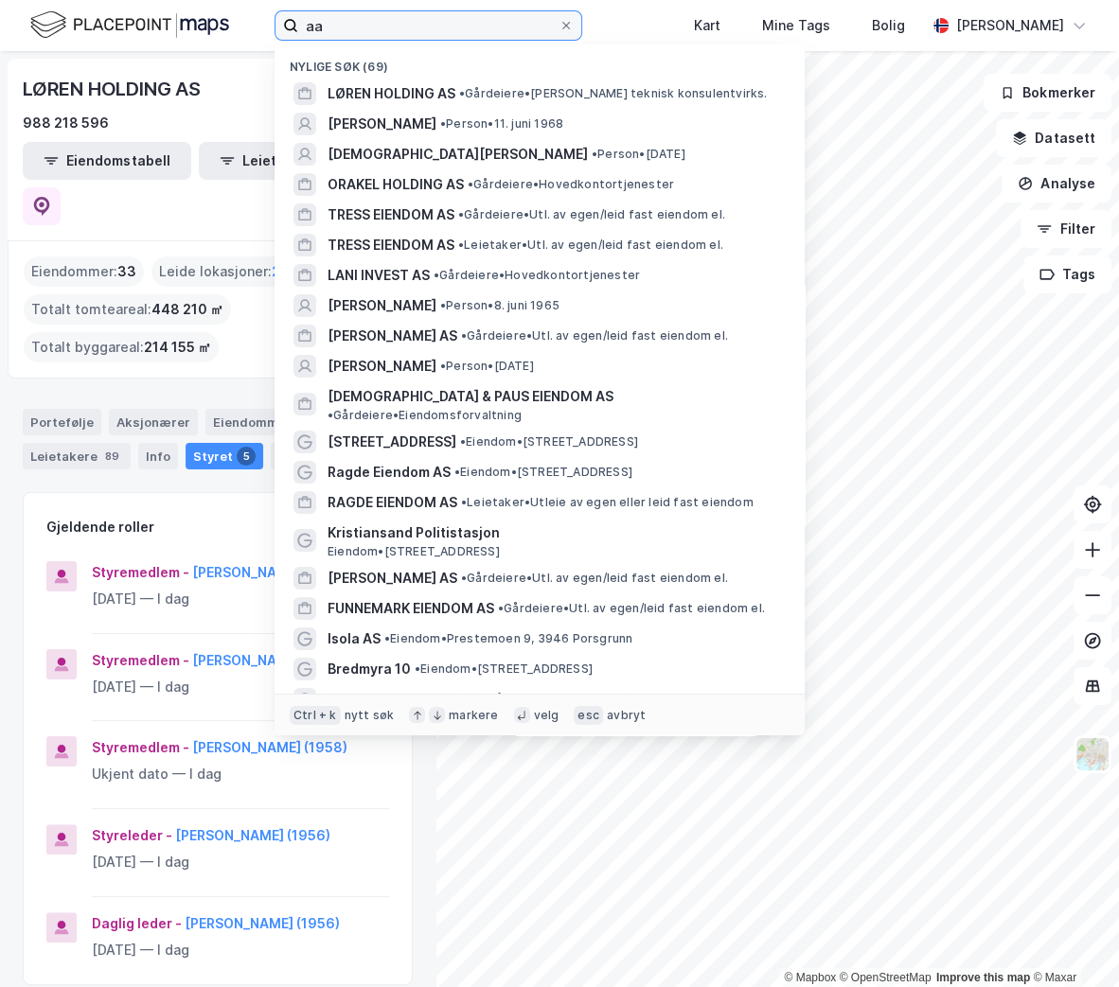
type input "a"
click at [353, 22] on input at bounding box center [428, 25] width 260 height 28
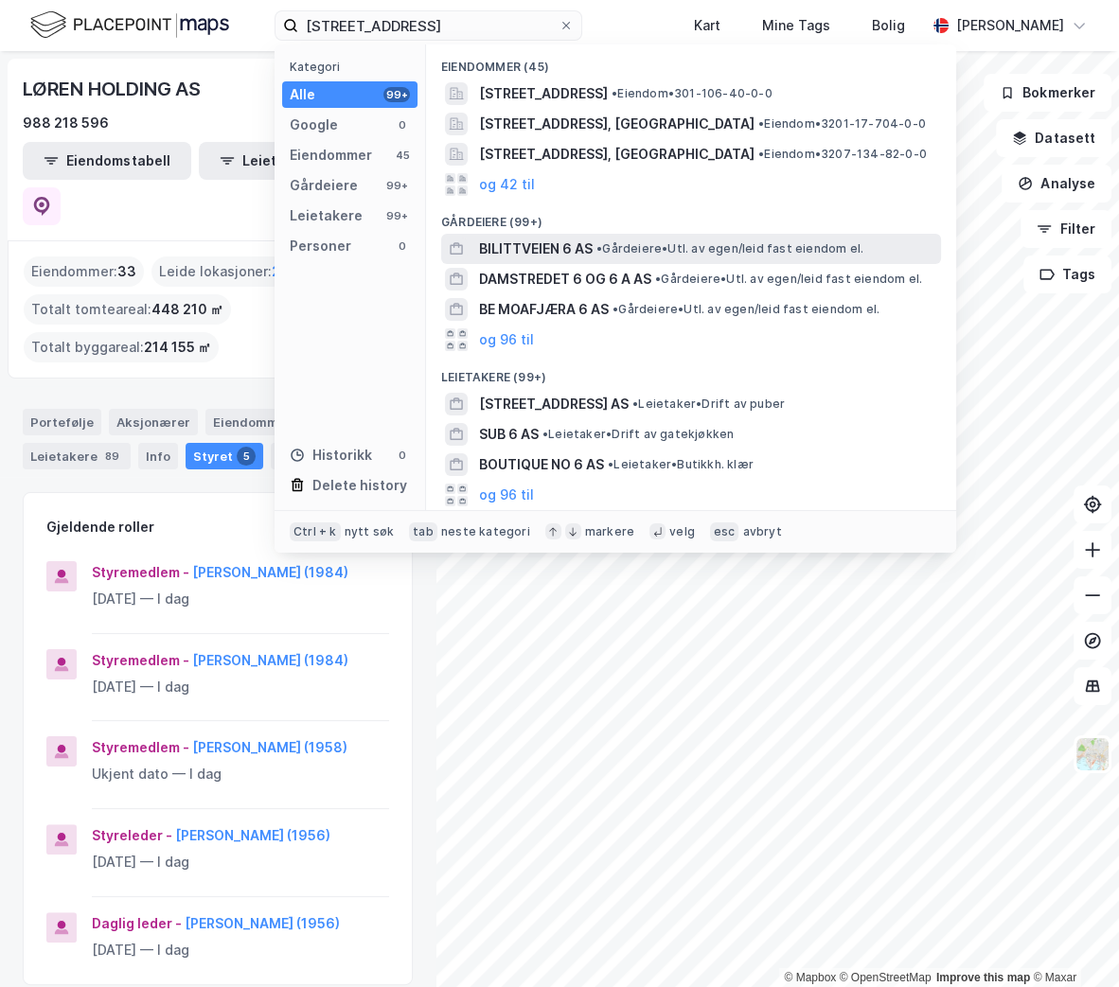
click at [609, 248] on span "• Gårdeiere • Utl. av egen/leid fast eiendom el." at bounding box center [729, 248] width 267 height 15
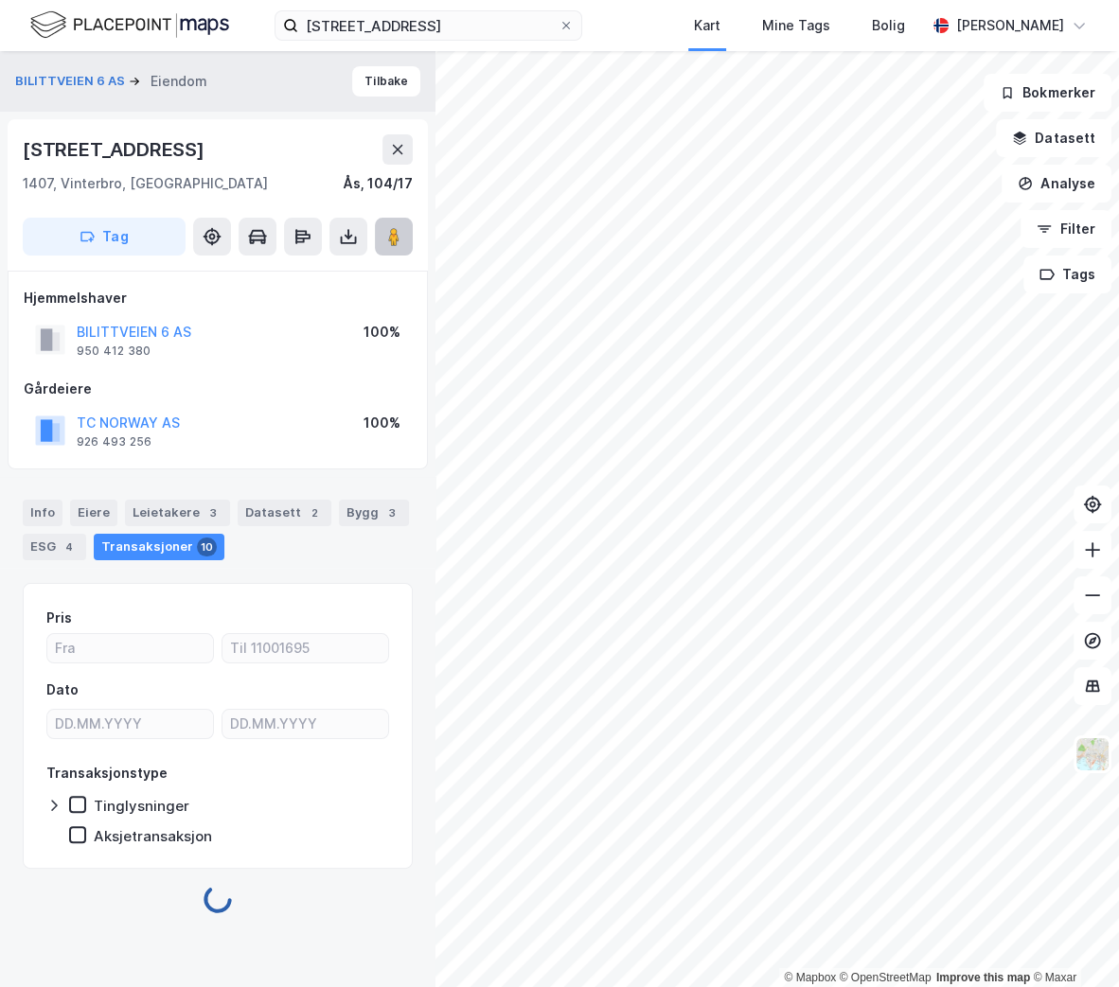
click at [393, 228] on image at bounding box center [393, 236] width 11 height 19
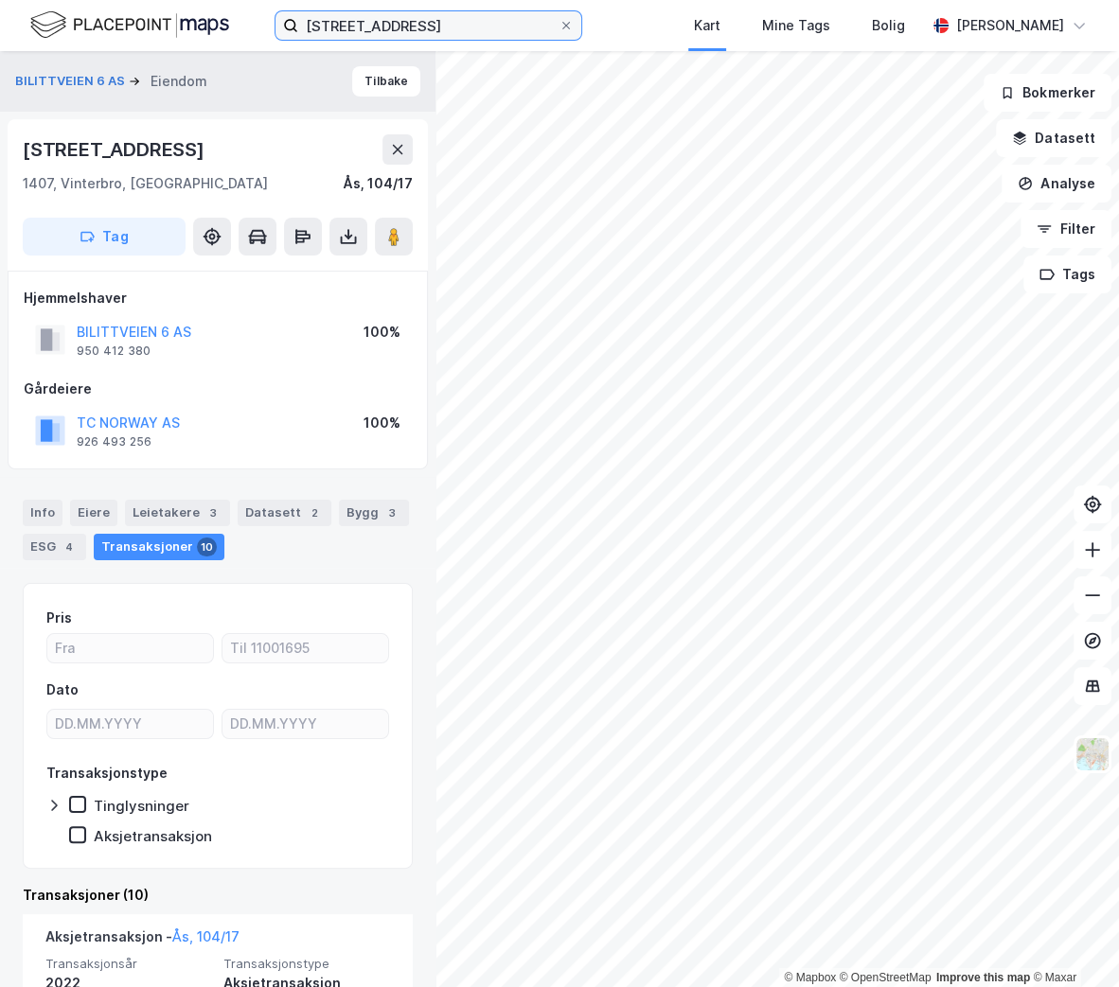
click at [438, 27] on input "[STREET_ADDRESS]" at bounding box center [428, 25] width 260 height 28
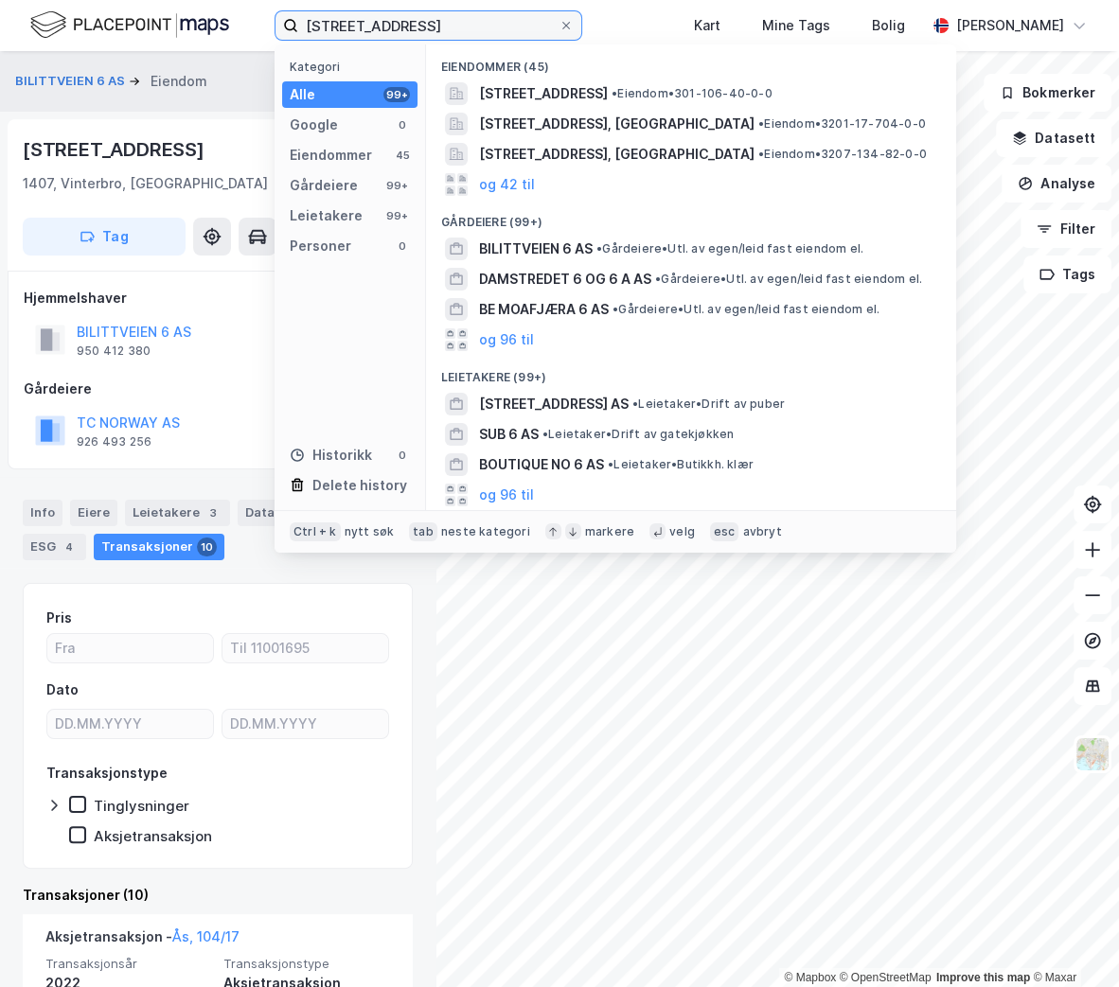
click at [438, 27] on input "[STREET_ADDRESS]" at bounding box center [428, 25] width 260 height 28
paste input "Stormbull AS"
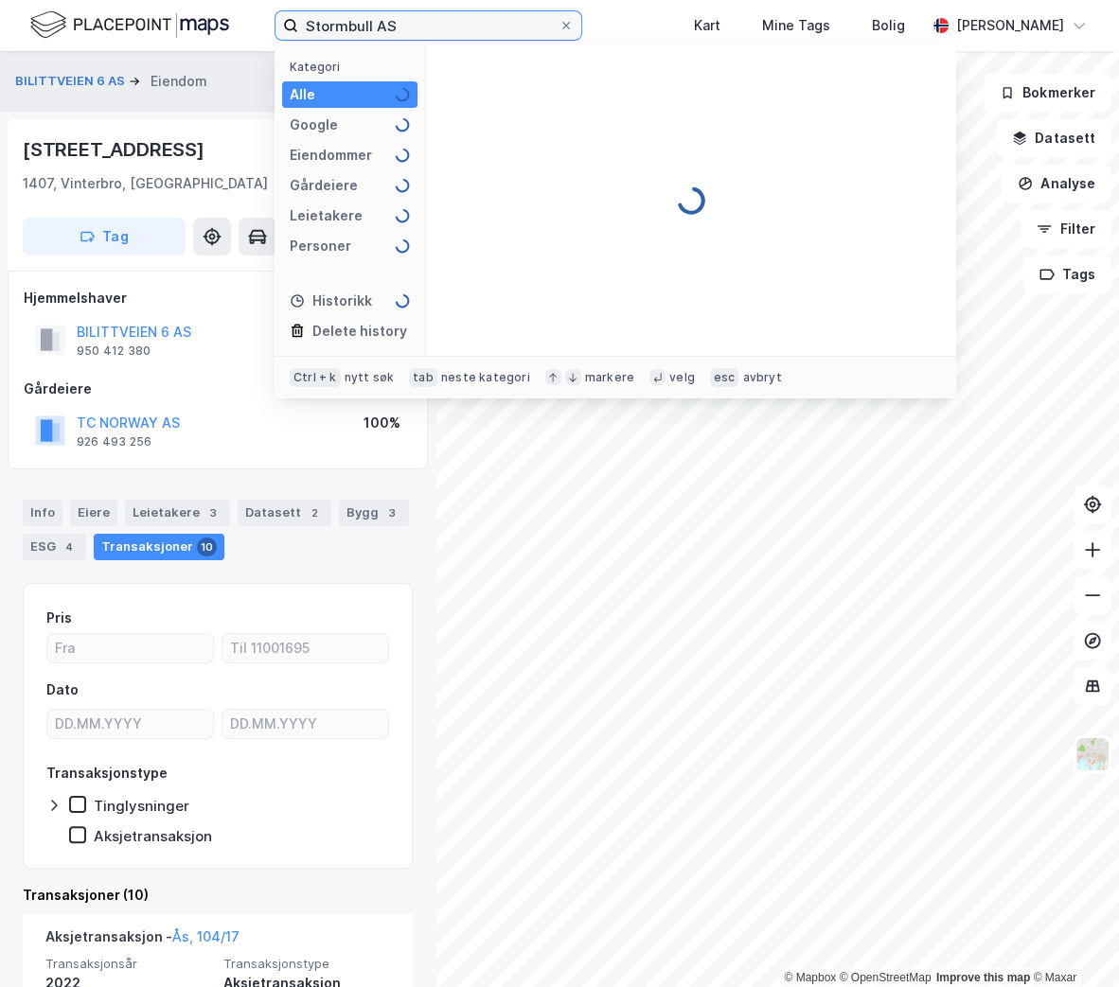
type input "Stormbull AS"
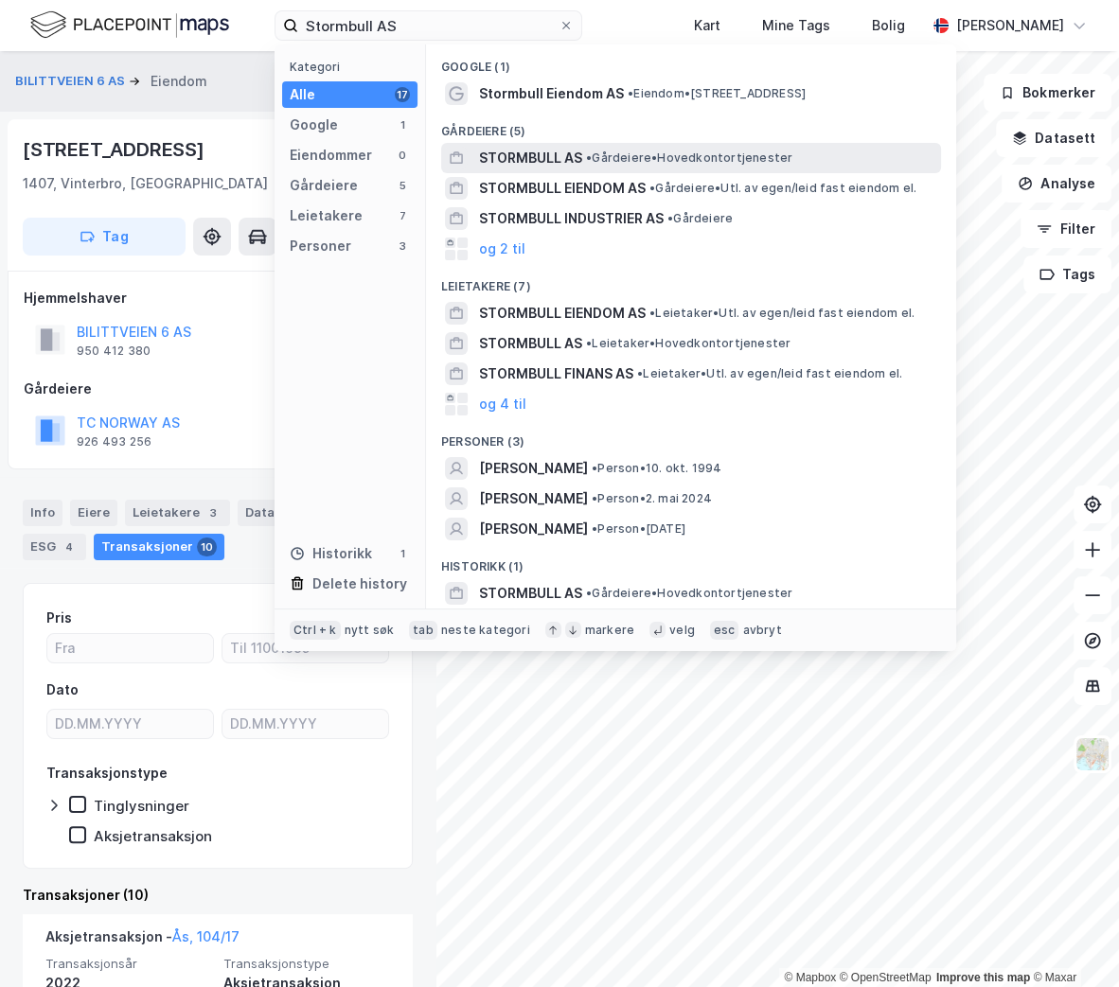
click at [512, 160] on span "STORMBULL AS" at bounding box center [530, 158] width 103 height 23
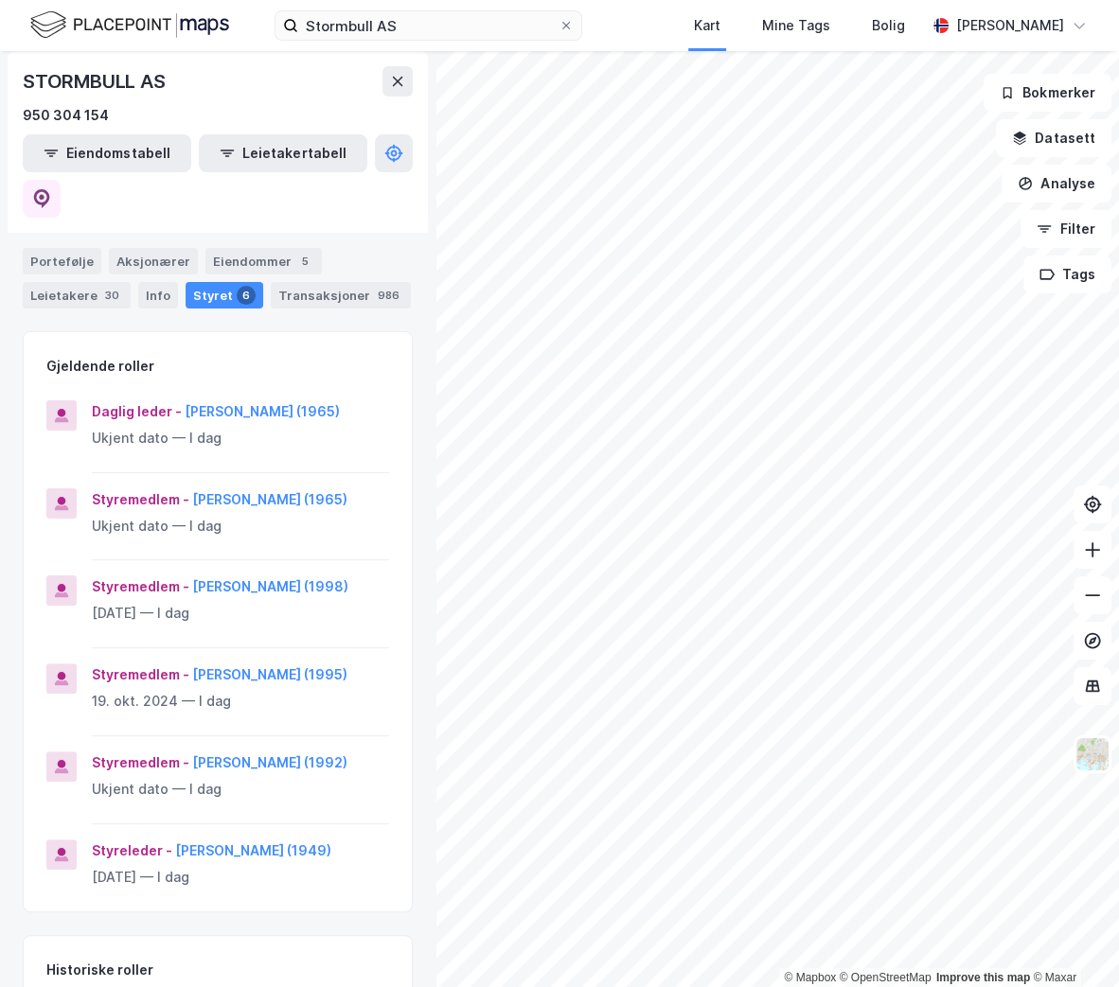
scroll to position [171, 0]
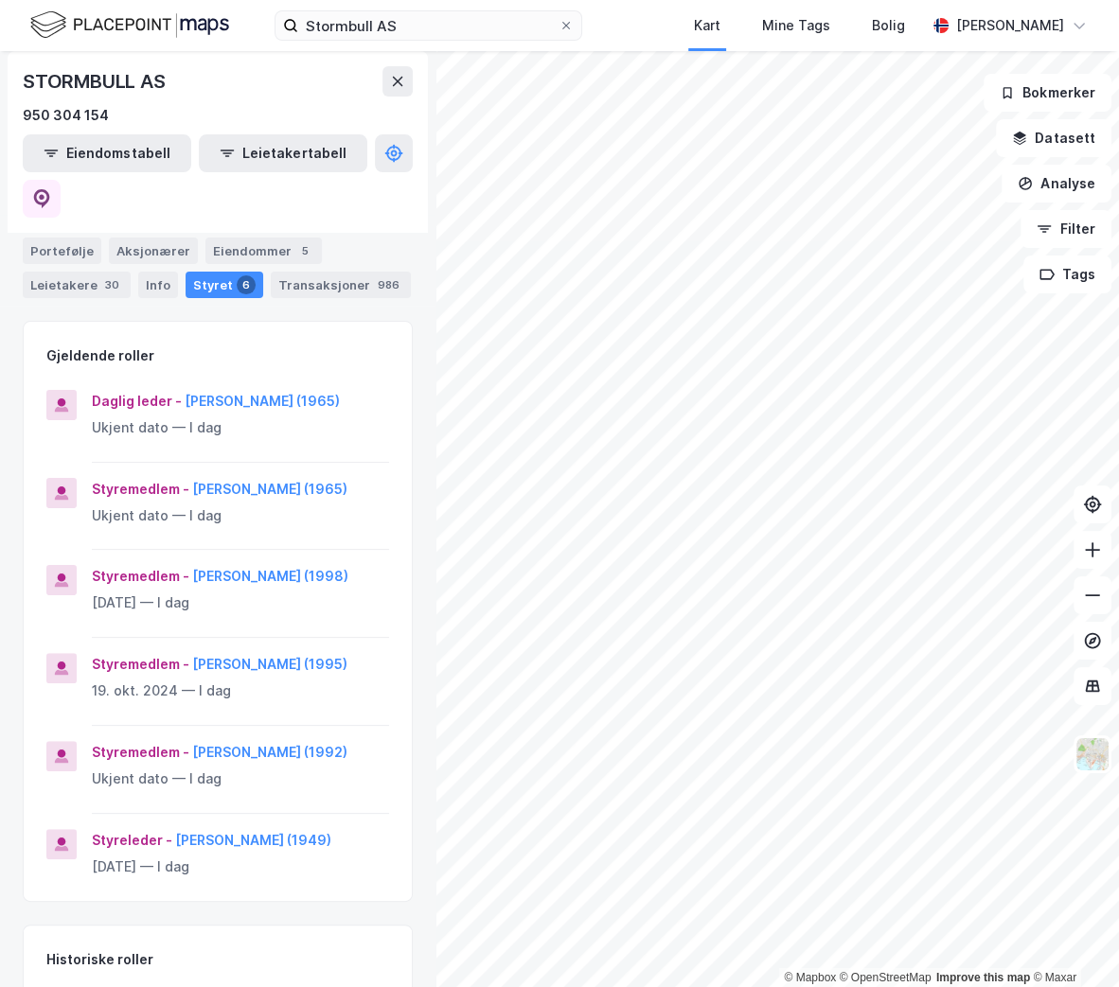
drag, startPoint x: 312, startPoint y: 651, endPoint x: 305, endPoint y: 706, distance: 55.4
click at [292, 709] on div "Styremedlem - [PERSON_NAME] (1995) [DATE] — I dag" at bounding box center [240, 689] width 297 height 73
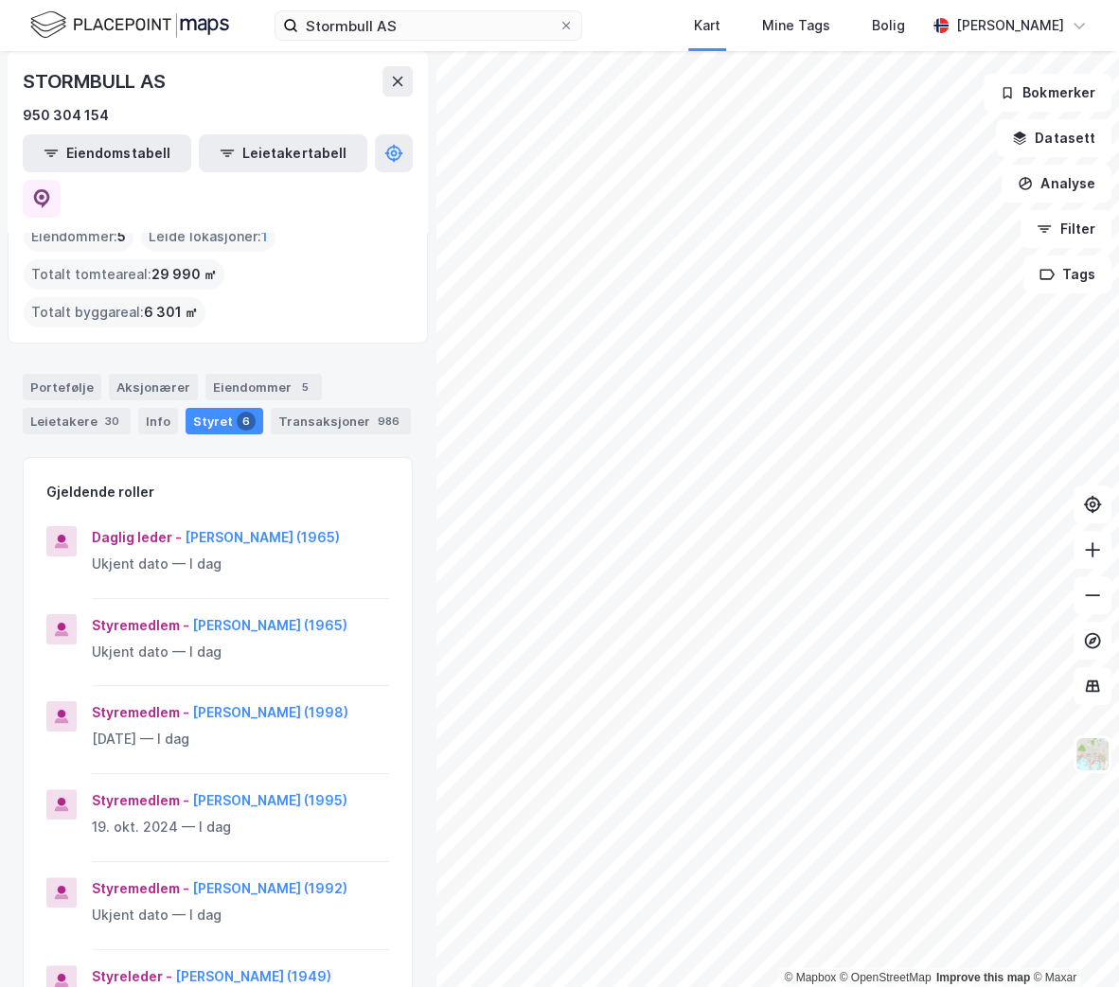
scroll to position [0, 0]
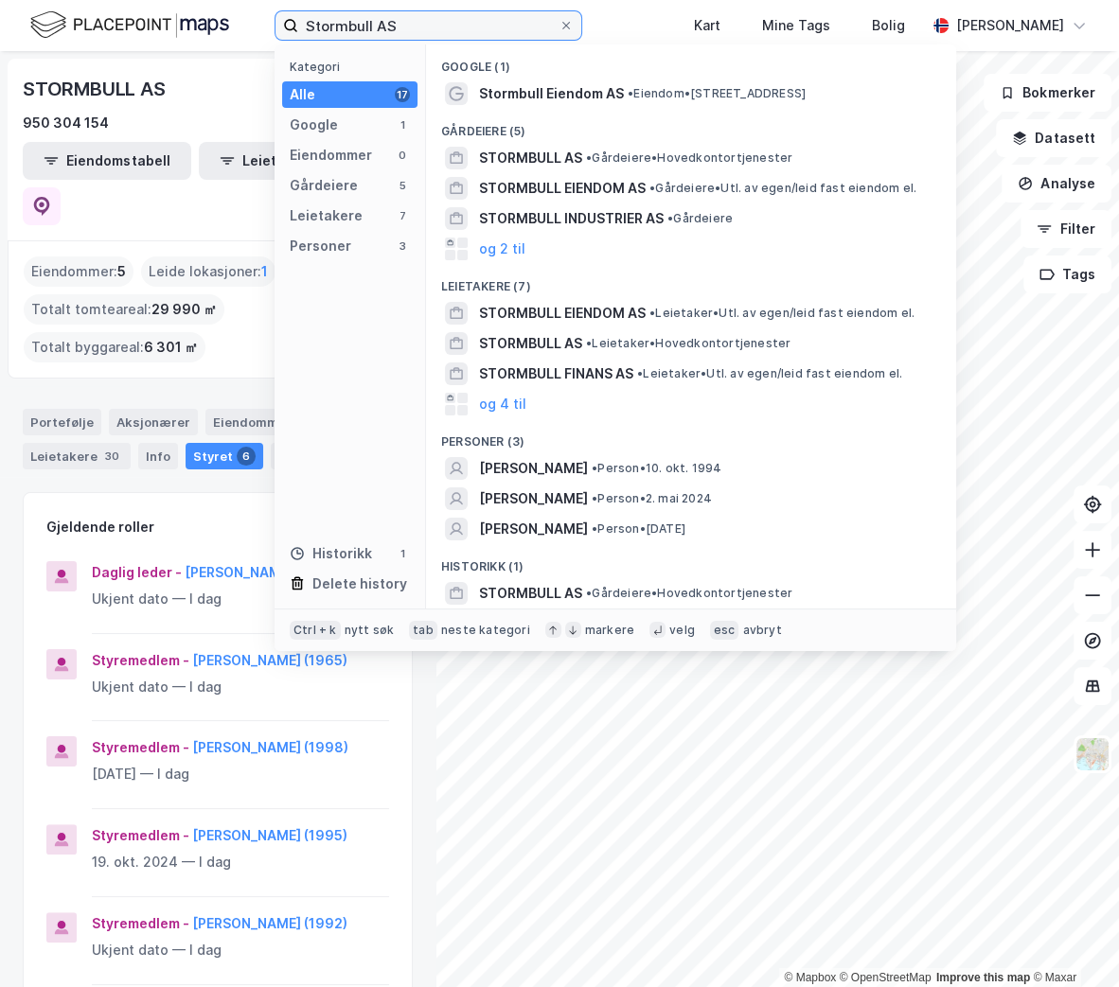
click at [409, 28] on input "Stormbull AS" at bounding box center [428, 25] width 260 height 28
click at [192, 493] on div "Gjeldende roller" at bounding box center [218, 515] width 388 height 45
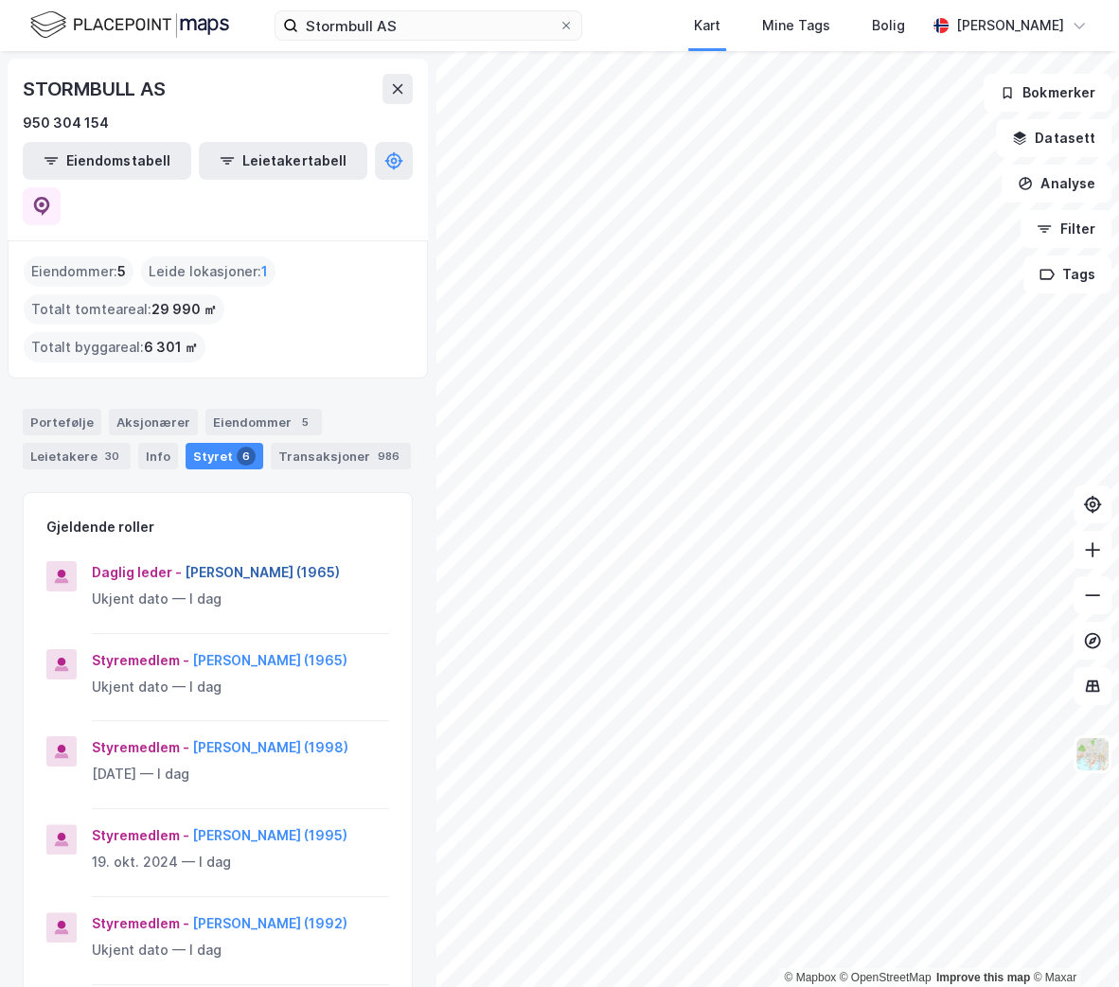
click at [0, 0] on button "[PERSON_NAME] (1965)" at bounding box center [0, 0] width 0 height 0
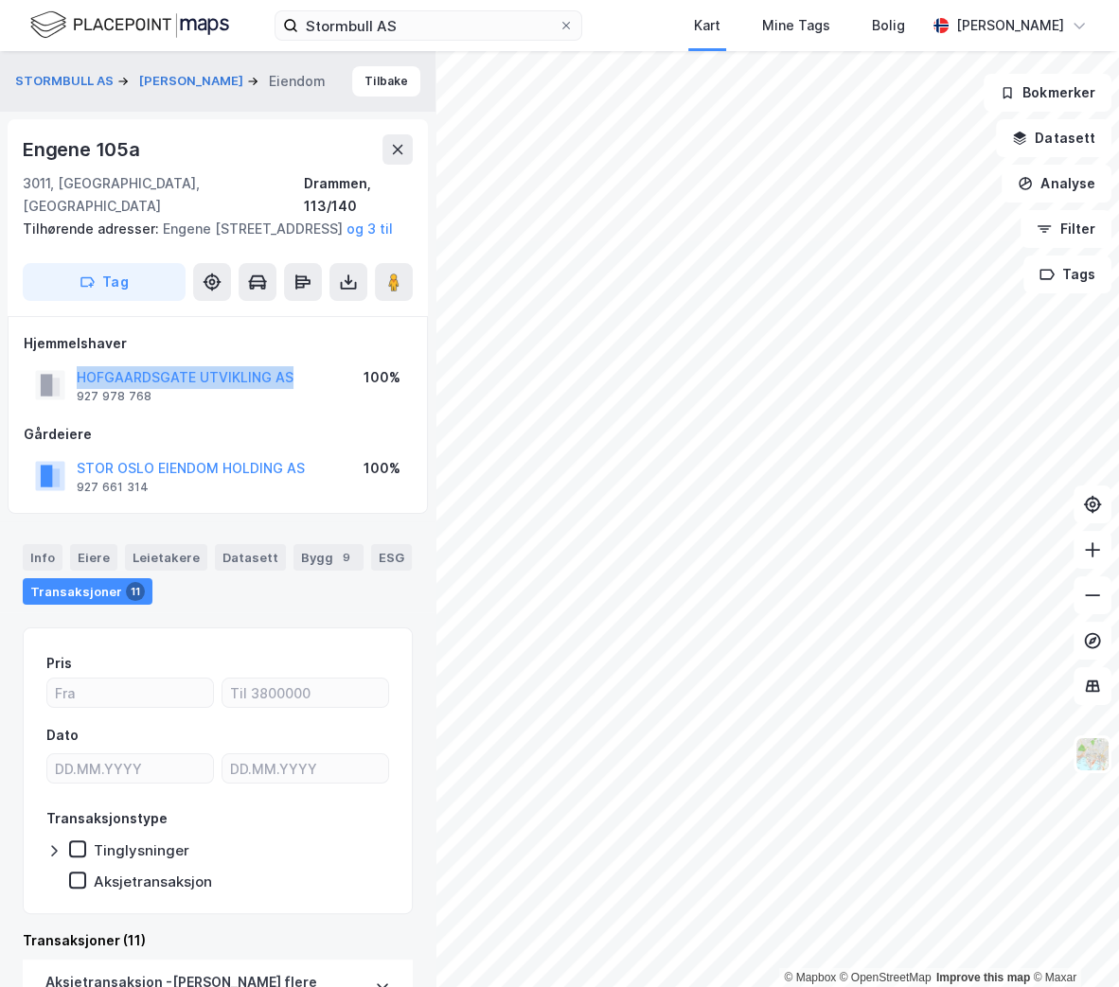
drag, startPoint x: 300, startPoint y: 368, endPoint x: 62, endPoint y: 369, distance: 237.6
click at [62, 369] on div "HOFGAARDSGATE UTVIKLING AS 927 978 768 100%" at bounding box center [218, 385] width 388 height 45
copy button "HOFGAARDSGATE UTVIKLING AS"
click at [386, 81] on button "Tilbake" at bounding box center [386, 81] width 68 height 30
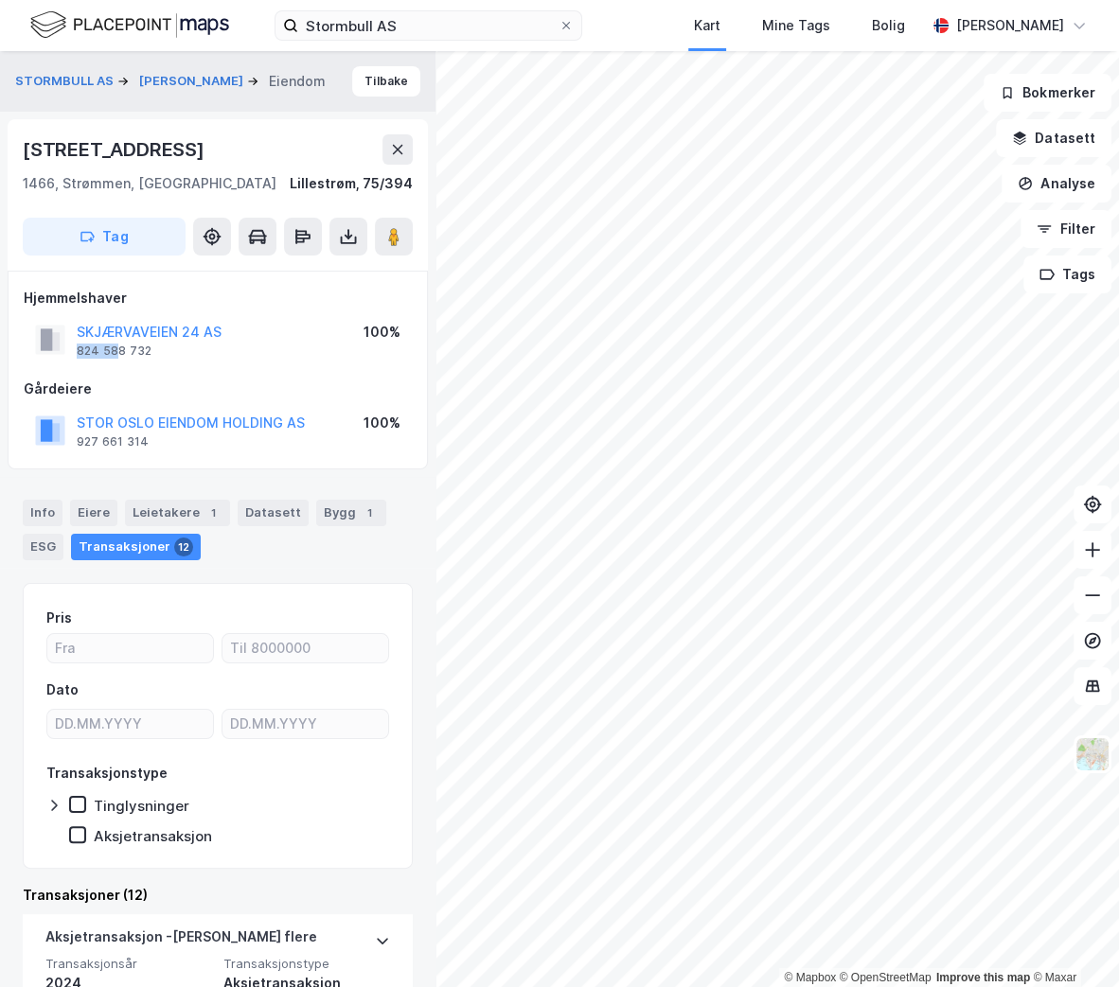
drag, startPoint x: 232, startPoint y: 333, endPoint x: 190, endPoint y: 344, distance: 42.9
click at [142, 341] on div "SKJÆRVAVEIEN 24 AS 824 588 732 100%" at bounding box center [218, 339] width 388 height 45
drag, startPoint x: 193, startPoint y: 346, endPoint x: 202, endPoint y: 367, distance: 22.5
click at [198, 360] on div "SKJÆRVAVEIEN 24 AS 824 588 732 100%" at bounding box center [218, 339] width 388 height 45
click at [383, 84] on button "Tilbake" at bounding box center [386, 81] width 68 height 30
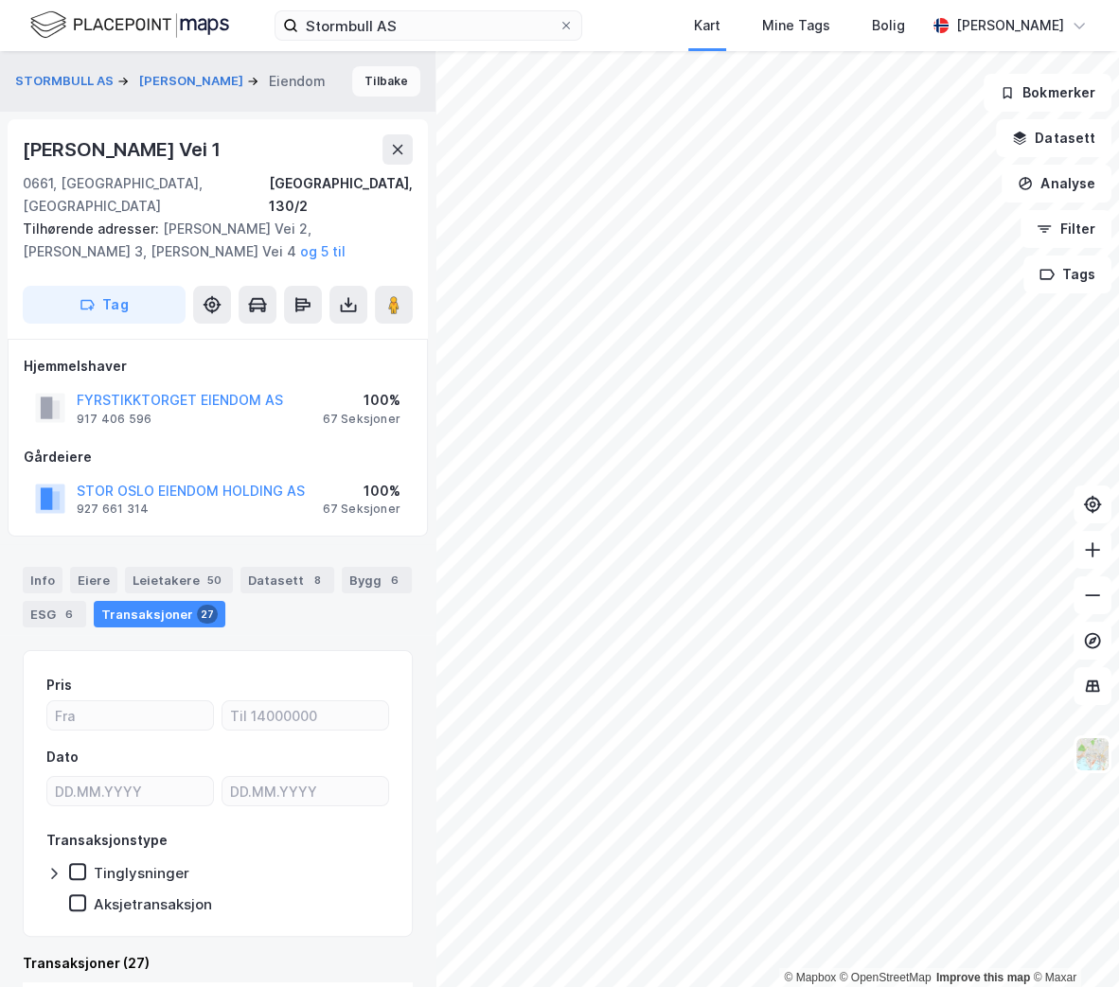
click at [380, 85] on button "Tilbake" at bounding box center [386, 81] width 68 height 30
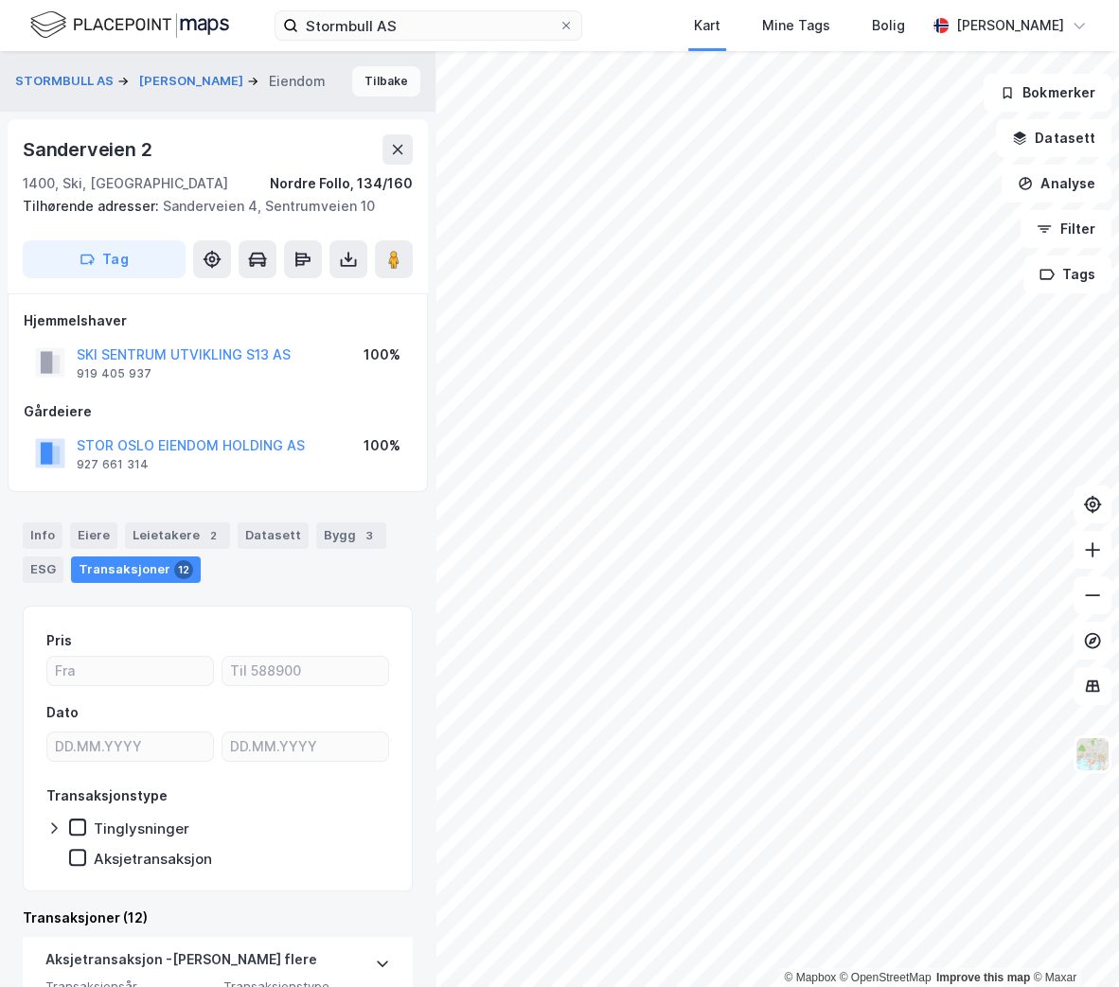
click at [373, 78] on button "Tilbake" at bounding box center [386, 81] width 68 height 30
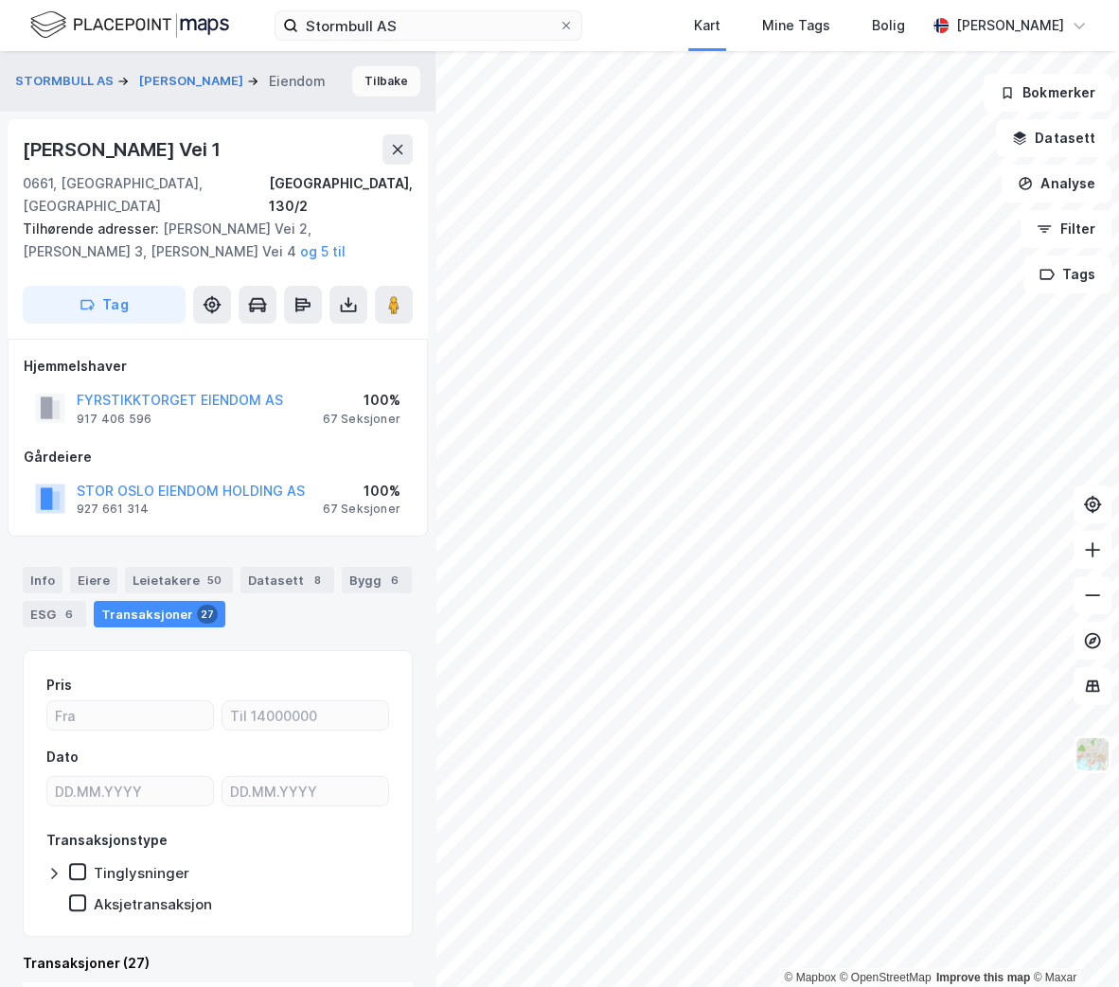
click at [388, 80] on button "Tilbake" at bounding box center [386, 81] width 68 height 30
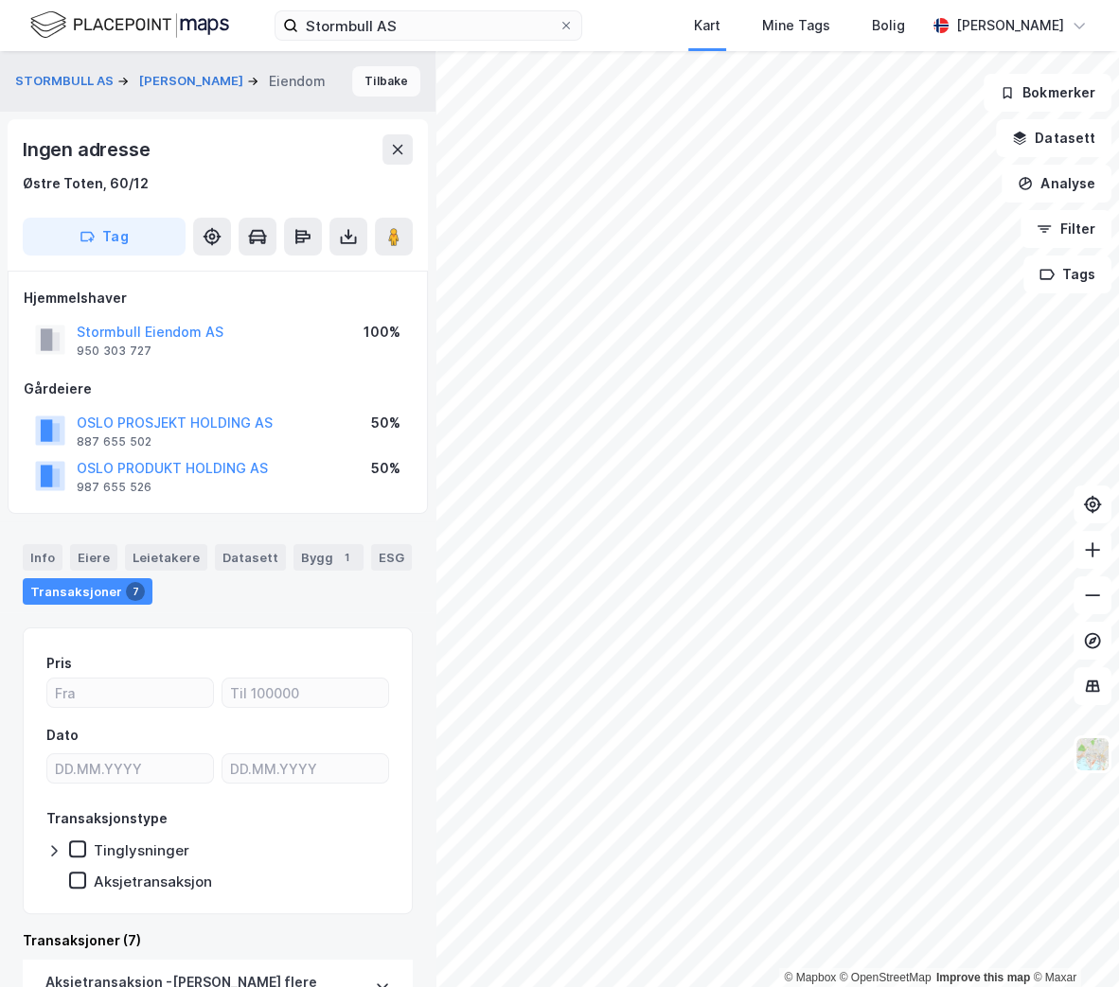
click at [379, 89] on button "Tilbake" at bounding box center [386, 81] width 68 height 30
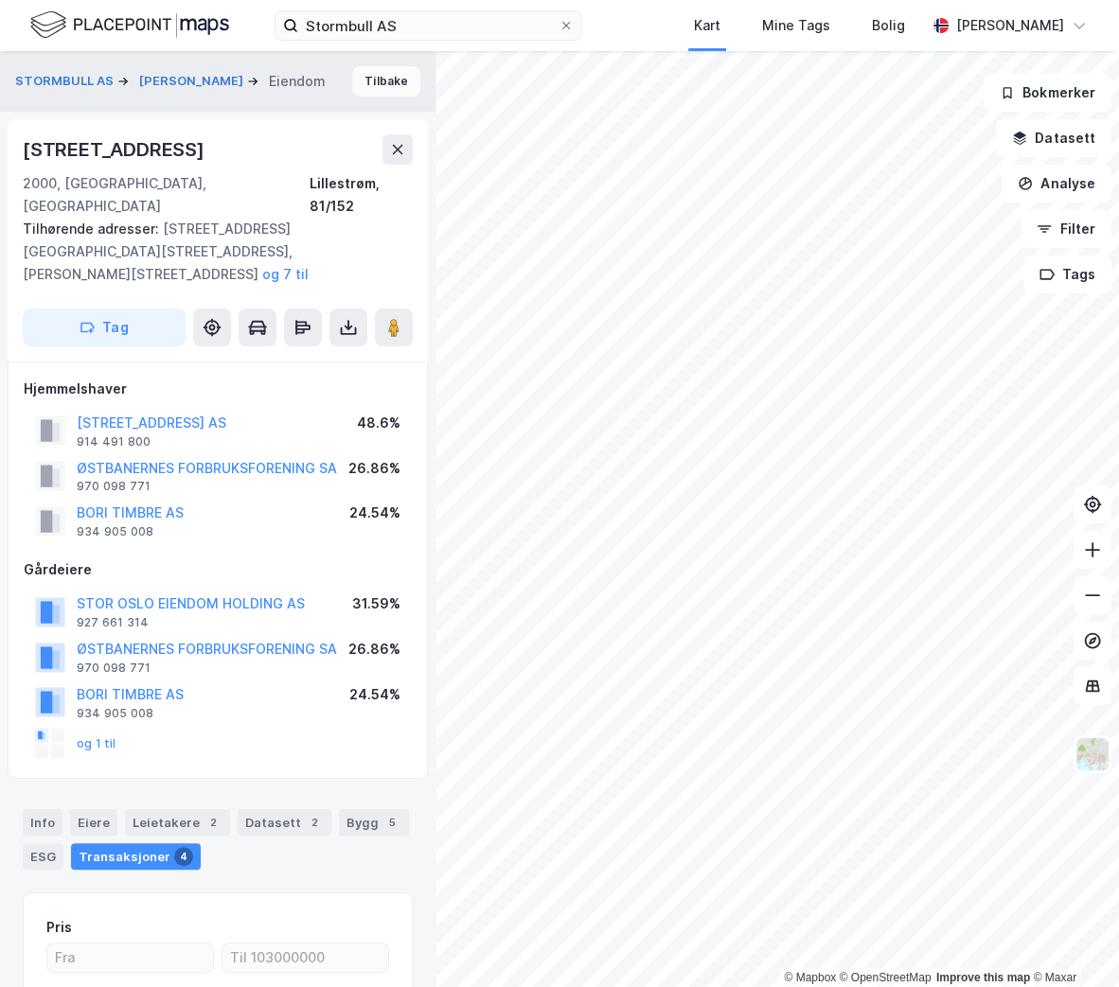
click at [367, 84] on button "Tilbake" at bounding box center [386, 81] width 68 height 30
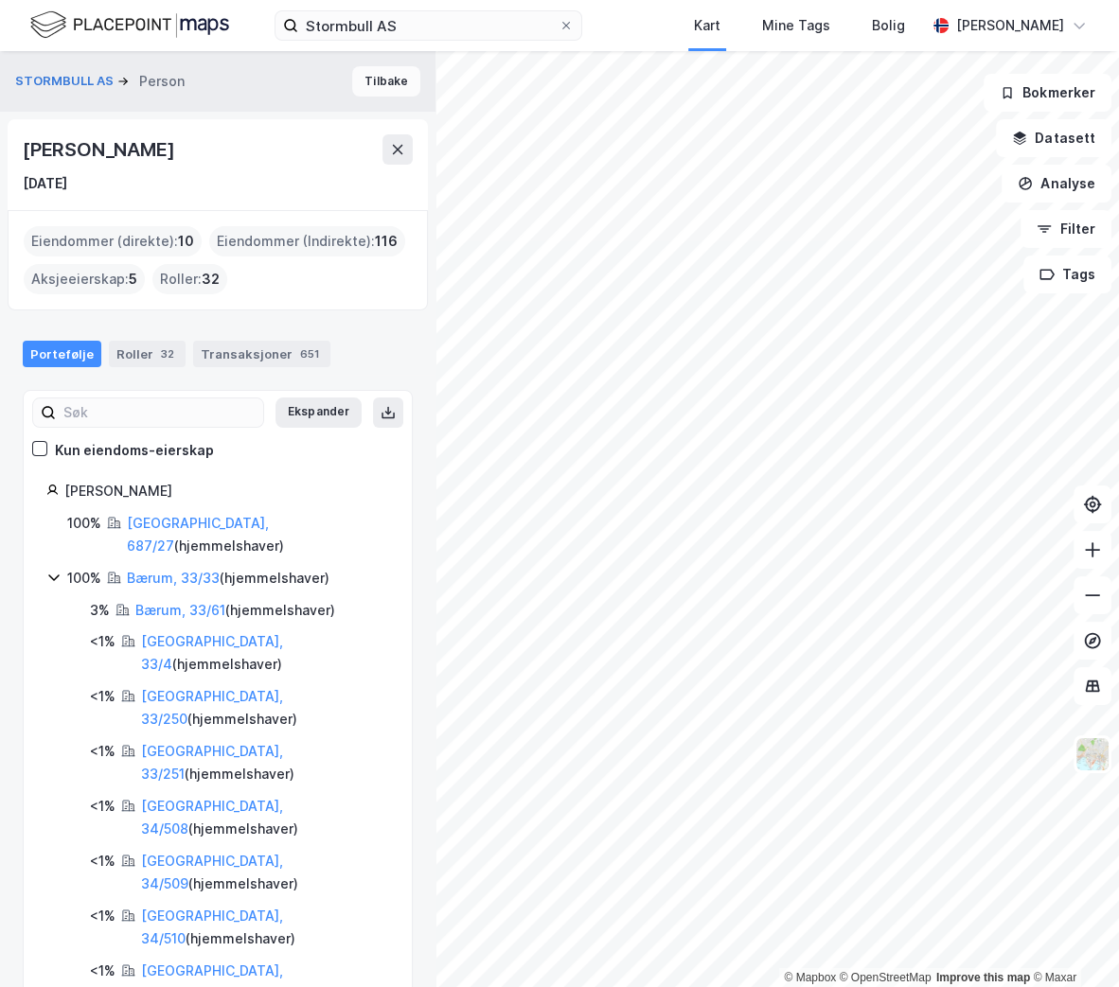
click at [365, 85] on button "Tilbake" at bounding box center [386, 81] width 68 height 30
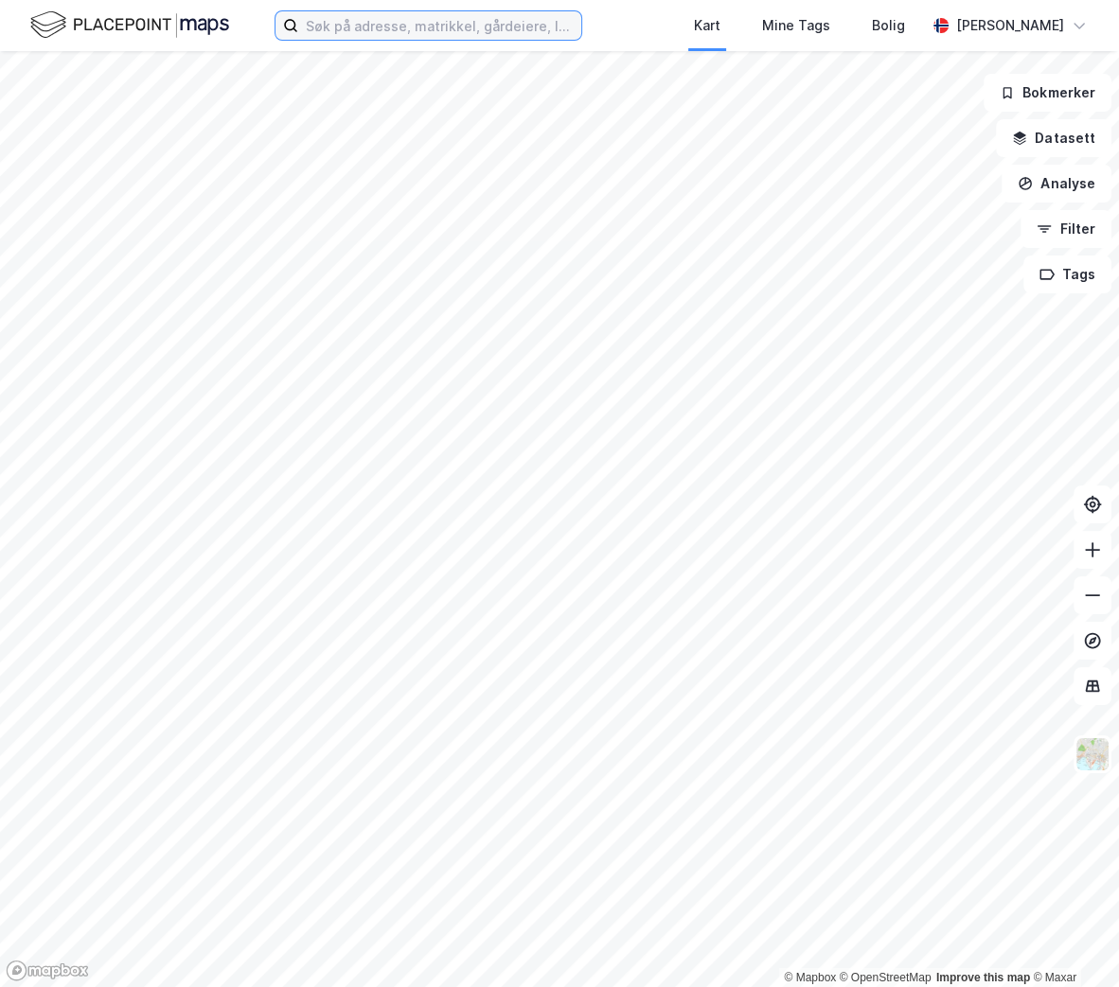
click at [448, 20] on input at bounding box center [439, 25] width 283 height 28
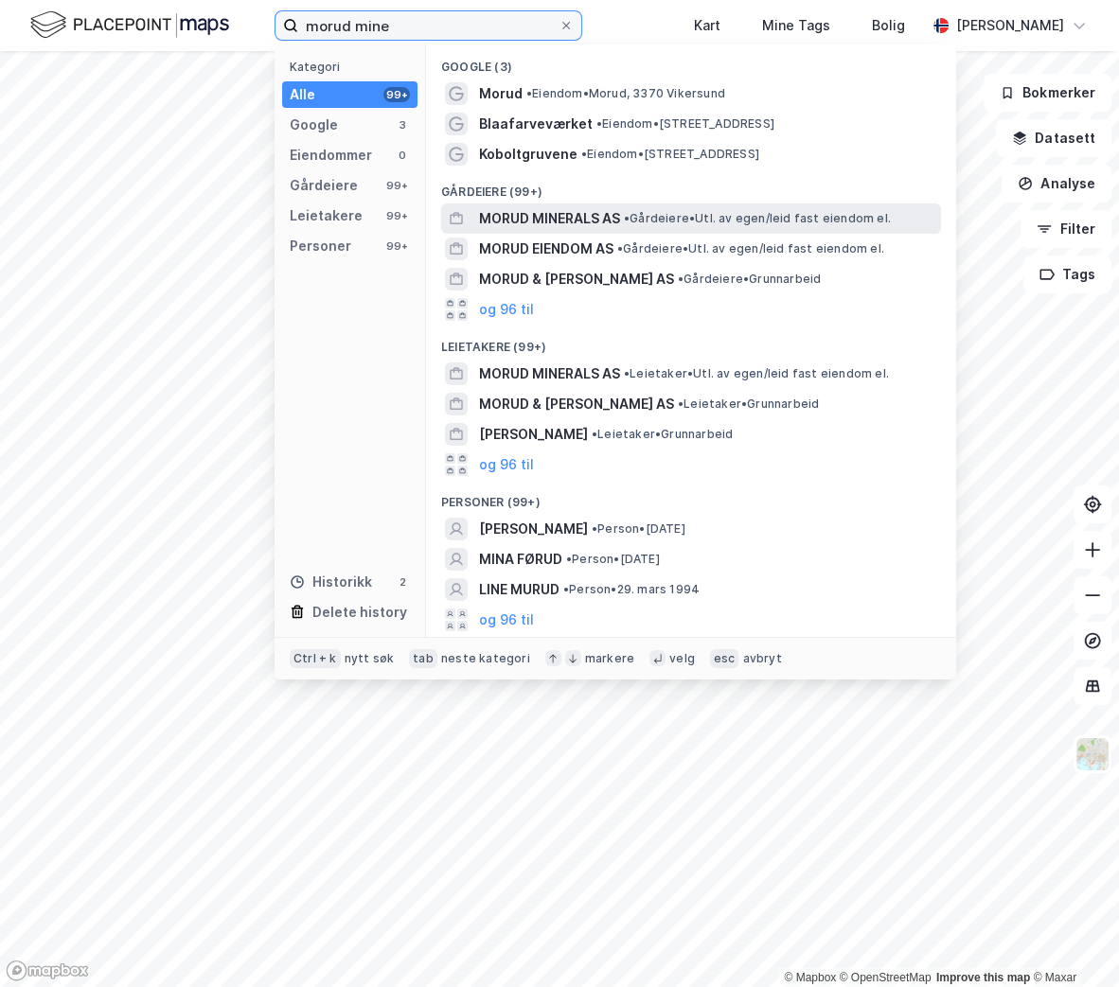
type input "morud mine"
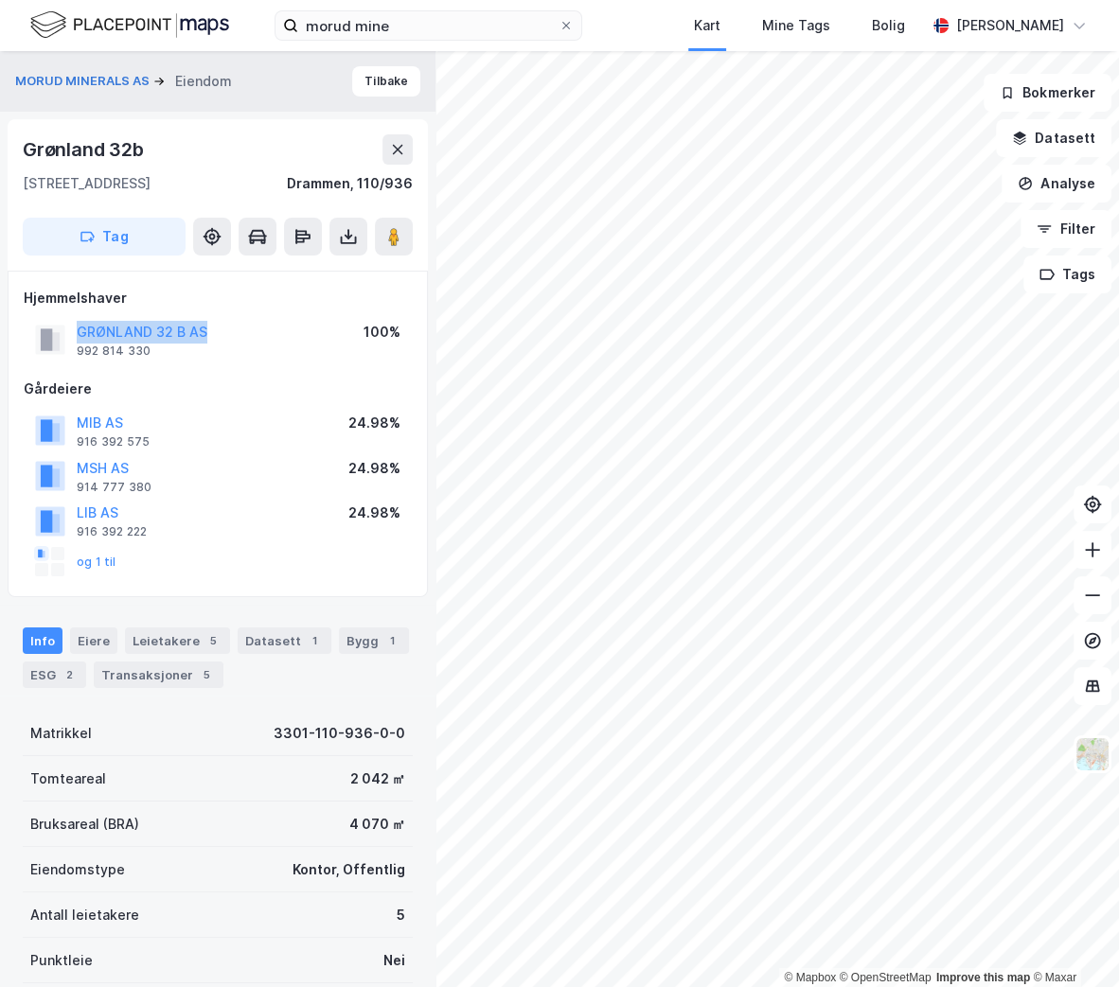
drag, startPoint x: 216, startPoint y: 322, endPoint x: 76, endPoint y: 337, distance: 140.9
click at [76, 337] on div "GRØNLAND 32 B AS 992 814 330 100%" at bounding box center [218, 339] width 388 height 45
copy button "GRØNLAND 32 B AS"
